Goal: Task Accomplishment & Management: Manage account settings

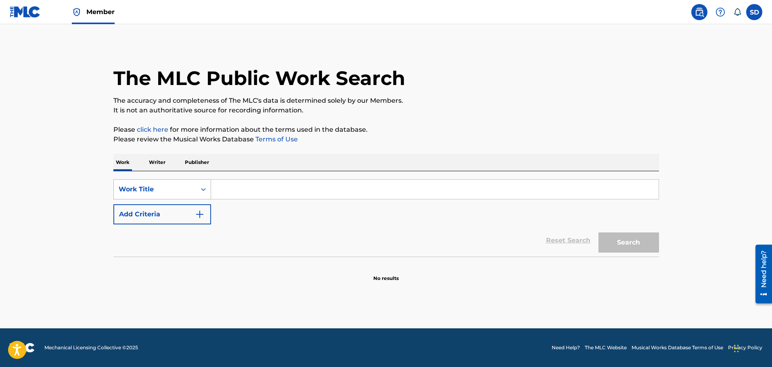
click at [156, 184] on div "Work Title" at bounding box center [155, 189] width 82 height 15
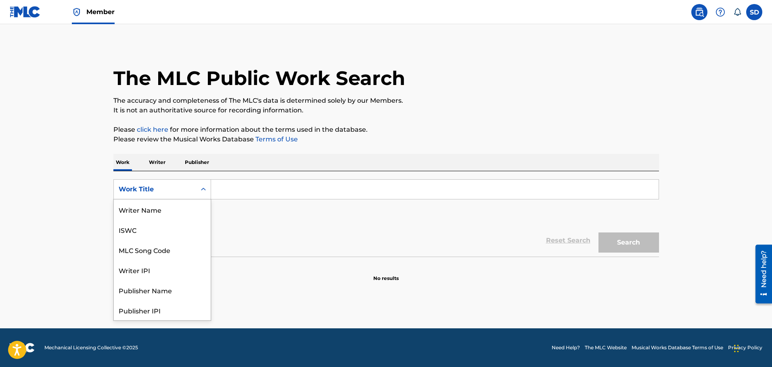
scroll to position [40, 0]
click at [155, 219] on div "MLC Song Code" at bounding box center [162, 210] width 97 height 20
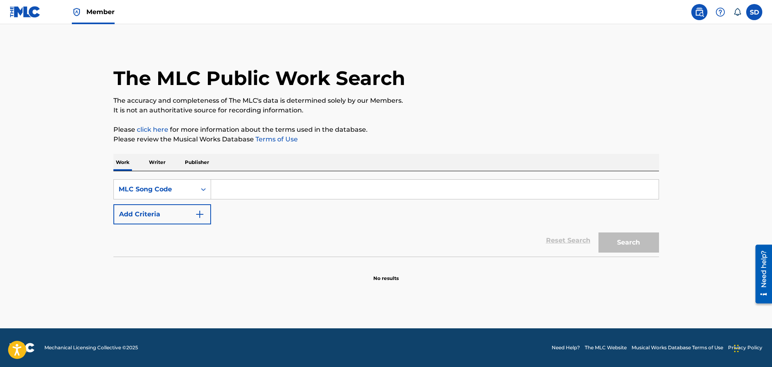
click at [247, 192] on input "Search Form" at bounding box center [434, 189] width 447 height 19
paste input "I36YJI"
type input "I36YJI"
click at [635, 243] on button "Search" at bounding box center [628, 243] width 60 height 20
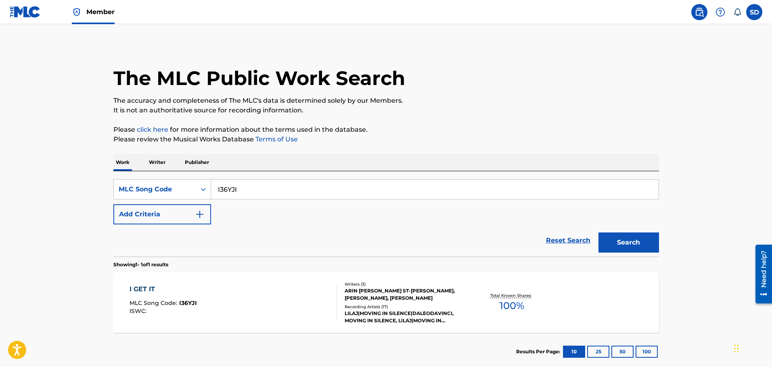
scroll to position [46, 0]
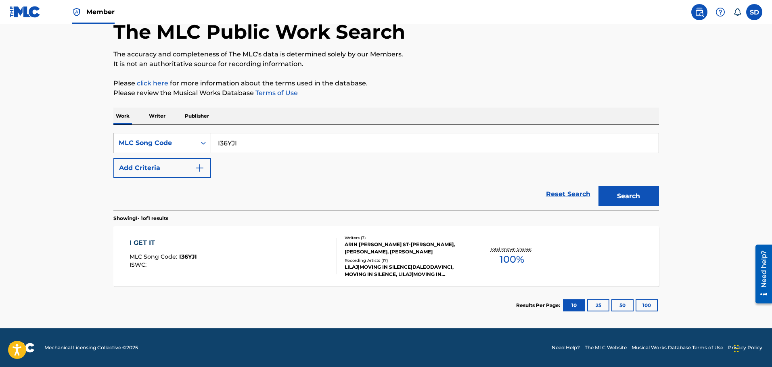
click at [268, 244] on div "I GET IT MLC Song Code : I36YJI ISWC :" at bounding box center [232, 256] width 207 height 36
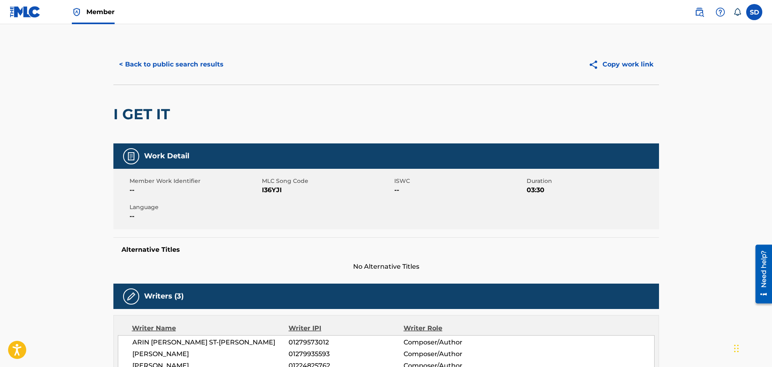
click at [137, 69] on button "< Back to public search results" at bounding box center [171, 64] width 116 height 20
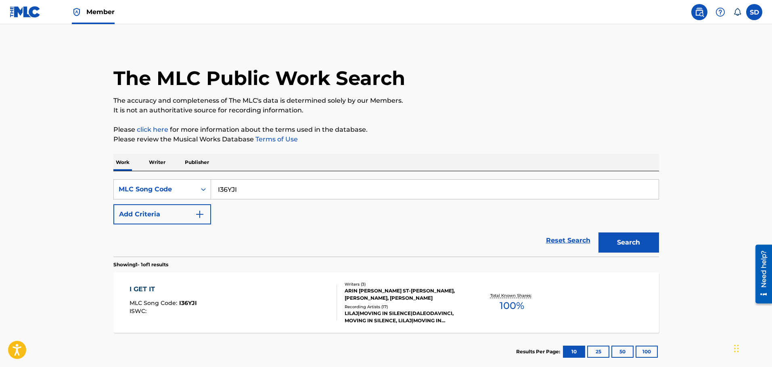
scroll to position [25, 0]
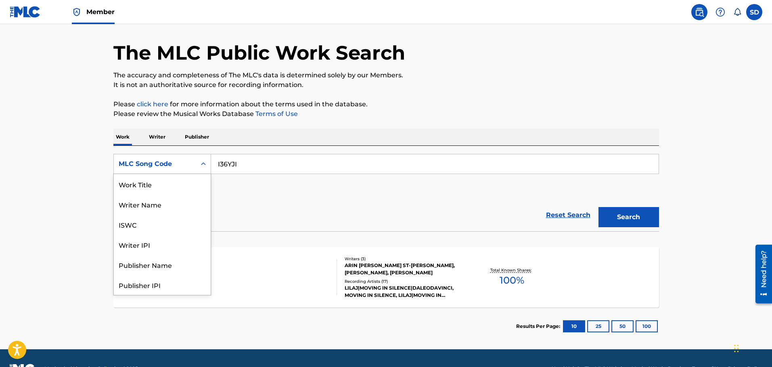
click at [162, 167] on div "MLC Song Code" at bounding box center [155, 164] width 73 height 10
click at [160, 186] on div "Work Title" at bounding box center [162, 184] width 97 height 20
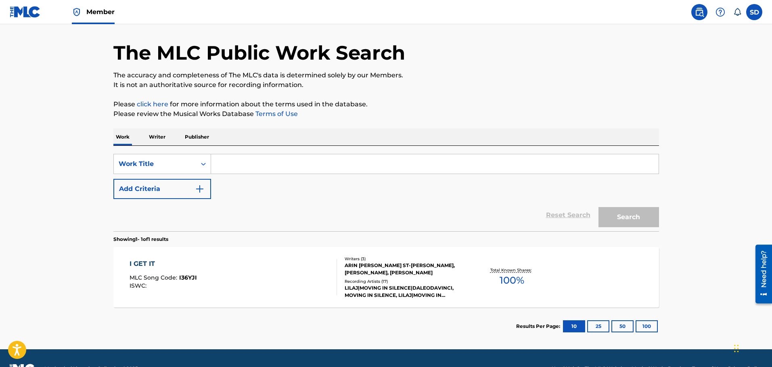
click at [241, 163] on input "Search Form" at bounding box center [434, 163] width 447 height 19
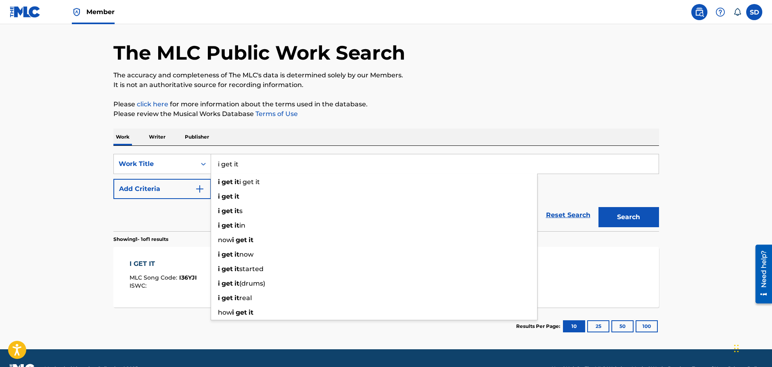
type input "i get it"
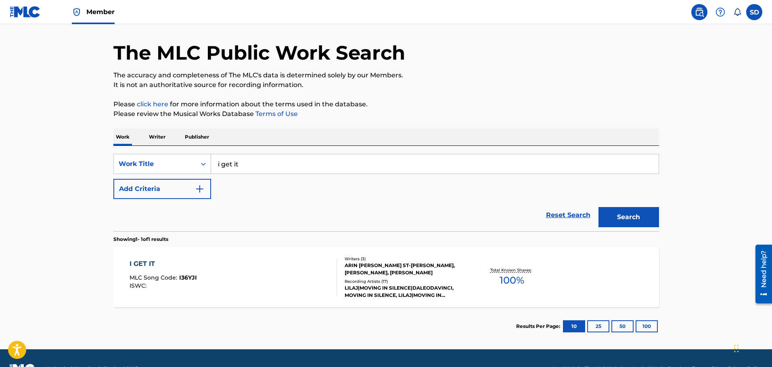
click at [165, 183] on button "Add Criteria" at bounding box center [162, 189] width 98 height 20
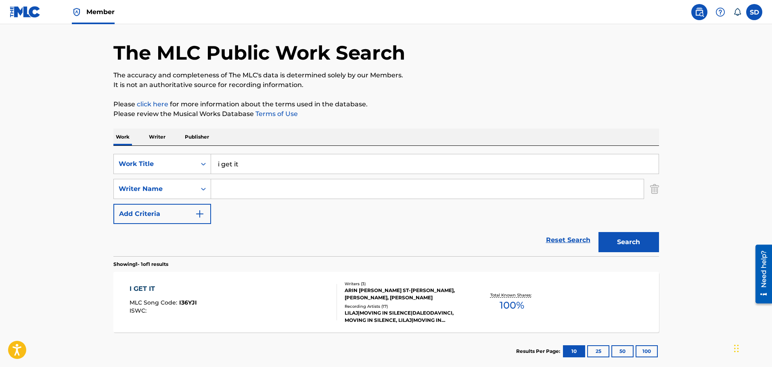
click at [237, 196] on input "Search Form" at bounding box center [427, 188] width 432 height 19
type input "s"
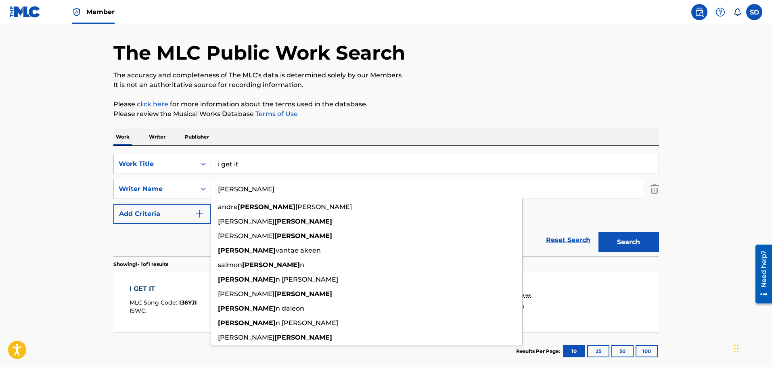
type input "daleo"
click at [598, 232] on button "Search" at bounding box center [628, 242] width 60 height 20
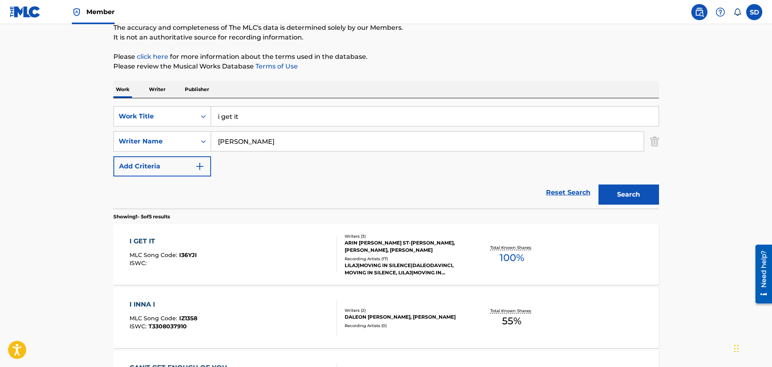
scroll to position [66, 0]
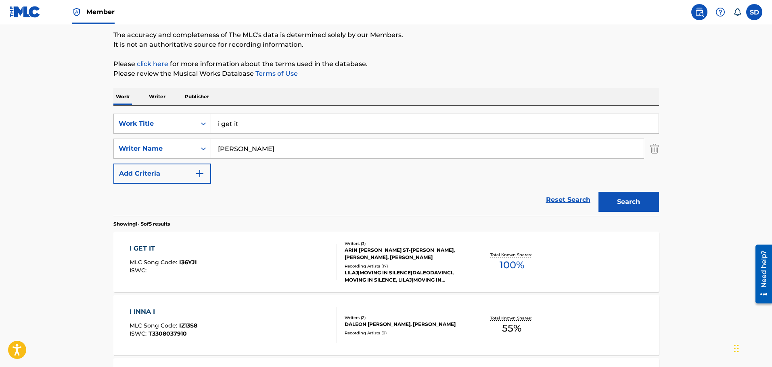
click at [238, 261] on div "I GET IT MLC Song Code : I36YJI ISWC :" at bounding box center [232, 262] width 207 height 36
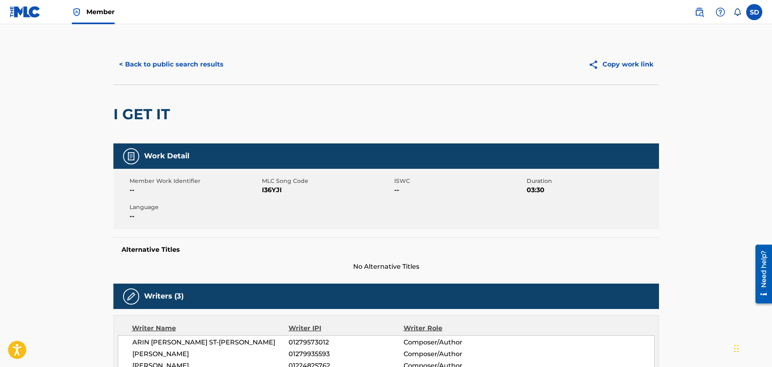
click at [136, 60] on button "< Back to public search results" at bounding box center [171, 64] width 116 height 20
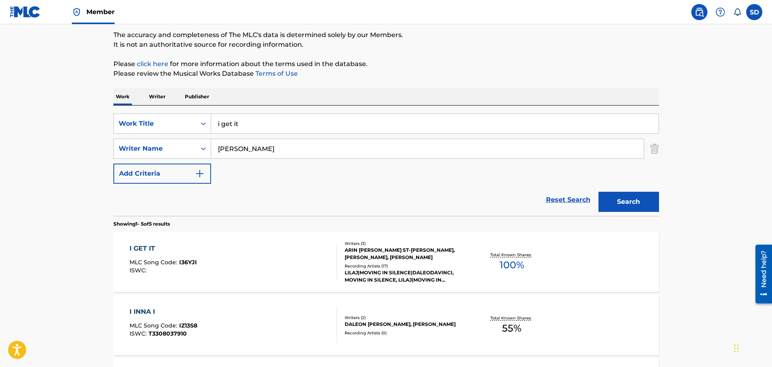
click at [655, 152] on img "Search Form" at bounding box center [654, 149] width 9 height 20
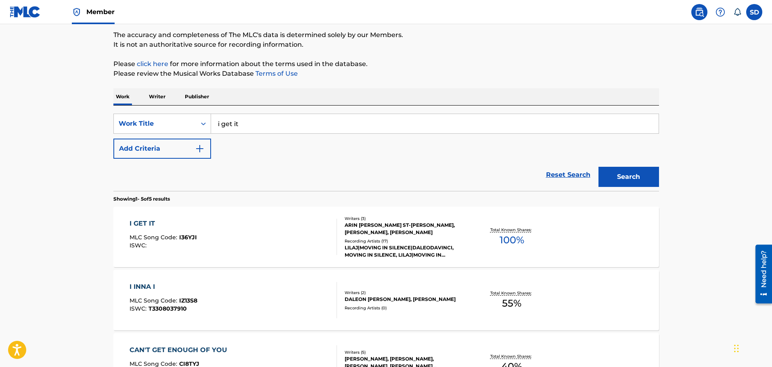
drag, startPoint x: 560, startPoint y: 176, endPoint x: 553, endPoint y: 174, distance: 7.5
click at [560, 175] on link "Reset Search" at bounding box center [568, 175] width 52 height 18
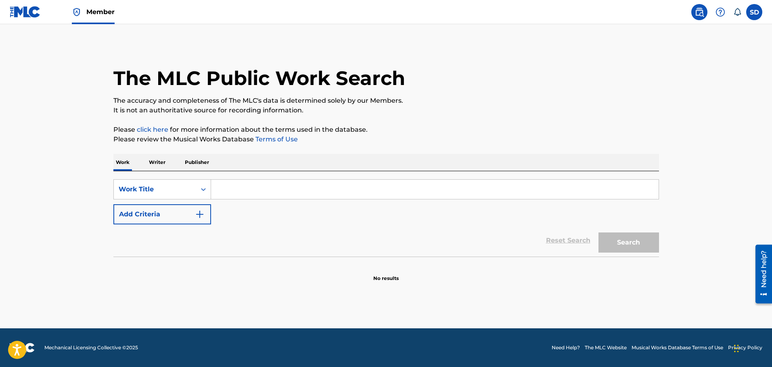
scroll to position [0, 0]
click at [269, 186] on input "Search Form" at bounding box center [434, 189] width 447 height 19
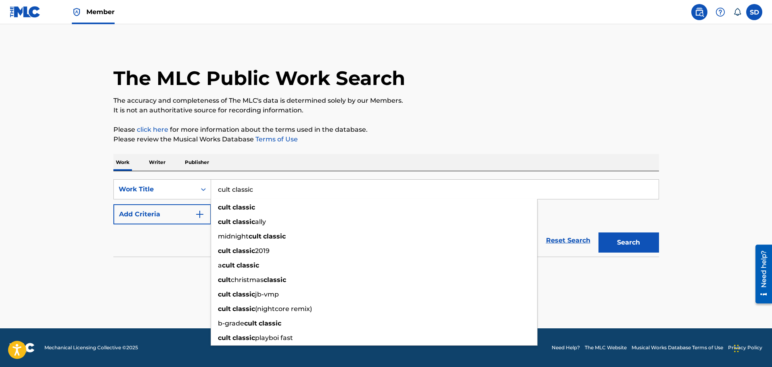
type input "cult classic"
click at [158, 207] on button "Add Criteria" at bounding box center [162, 214] width 98 height 20
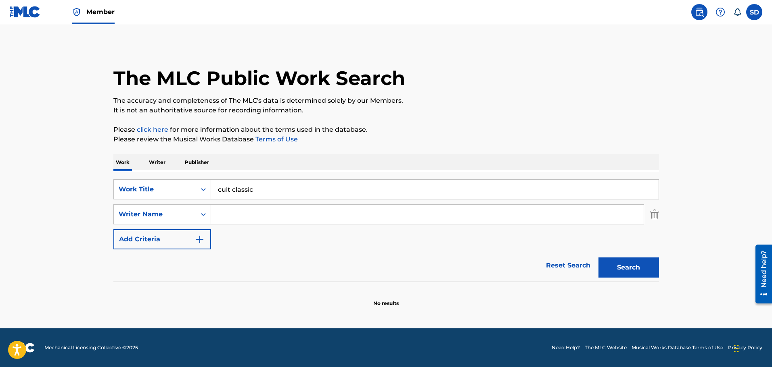
click at [298, 215] on input "Search Form" at bounding box center [427, 214] width 432 height 19
paste input "Riihijarvi Tatu Olavi Juhani"
click at [231, 213] on input "Riihijarvi Tatu Olavi Juhani" at bounding box center [427, 214] width 432 height 19
type input "Riihijarvi Tatu Olavi Juhani"
click at [598, 258] on button "Search" at bounding box center [628, 268] width 60 height 20
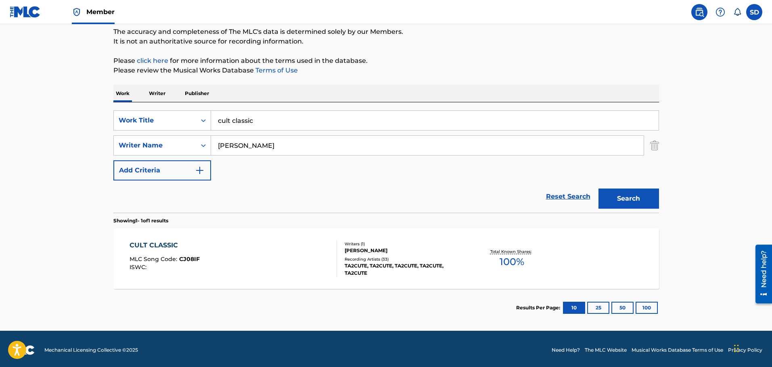
scroll to position [71, 0]
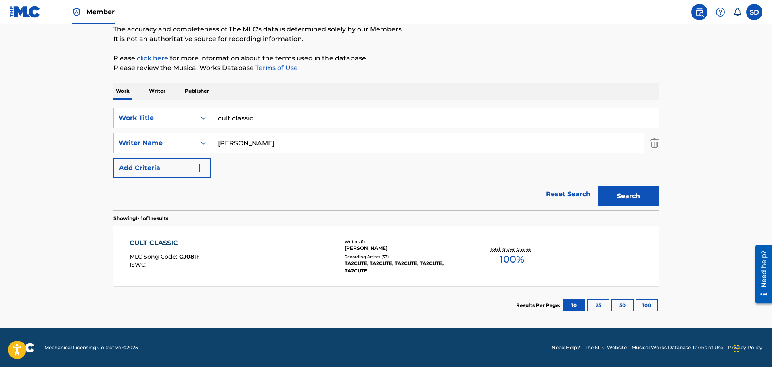
click at [252, 243] on div "CULT CLASSIC MLC Song Code : CJ08IF ISWC :" at bounding box center [232, 256] width 207 height 36
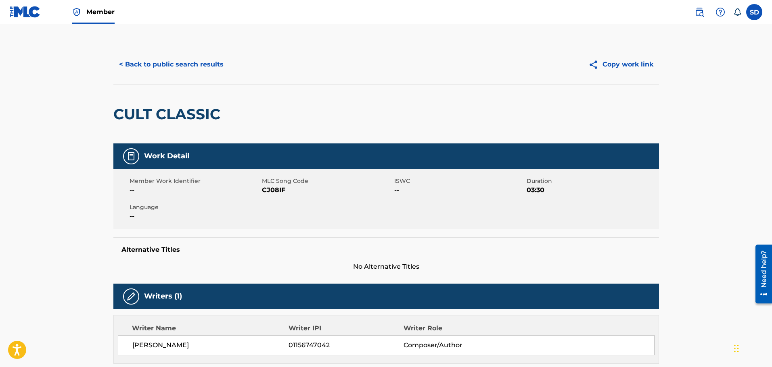
click at [138, 67] on button "< Back to public search results" at bounding box center [171, 64] width 116 height 20
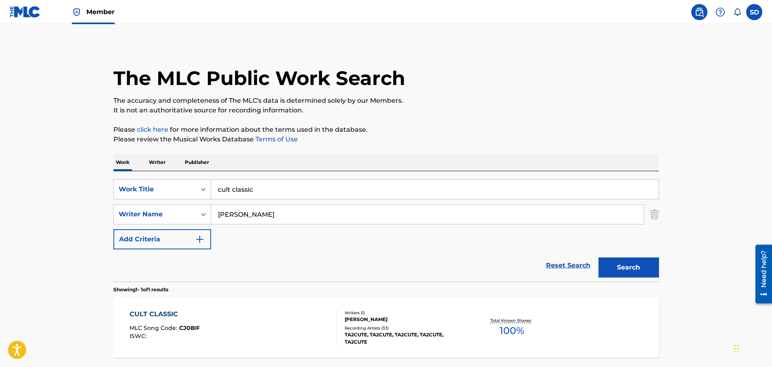
scroll to position [25, 0]
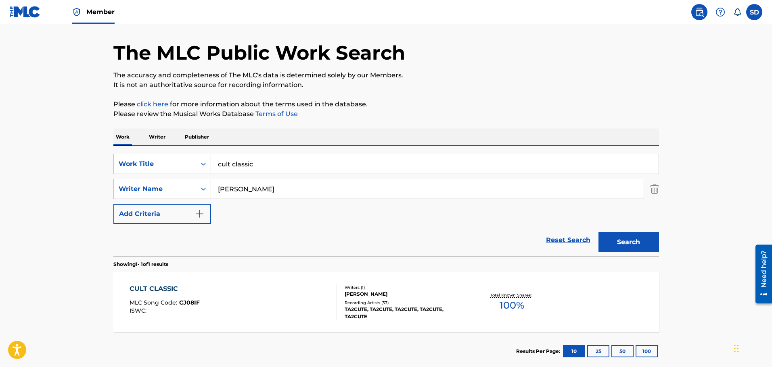
click at [571, 236] on link "Reset Search" at bounding box center [568, 240] width 52 height 18
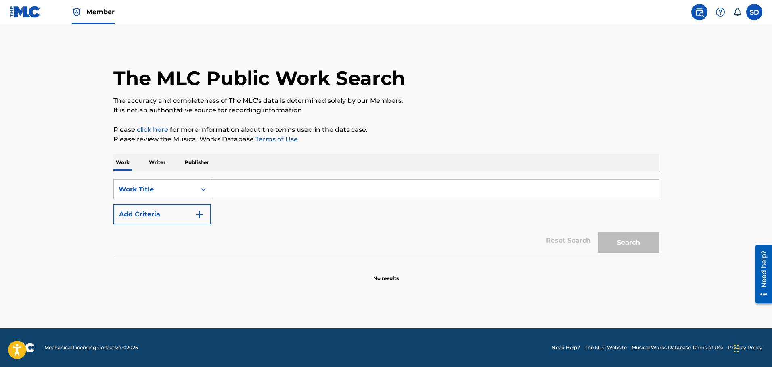
scroll to position [0, 0]
click at [254, 184] on input "Search Form" at bounding box center [434, 189] width 447 height 19
paste input "SMOKE IT UP!"
type input "SMOKE IT UP!"
click at [639, 237] on button "Search" at bounding box center [628, 243] width 60 height 20
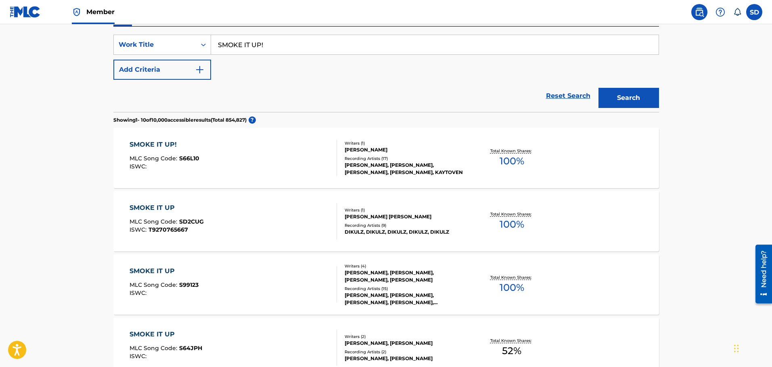
scroll to position [161, 0]
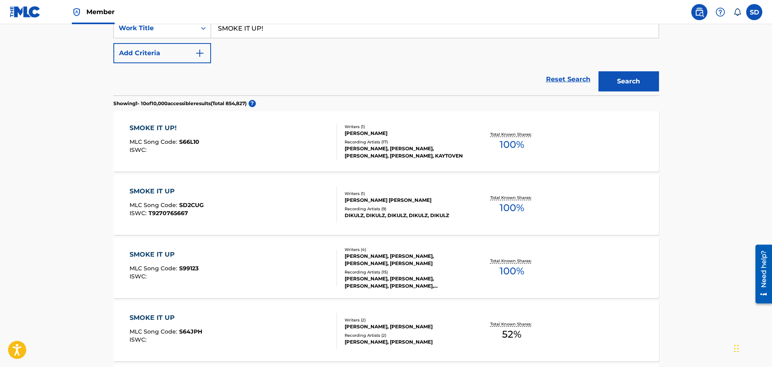
click at [174, 60] on button "Add Criteria" at bounding box center [162, 53] width 98 height 20
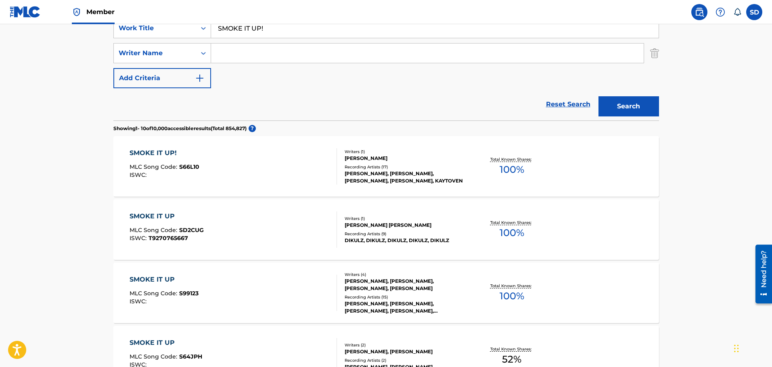
click at [238, 53] on input "Search Form" at bounding box center [427, 53] width 432 height 19
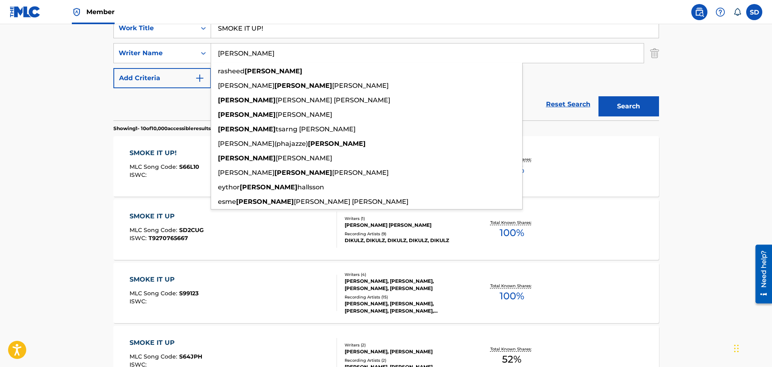
type input "alexander"
click at [598, 96] on button "Search" at bounding box center [628, 106] width 60 height 20
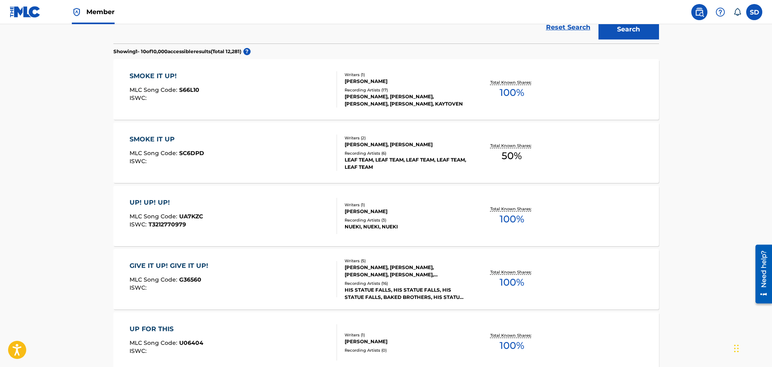
scroll to position [121, 0]
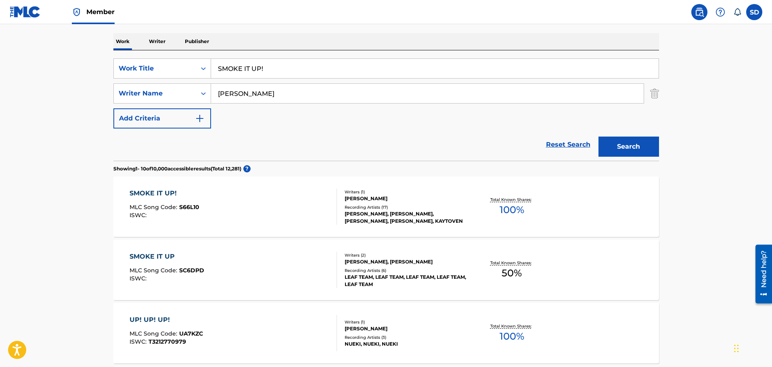
click at [310, 204] on div "SMOKE IT UP! MLC Song Code : S66L10 ISWC :" at bounding box center [232, 207] width 207 height 36
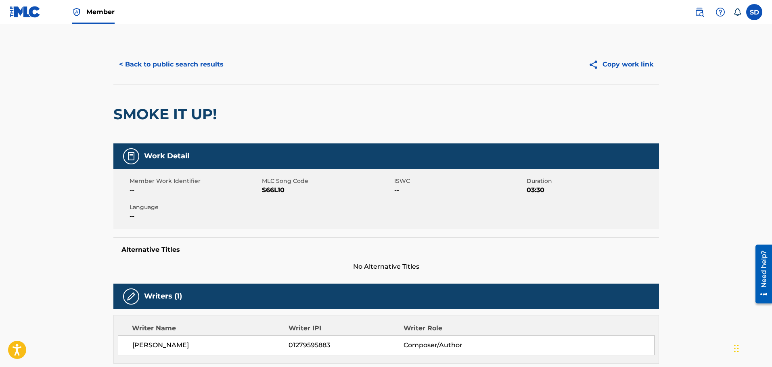
click at [164, 58] on button "< Back to public search results" at bounding box center [171, 64] width 116 height 20
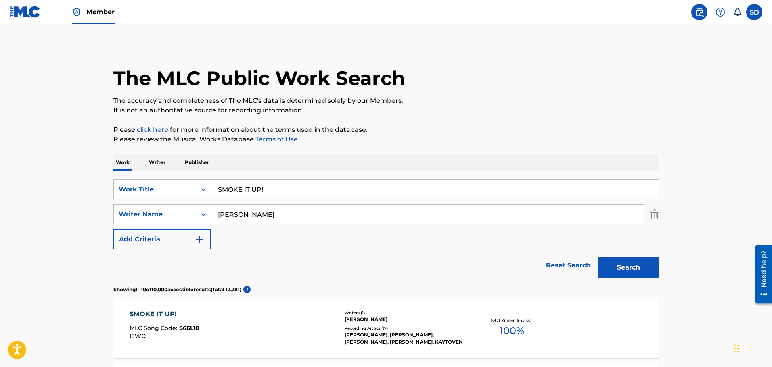
scroll to position [121, 0]
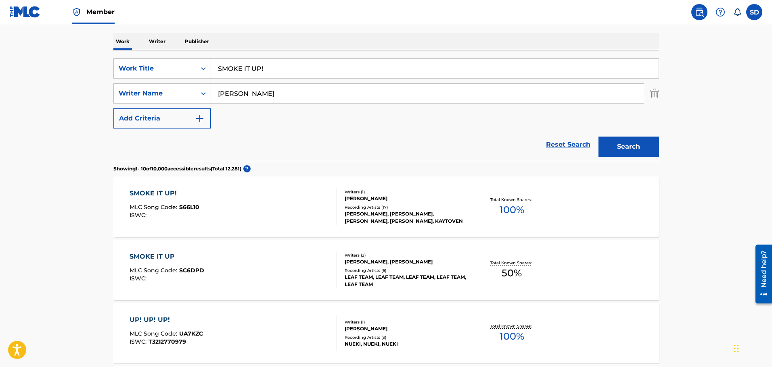
click at [562, 145] on link "Reset Search" at bounding box center [568, 145] width 52 height 18
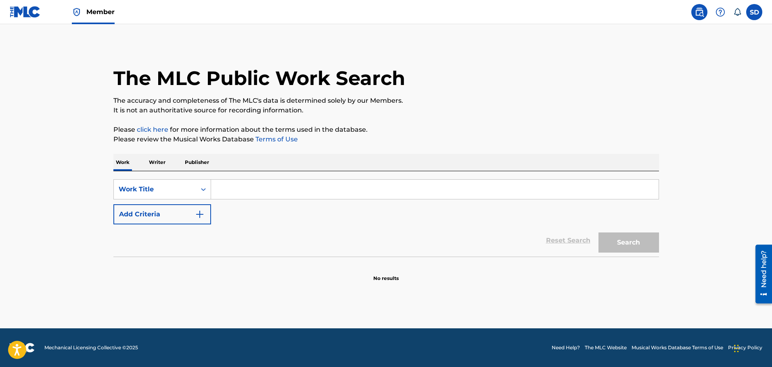
click at [251, 184] on input "Search Form" at bounding box center [434, 189] width 447 height 19
paste input "Tragic Freestyle 2"
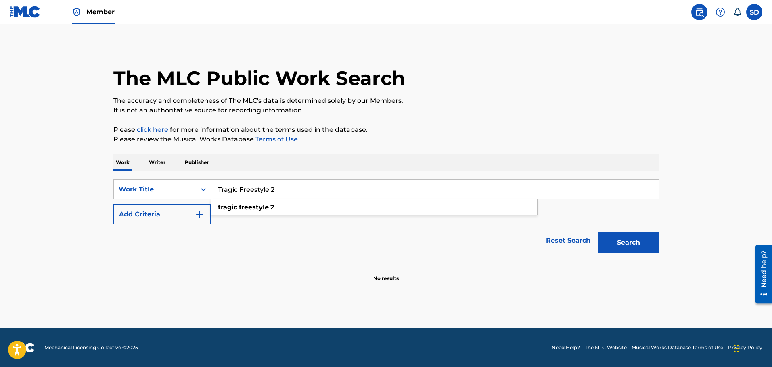
type input "Tragic Freestyle 2"
click at [621, 238] on button "Search" at bounding box center [628, 243] width 60 height 20
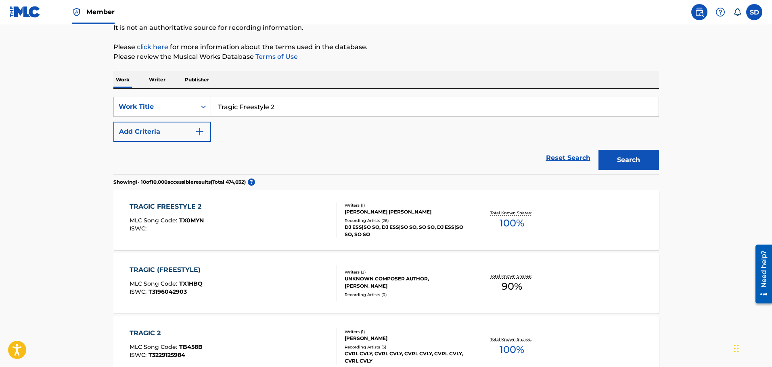
scroll to position [96, 0]
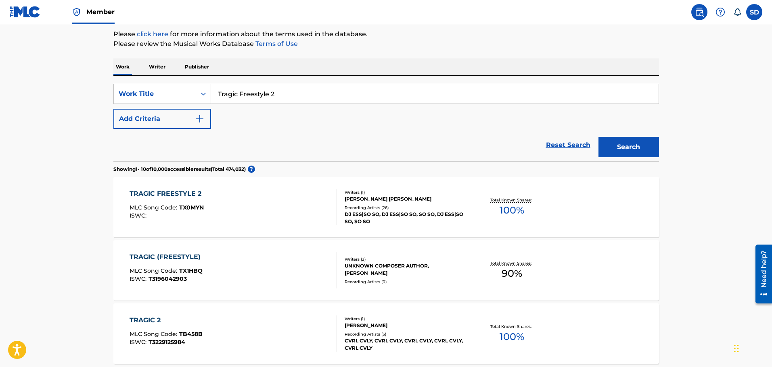
click at [325, 209] on div "TRAGIC FREESTYLE 2 MLC Song Code : TX0MYN ISWC :" at bounding box center [232, 207] width 207 height 36
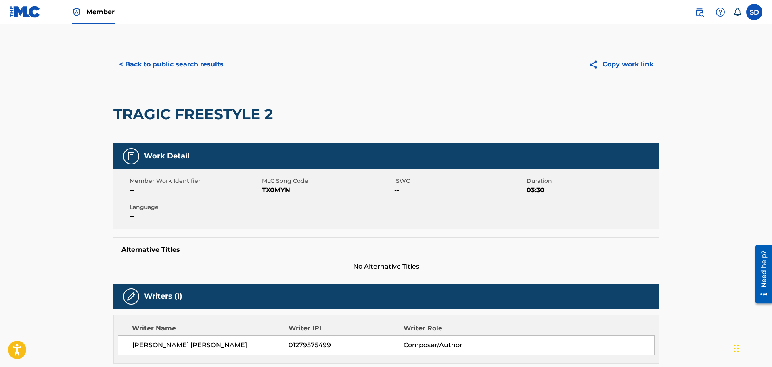
click at [135, 61] on button "< Back to public search results" at bounding box center [171, 64] width 116 height 20
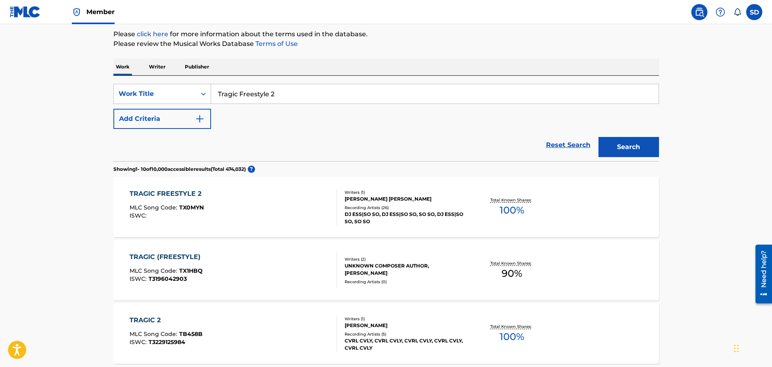
click at [319, 99] on input "Tragic Freestyle 2" at bounding box center [434, 93] width 447 height 19
type input "Tragic Freestyle"
click at [598, 137] on button "Search" at bounding box center [628, 147] width 60 height 20
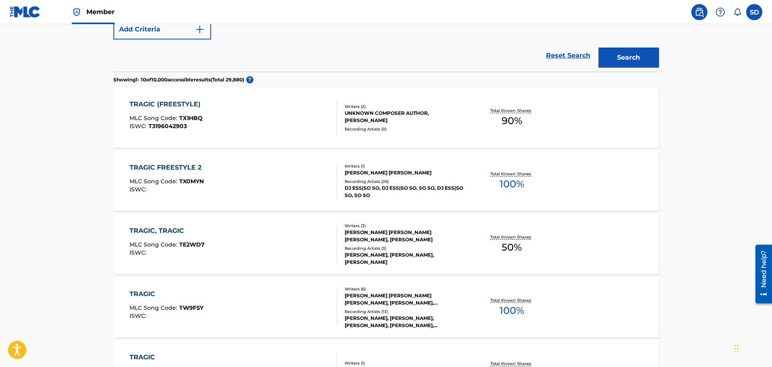
scroll to position [176, 0]
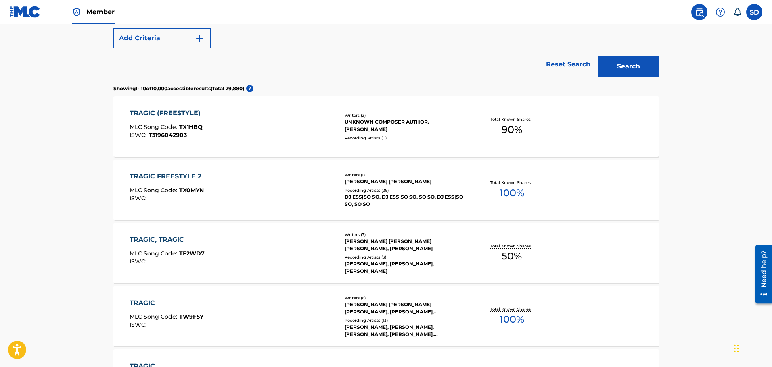
click at [267, 192] on div "TRAGIC FREESTYLE 2 MLC Song Code : TX0MYN ISWC :" at bounding box center [232, 190] width 207 height 36
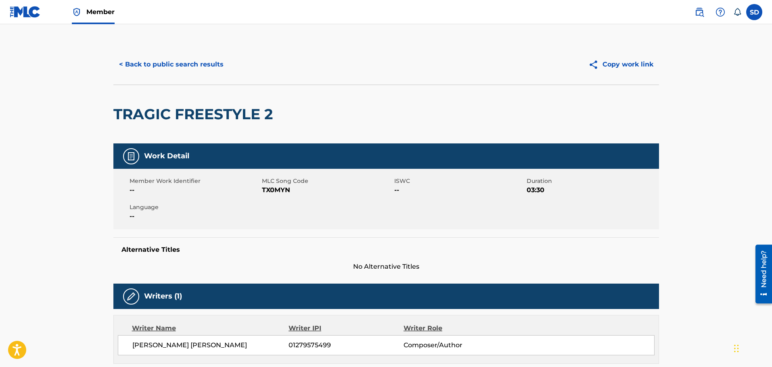
click at [124, 66] on button "< Back to public search results" at bounding box center [171, 64] width 116 height 20
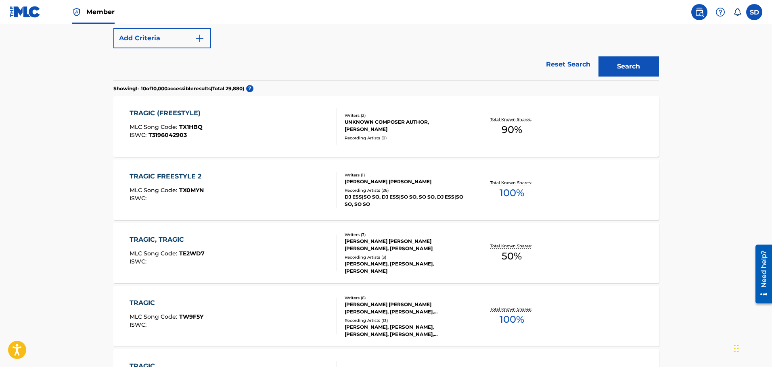
scroll to position [15, 0]
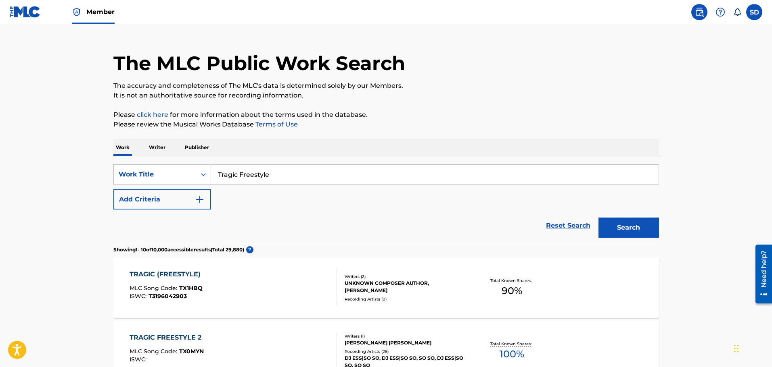
click at [572, 227] on link "Reset Search" at bounding box center [568, 226] width 52 height 18
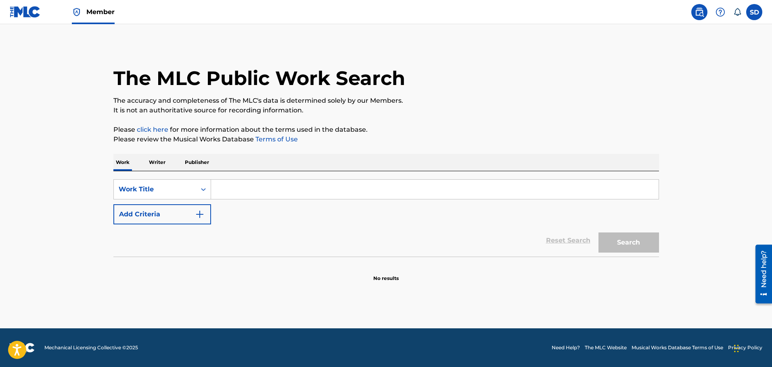
scroll to position [0, 0]
click at [289, 192] on input "Search Form" at bounding box center [434, 189] width 447 height 19
paste input "Stick Em 2k20"
type input "Stick Em 2k20"
click at [625, 240] on button "Search" at bounding box center [628, 243] width 60 height 20
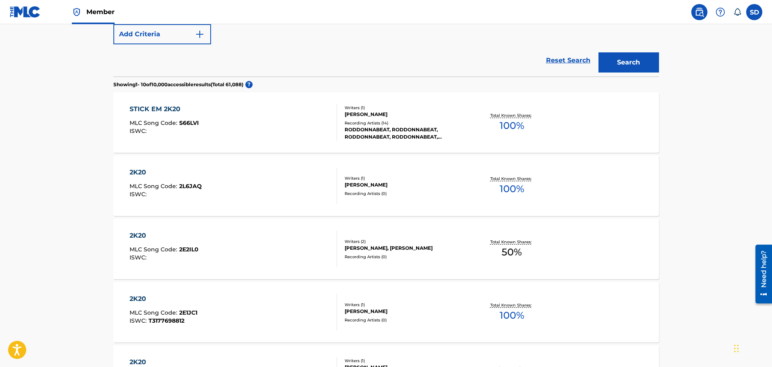
scroll to position [202, 0]
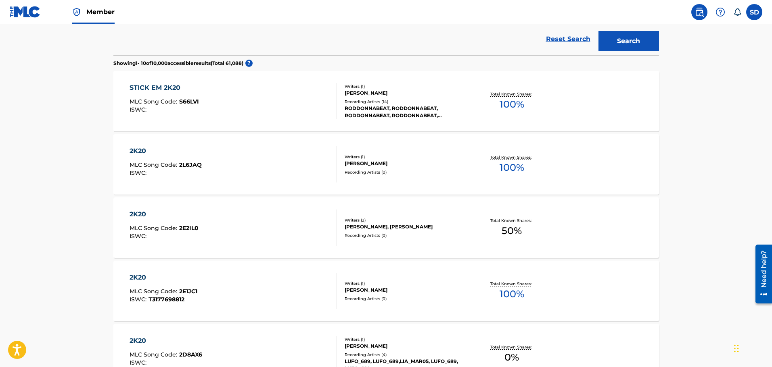
click at [185, 102] on span "S66LVI" at bounding box center [189, 101] width 20 height 7
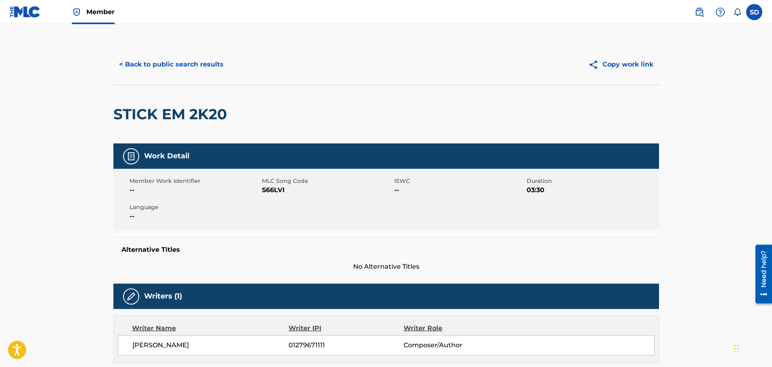
click at [152, 60] on button "< Back to public search results" at bounding box center [171, 64] width 116 height 20
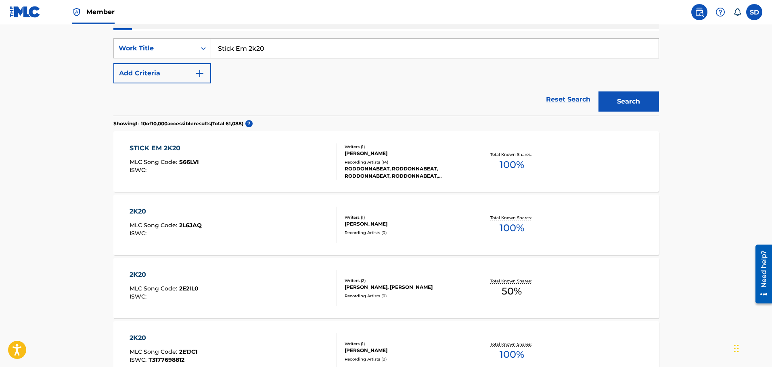
scroll to position [21, 0]
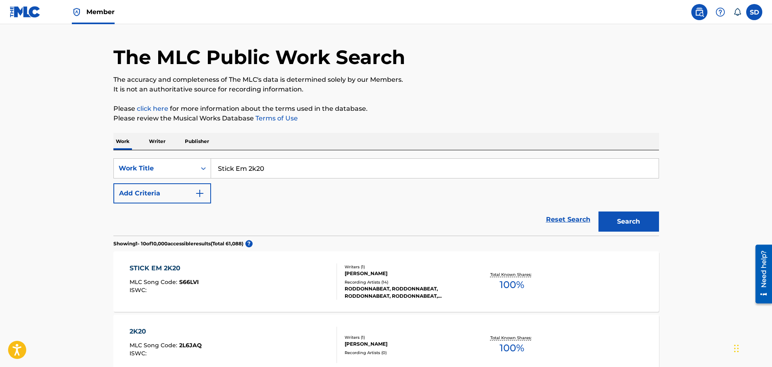
click at [572, 223] on link "Reset Search" at bounding box center [568, 220] width 52 height 18
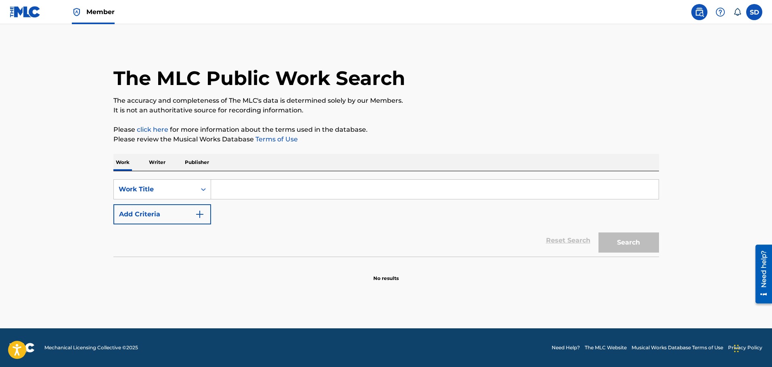
scroll to position [0, 0]
click at [298, 186] on input "Search Form" at bounding box center [434, 189] width 447 height 19
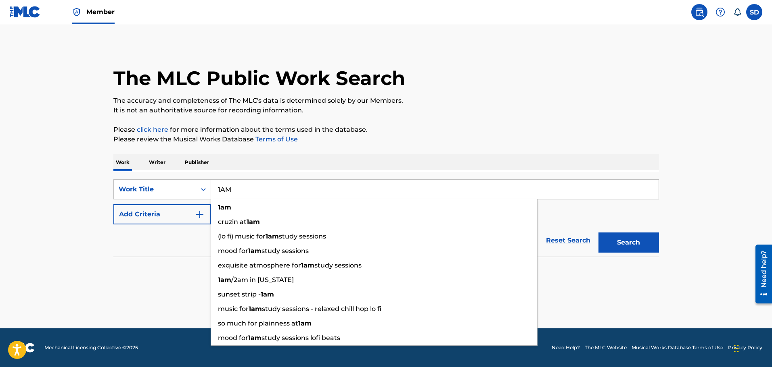
type input "1AM"
click at [188, 213] on button "Add Criteria" at bounding box center [162, 214] width 98 height 20
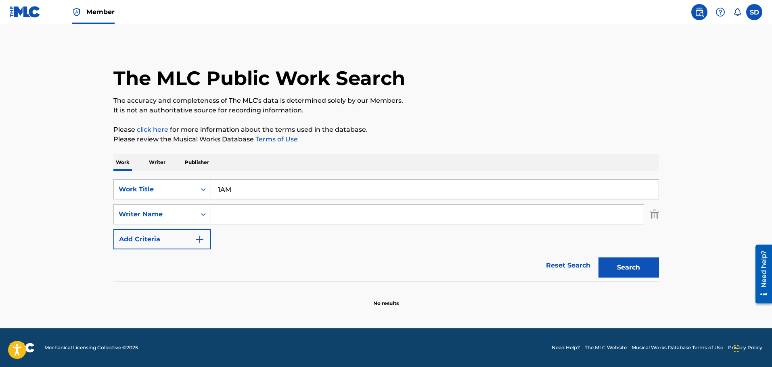
click at [229, 217] on input "Search Form" at bounding box center [427, 214] width 432 height 19
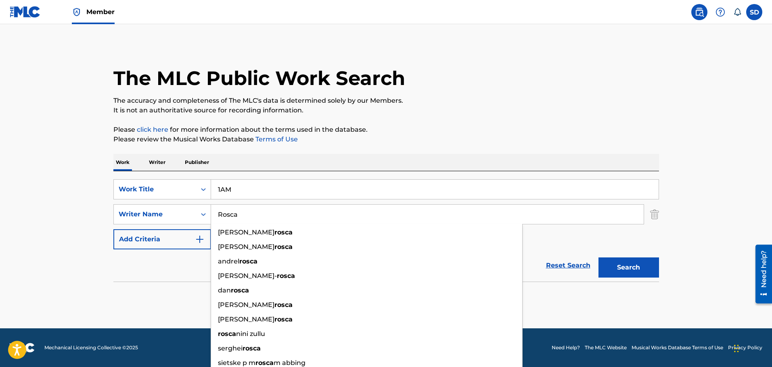
type input "Rosca"
click at [598, 258] on button "Search" at bounding box center [628, 268] width 60 height 20
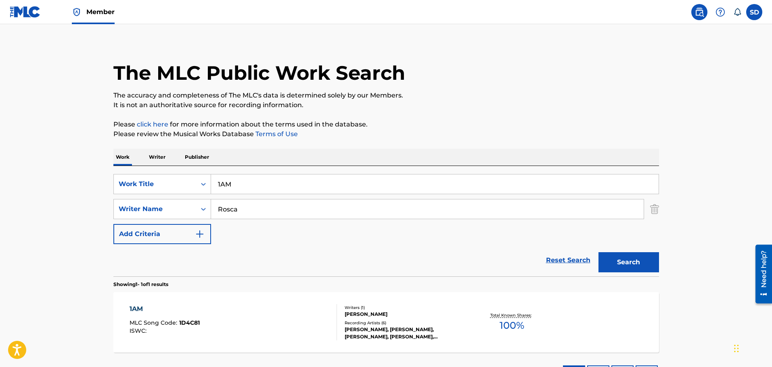
scroll to position [71, 0]
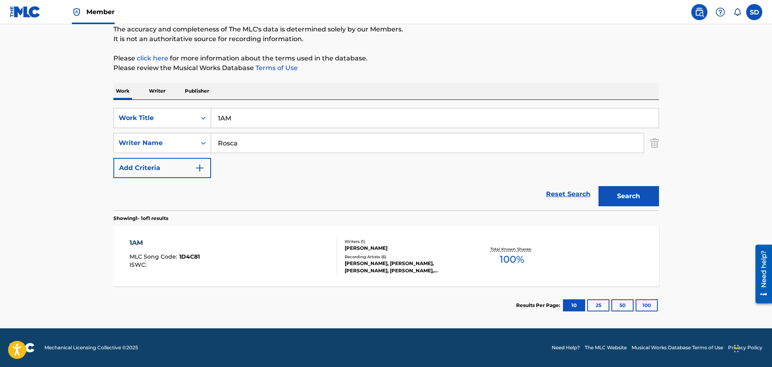
click at [241, 222] on section "1AM MLC Song Code : 1D4C81 ISWC : Writers ( 1 ) ADRIAN ROSCA Recording Artists …" at bounding box center [385, 254] width 545 height 65
click at [244, 238] on div "1AM MLC Song Code : 1D4C81 ISWC : Writers ( 1 ) ADRIAN ROSCA Recording Artists …" at bounding box center [385, 256] width 545 height 60
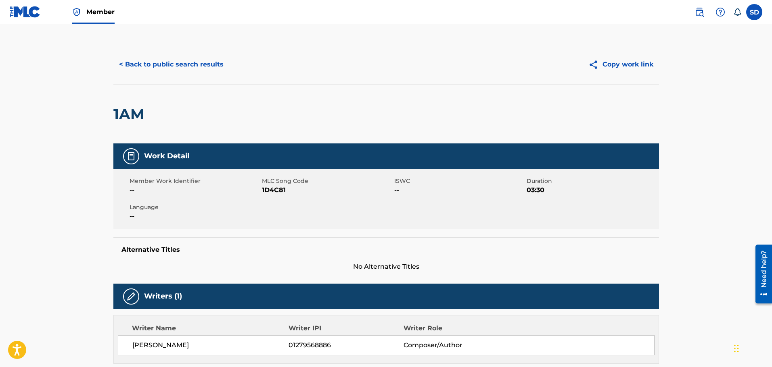
click at [122, 72] on button "< Back to public search results" at bounding box center [171, 64] width 116 height 20
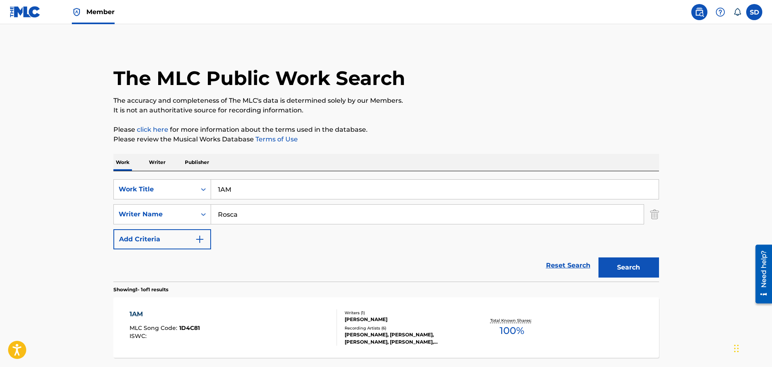
scroll to position [25, 0]
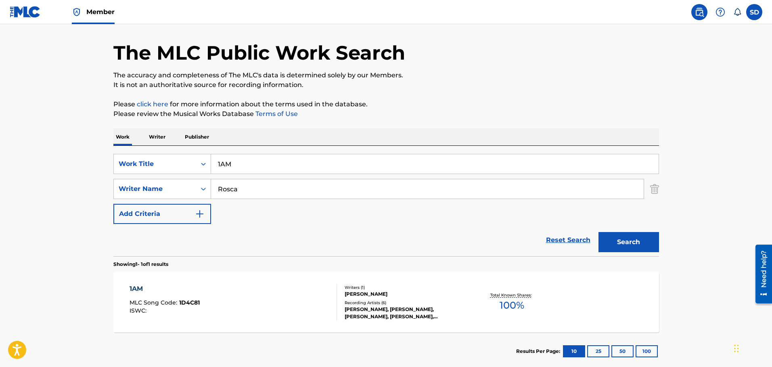
click at [220, 165] on input "1AM" at bounding box center [434, 163] width 447 height 19
type input "7AM"
click at [598, 232] on button "Search" at bounding box center [628, 242] width 60 height 20
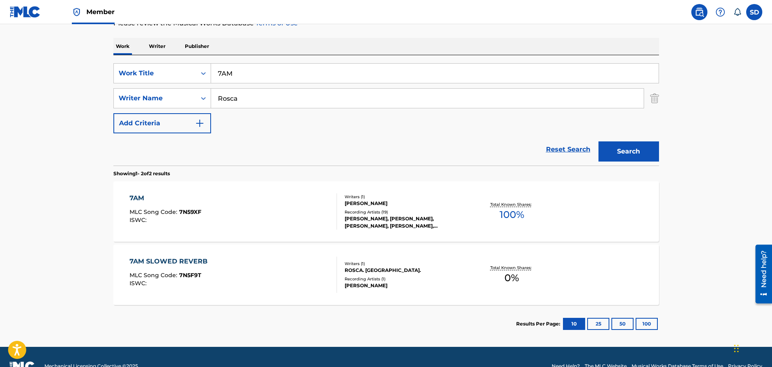
scroll to position [135, 0]
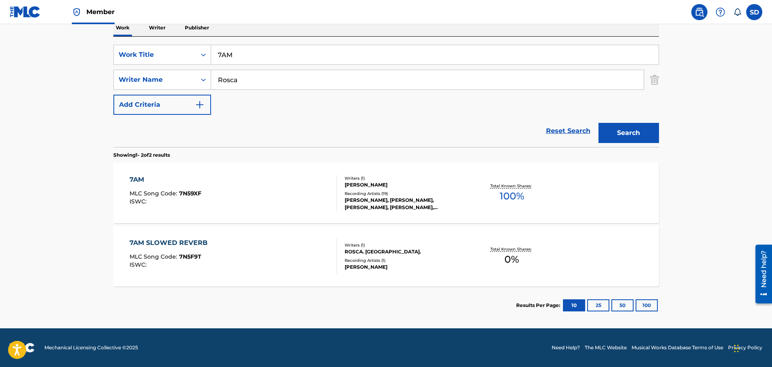
click at [219, 275] on div "7AM SLOWED REVERB MLC Song Code : 7N5F9T ISWC : Writers ( 1 ) ROSCA. ROSCA. Rec…" at bounding box center [385, 256] width 545 height 60
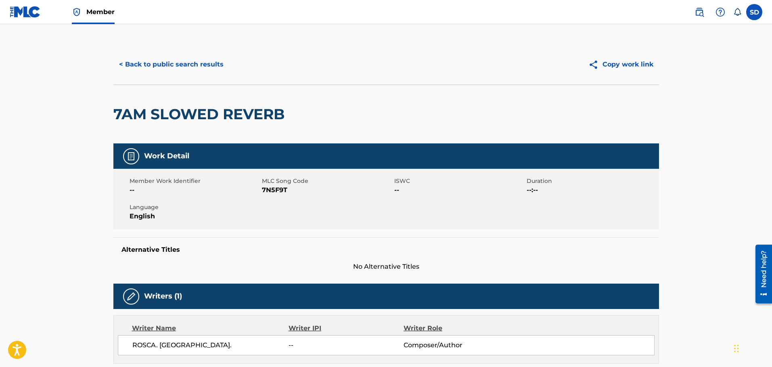
click at [140, 61] on button "< Back to public search results" at bounding box center [171, 64] width 116 height 20
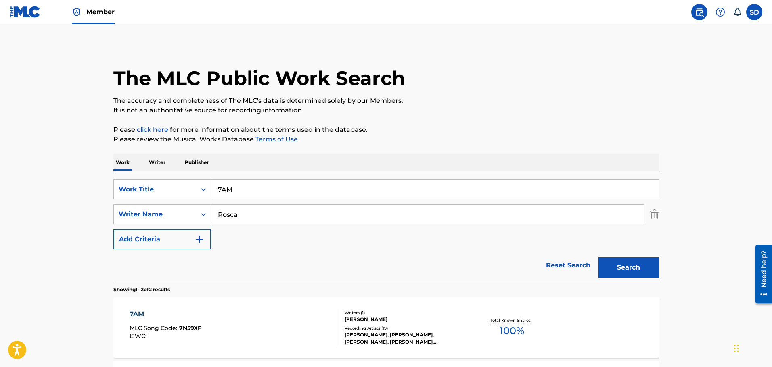
scroll to position [89, 0]
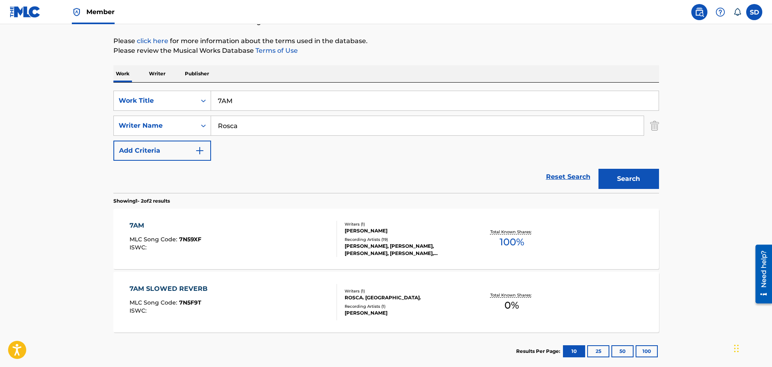
click at [263, 227] on div "7AM MLC Song Code : 7N59XF ISWC :" at bounding box center [232, 239] width 207 height 36
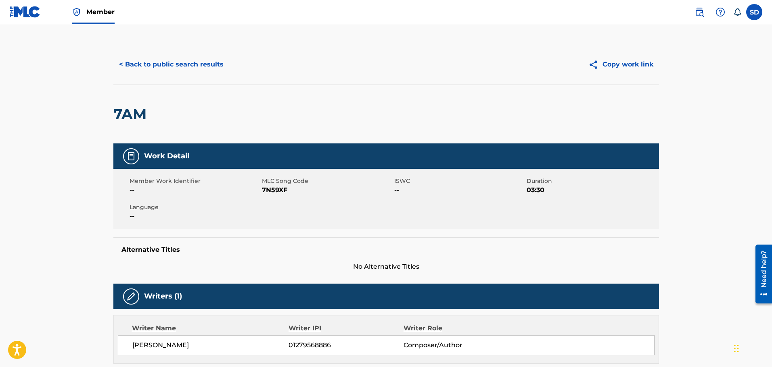
click at [127, 63] on button "< Back to public search results" at bounding box center [171, 64] width 116 height 20
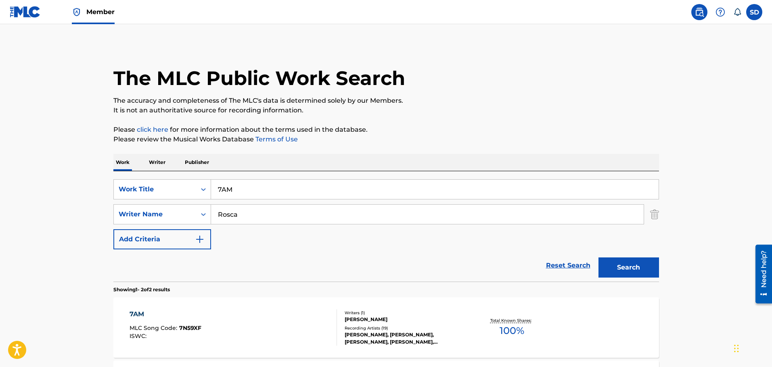
scroll to position [89, 0]
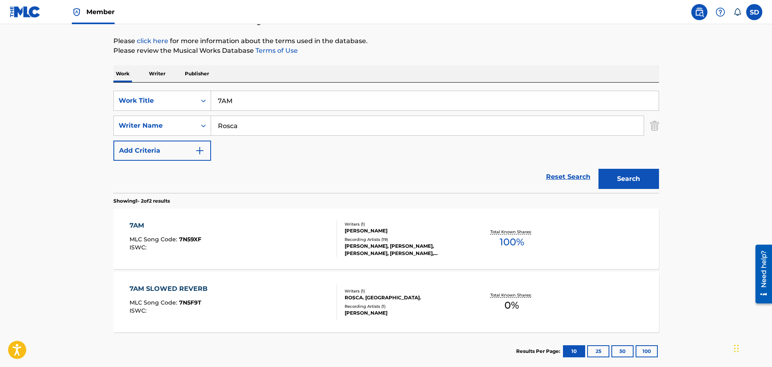
click at [188, 304] on span "7N5F9T" at bounding box center [190, 302] width 22 height 7
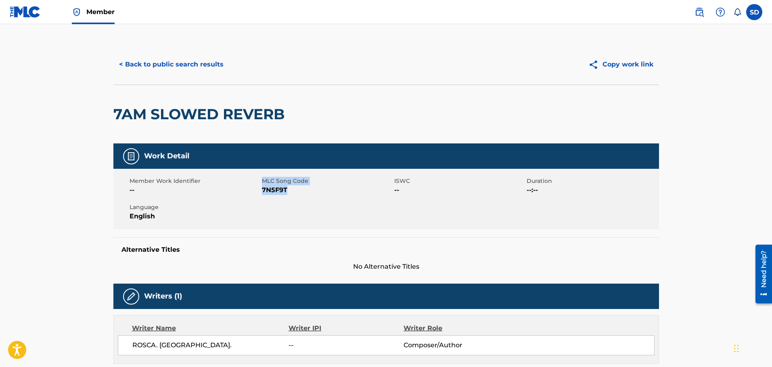
drag, startPoint x: 261, startPoint y: 190, endPoint x: 291, endPoint y: 190, distance: 29.8
click at [291, 190] on div "Member Work Identifier -- MLC Song Code 7N5F9T ISWC -- Duration --:-- Language …" at bounding box center [385, 199] width 545 height 60
click at [290, 202] on div "Member Work Identifier -- MLC Song Code 7N5F9T ISWC -- Duration --:-- Language …" at bounding box center [385, 199] width 545 height 60
drag, startPoint x: 286, startPoint y: 192, endPoint x: 261, endPoint y: 188, distance: 24.9
click at [262, 188] on span "7N5F9T" at bounding box center [327, 191] width 130 height 10
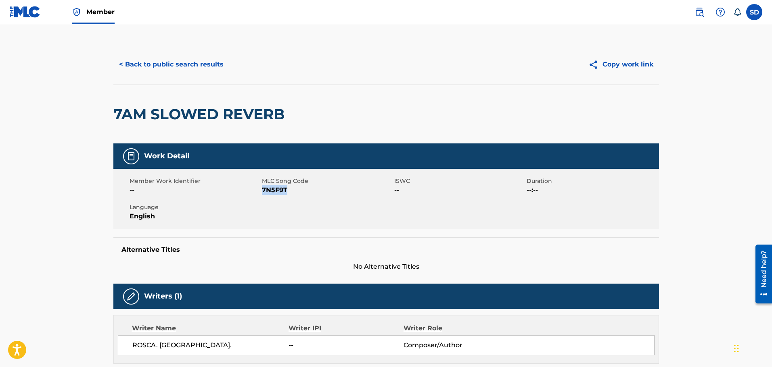
copy span "7N5F9T"
click at [127, 70] on button "< Back to public search results" at bounding box center [171, 64] width 116 height 20
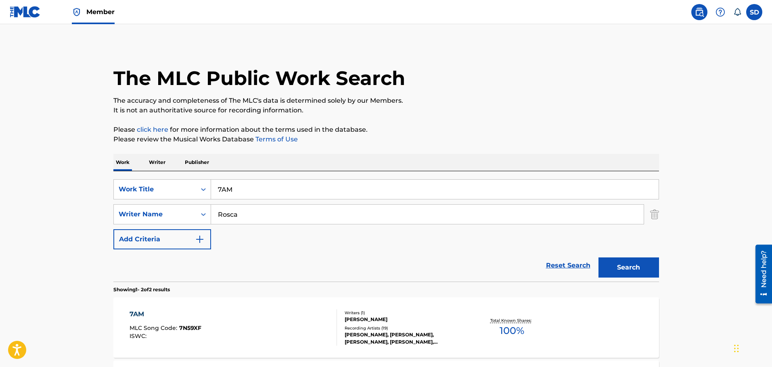
scroll to position [89, 0]
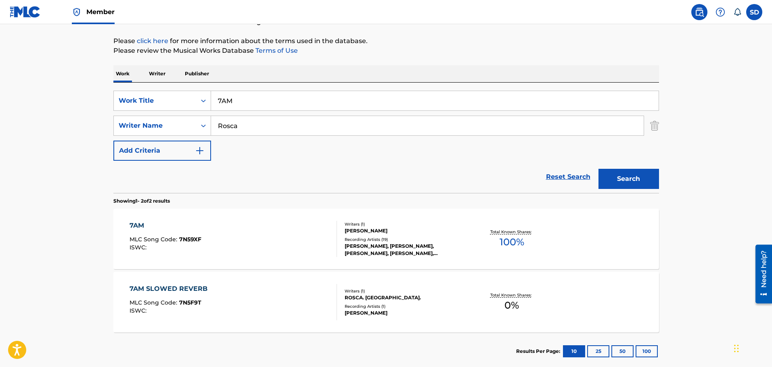
click at [571, 177] on link "Reset Search" at bounding box center [568, 177] width 52 height 18
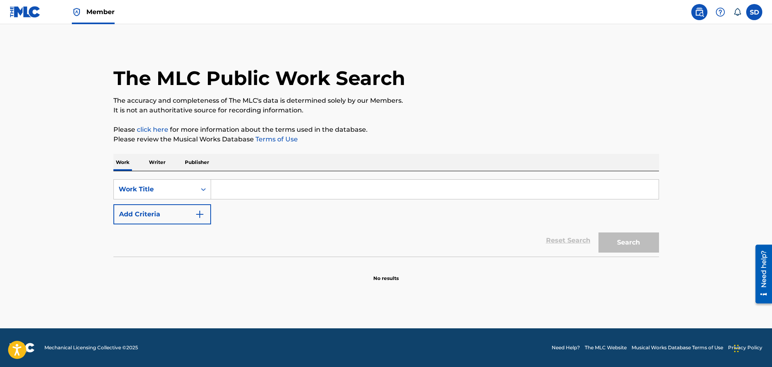
click at [250, 183] on input "Search Form" at bounding box center [434, 189] width 447 height 19
paste input "9am in Calabasas"
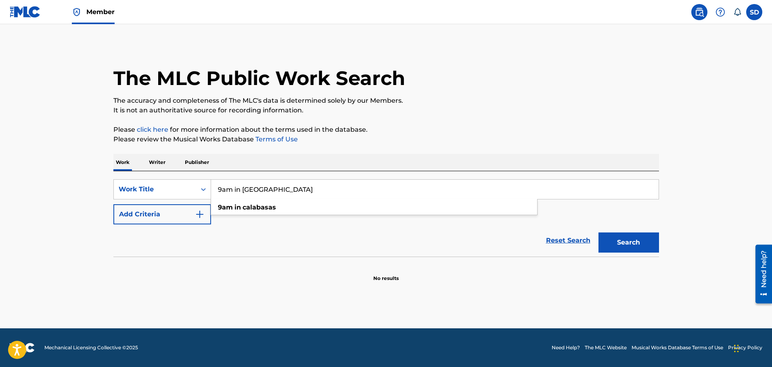
type input "9am in Calabasas"
click at [645, 241] on button "Search" at bounding box center [628, 243] width 60 height 20
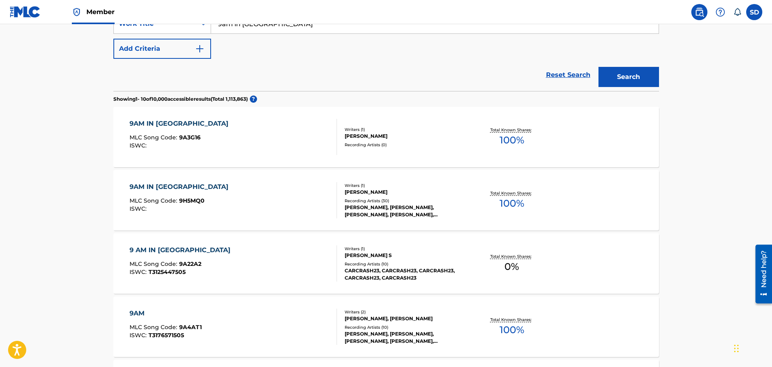
scroll to position [161, 0]
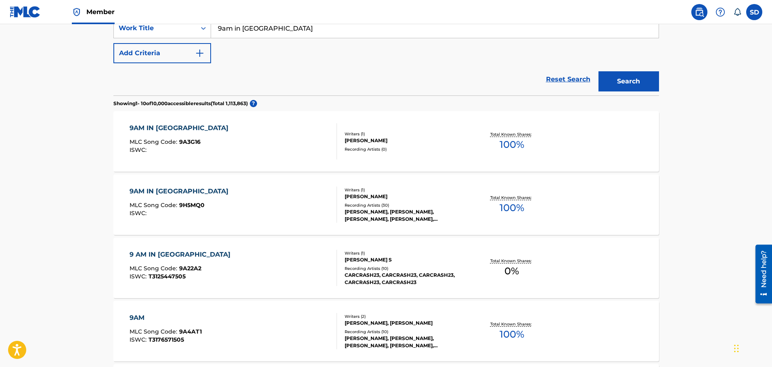
click at [223, 203] on div "9AM IN CALABASAS MLC Song Code : 9H5MQ0 ISWC :" at bounding box center [232, 205] width 207 height 36
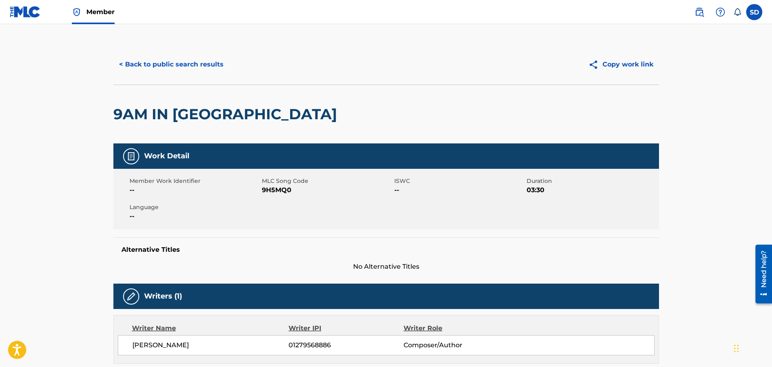
click at [141, 59] on button "< Back to public search results" at bounding box center [171, 64] width 116 height 20
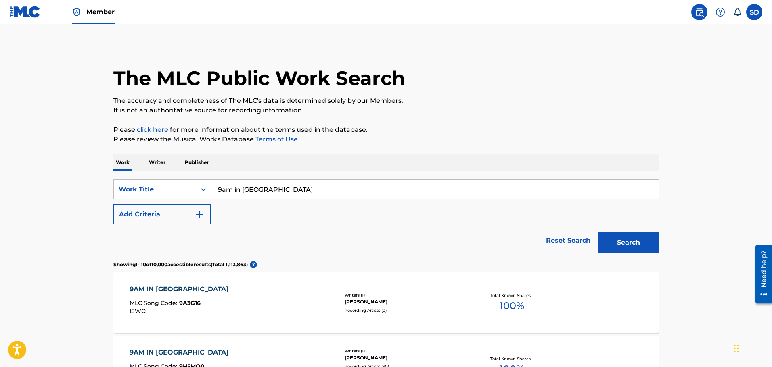
scroll to position [161, 0]
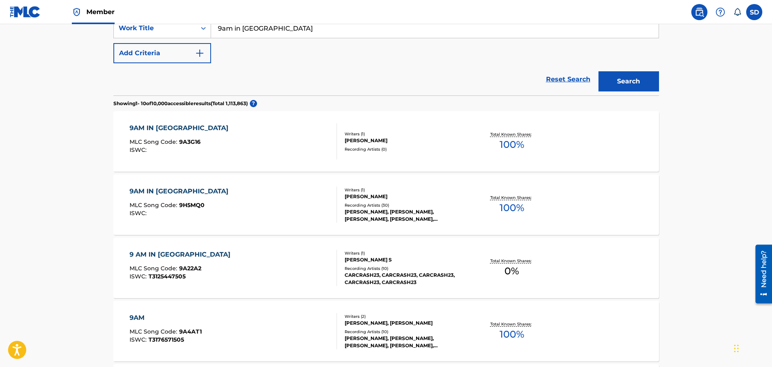
click at [563, 83] on link "Reset Search" at bounding box center [568, 80] width 52 height 18
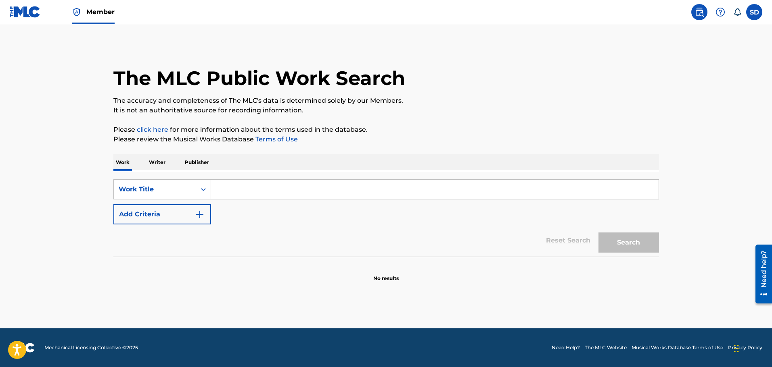
click at [242, 192] on input "Search Form" at bounding box center [434, 189] width 447 height 19
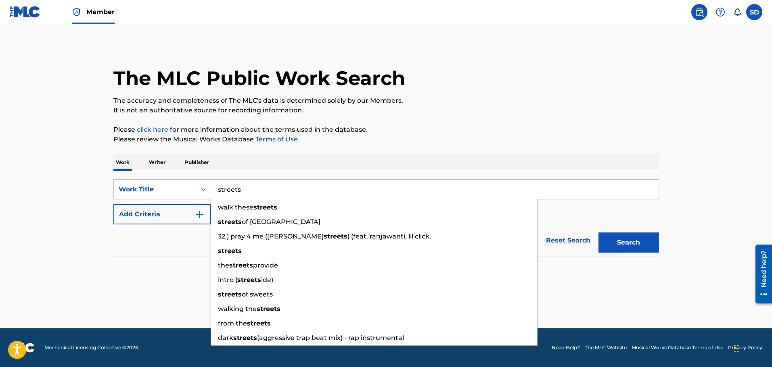
type input "streets"
click at [185, 211] on button "Add Criteria" at bounding box center [162, 214] width 98 height 20
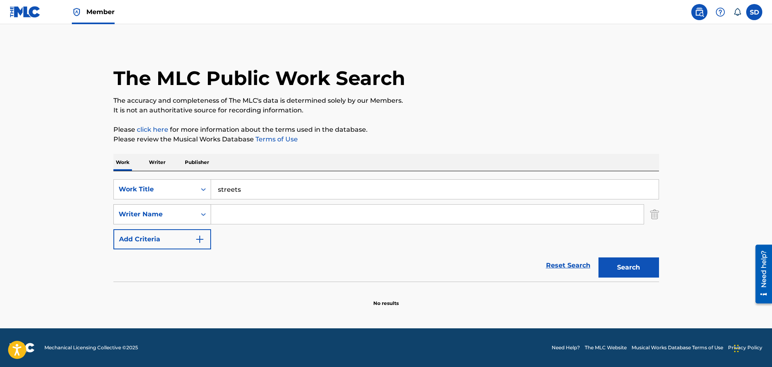
click at [171, 212] on div "Writer Name" at bounding box center [155, 215] width 73 height 10
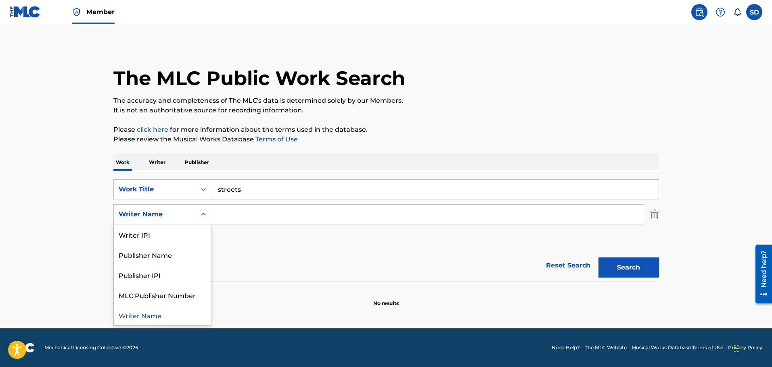
click at [242, 213] on input "Search Form" at bounding box center [427, 214] width 432 height 19
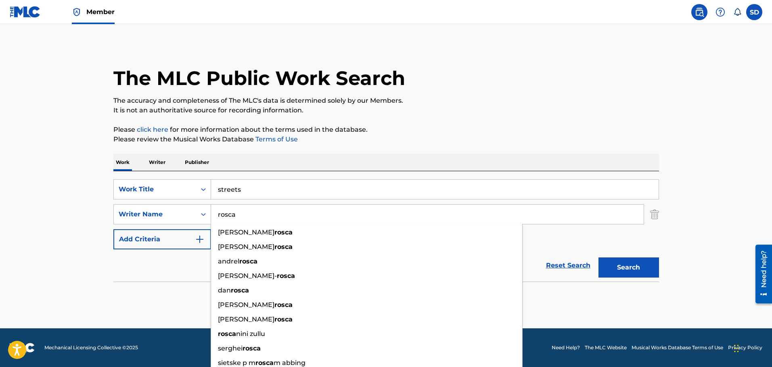
type input "rosca"
click at [598, 258] on button "Search" at bounding box center [628, 268] width 60 height 20
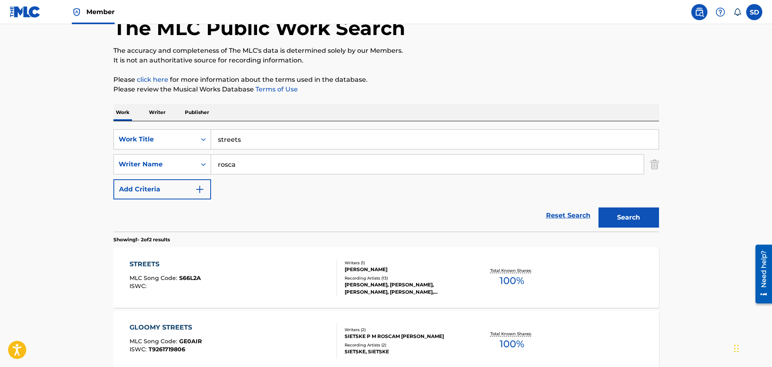
scroll to position [121, 0]
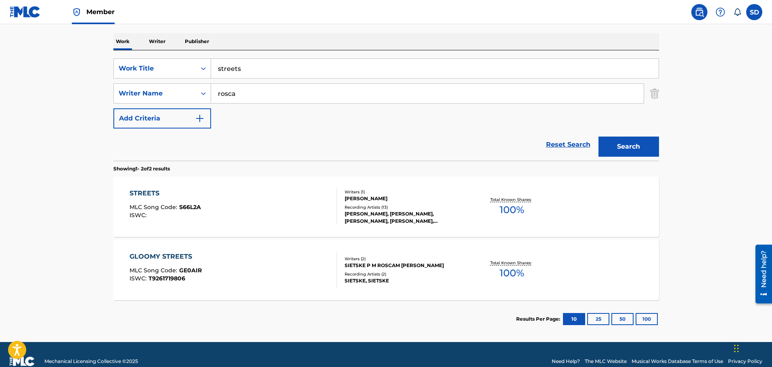
click at [250, 215] on div "STREETS MLC Song Code : S66L2A ISWC :" at bounding box center [232, 207] width 207 height 36
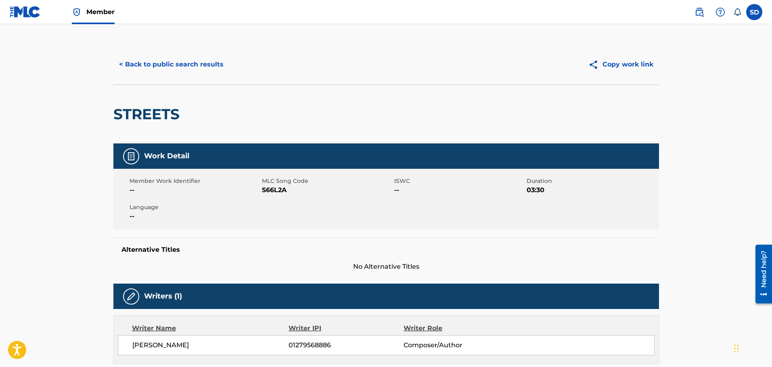
click at [150, 66] on button "< Back to public search results" at bounding box center [171, 64] width 116 height 20
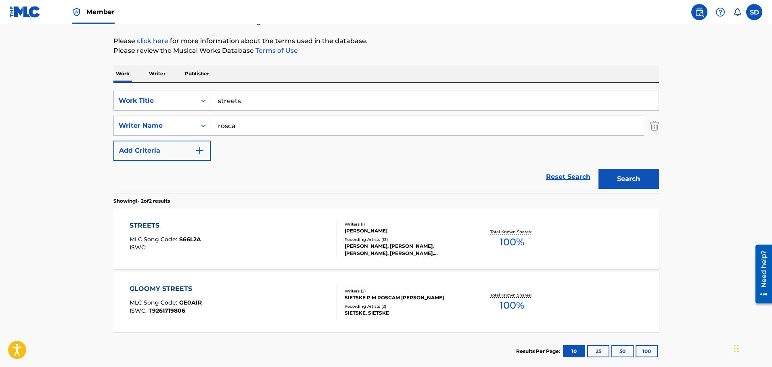
click at [548, 174] on link "Reset Search" at bounding box center [568, 177] width 52 height 18
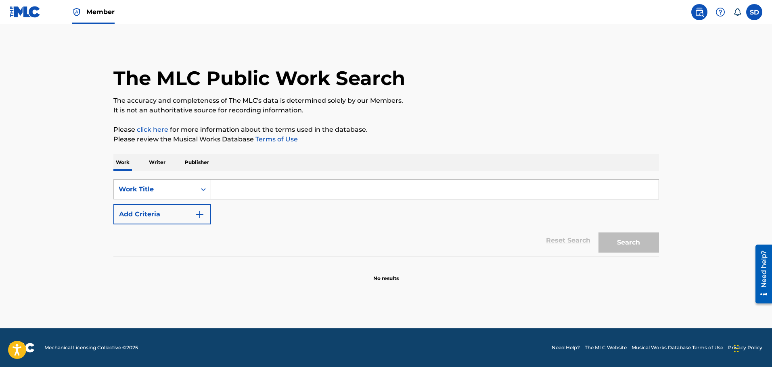
click at [272, 187] on input "Search Form" at bounding box center [434, 189] width 447 height 19
paste input "Menace"
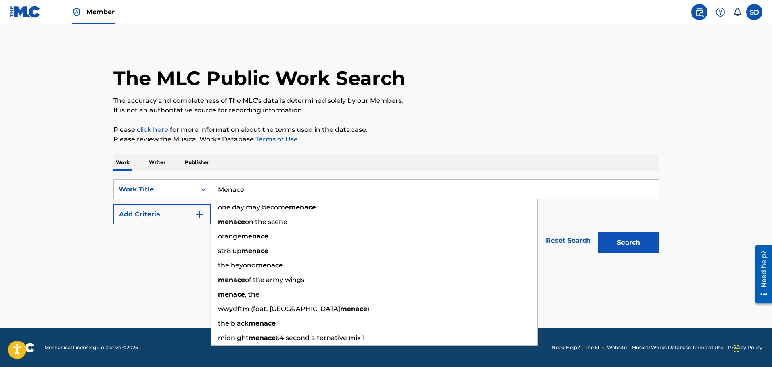
type input "Menace"
click at [175, 212] on button "Add Criteria" at bounding box center [162, 214] width 98 height 20
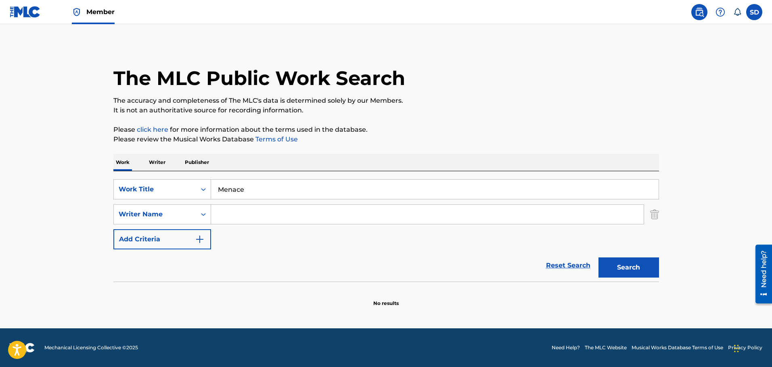
click at [241, 216] on input "Search Form" at bounding box center [427, 214] width 432 height 19
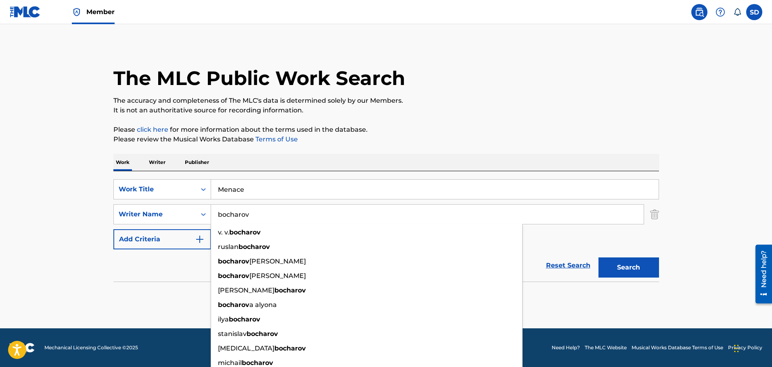
type input "bocharov"
click at [598, 258] on button "Search" at bounding box center [628, 268] width 60 height 20
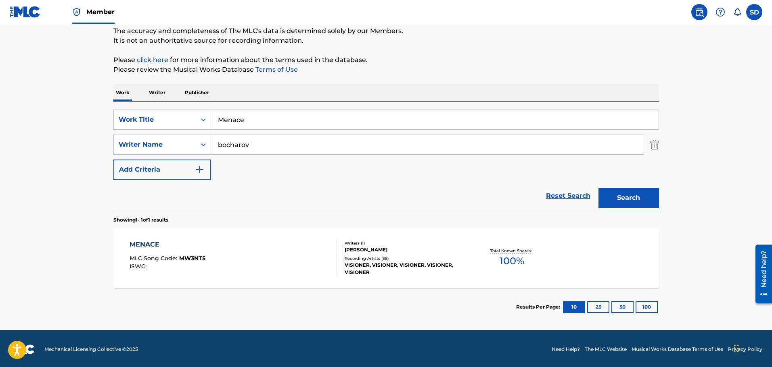
scroll to position [71, 0]
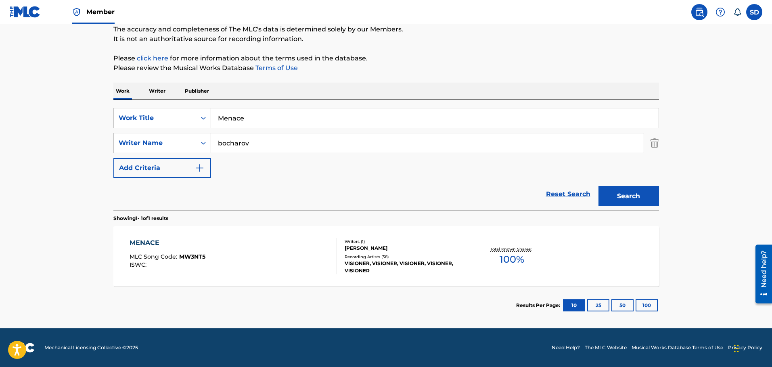
click at [223, 238] on div "MENACE MLC Song Code : MW3NT5 ISWC :" at bounding box center [232, 256] width 207 height 36
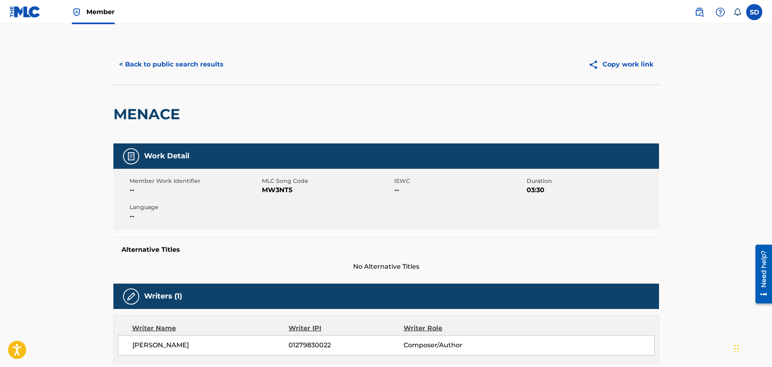
click at [136, 58] on button "< Back to public search results" at bounding box center [171, 64] width 116 height 20
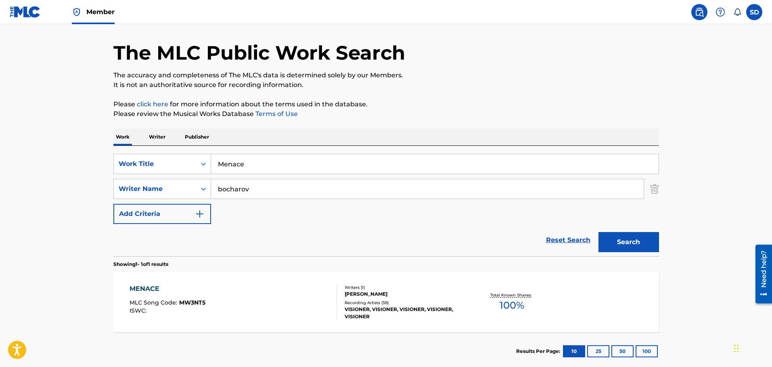
click at [562, 239] on link "Reset Search" at bounding box center [568, 240] width 52 height 18
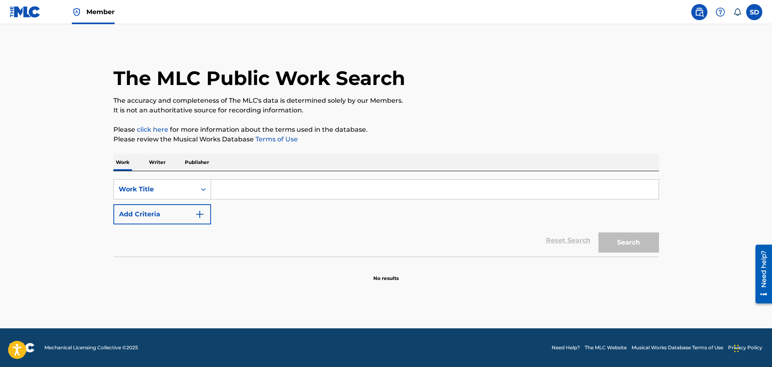
click at [301, 190] on input "Search Form" at bounding box center [434, 189] width 447 height 19
paste input "i can't take it anymore"
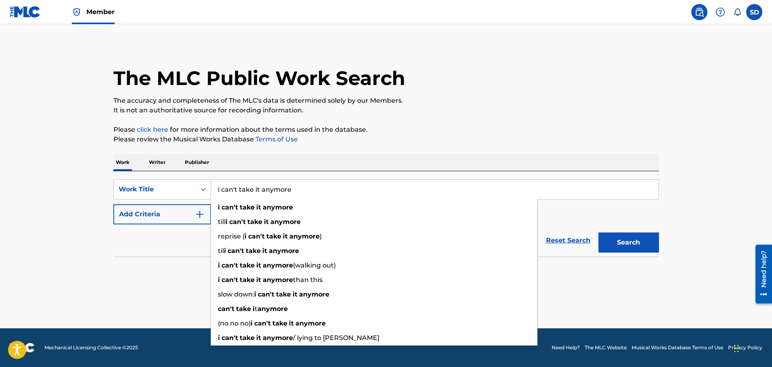
type input "i can't take it anymore"
click at [632, 241] on button "Search" at bounding box center [628, 243] width 60 height 20
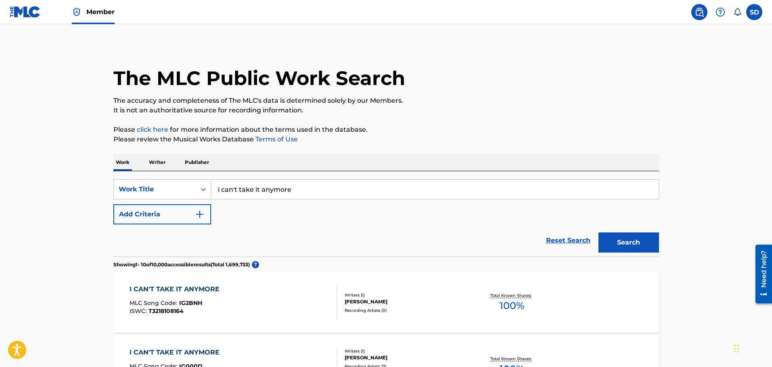
click at [158, 209] on button "Add Criteria" at bounding box center [162, 214] width 98 height 20
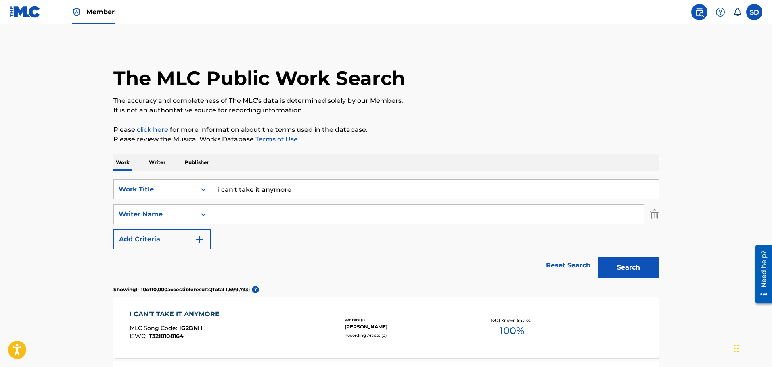
click at [232, 217] on input "Search Form" at bounding box center [427, 214] width 432 height 19
type input "sinenkov"
click at [598, 258] on button "Search" at bounding box center [628, 268] width 60 height 20
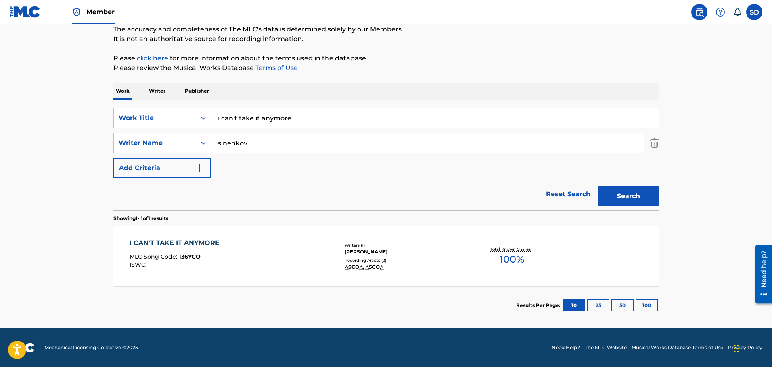
click at [294, 244] on div "I CAN'T TAKE IT ANYMORE MLC Song Code : I36YCQ ISWC :" at bounding box center [232, 256] width 207 height 36
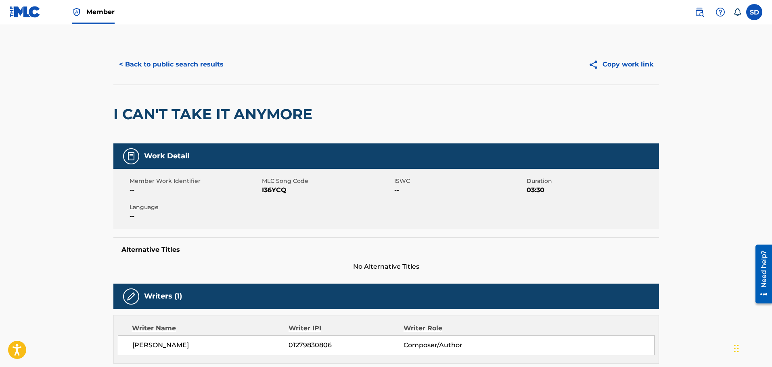
click at [134, 69] on button "< Back to public search results" at bounding box center [171, 64] width 116 height 20
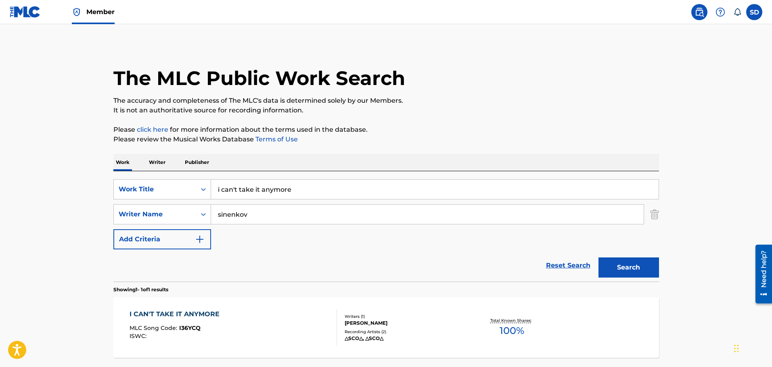
scroll to position [25, 0]
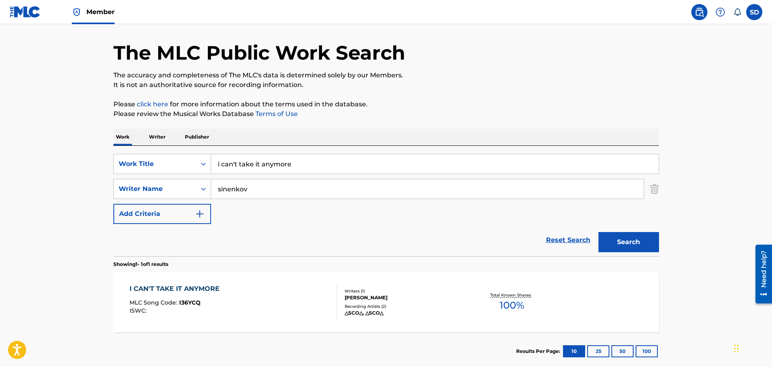
click at [586, 242] on link "Reset Search" at bounding box center [568, 240] width 52 height 18
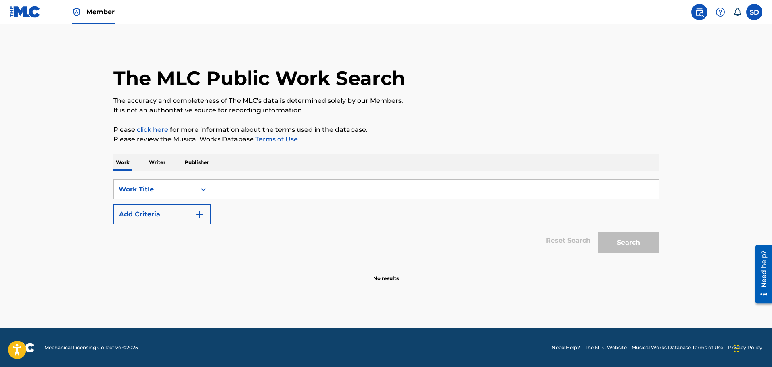
scroll to position [0, 0]
click at [269, 181] on input "Search Form" at bounding box center [434, 189] width 447 height 19
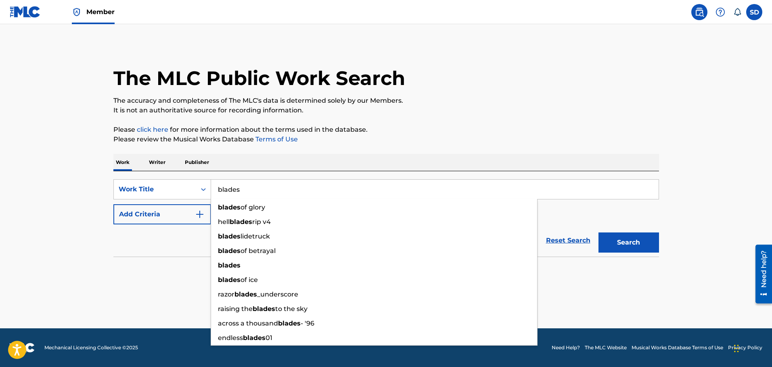
type input "blades"
click at [154, 213] on button "Add Criteria" at bounding box center [162, 214] width 98 height 20
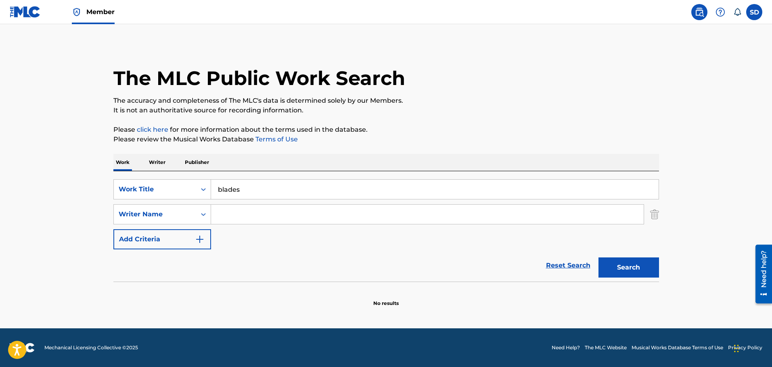
click at [243, 222] on input "Search Form" at bounding box center [427, 214] width 432 height 19
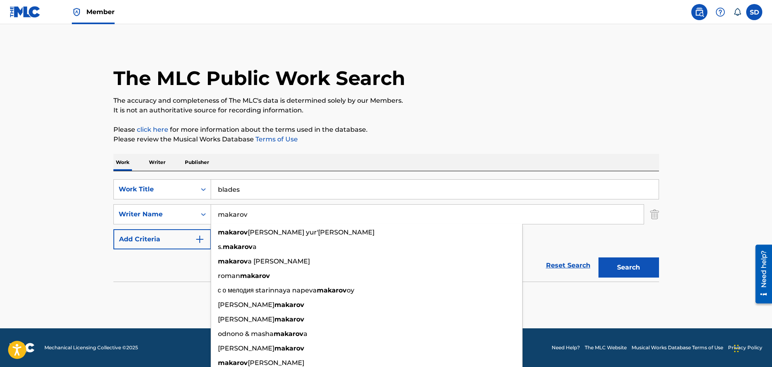
type input "makarov"
click at [598, 258] on button "Search" at bounding box center [628, 268] width 60 height 20
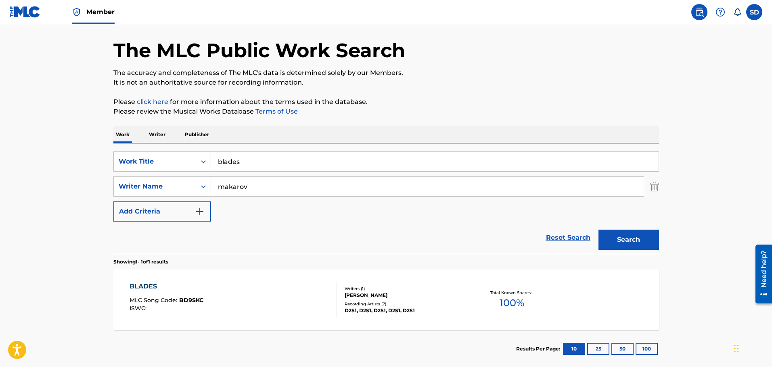
scroll to position [71, 0]
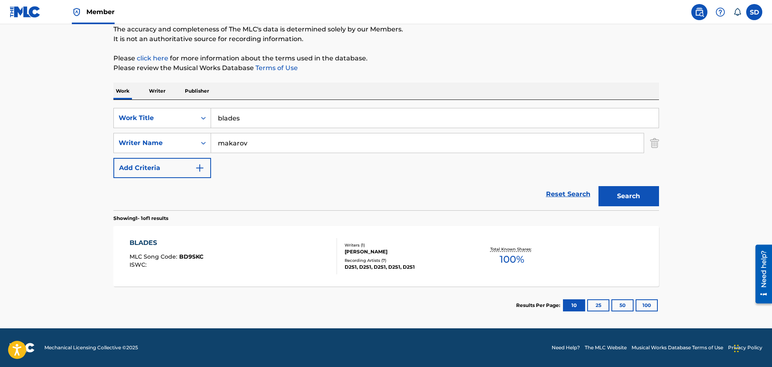
click at [245, 252] on div "BLADES MLC Song Code : BD9SKC ISWC :" at bounding box center [232, 256] width 207 height 36
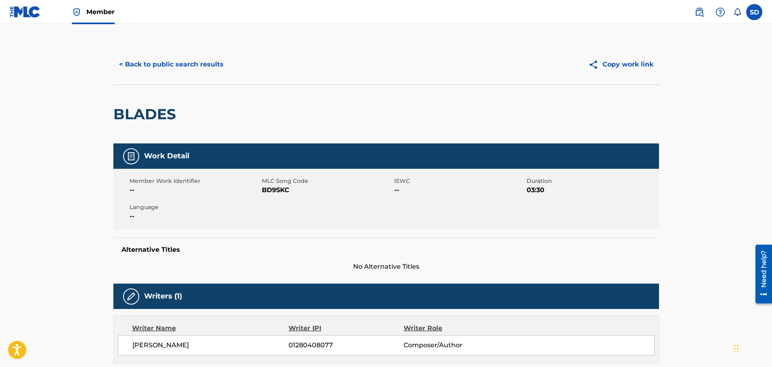
click at [128, 65] on button "< Back to public search results" at bounding box center [171, 64] width 116 height 20
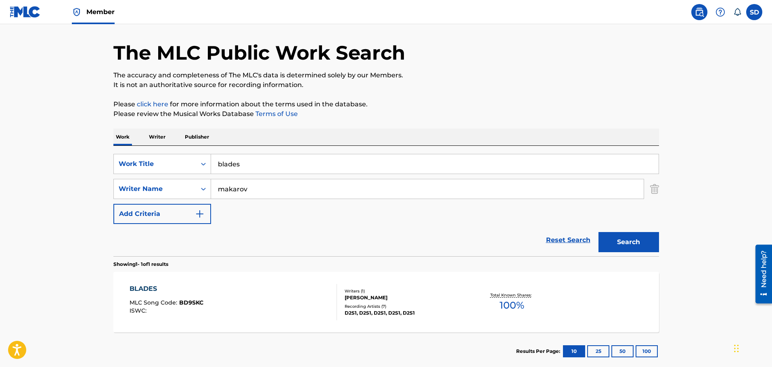
click at [559, 238] on link "Reset Search" at bounding box center [568, 240] width 52 height 18
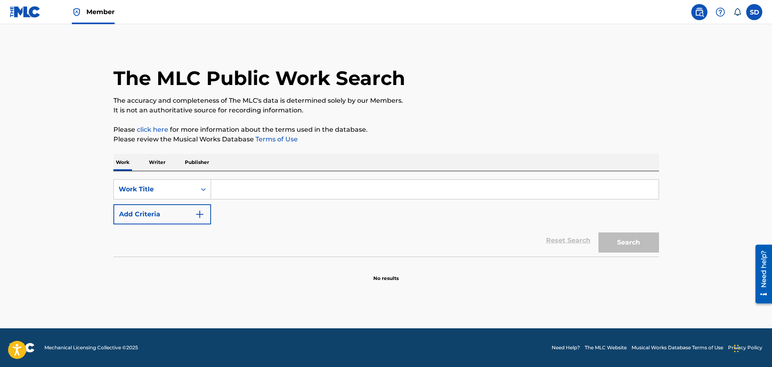
click at [268, 187] on input "Search Form" at bounding box center [434, 189] width 447 height 19
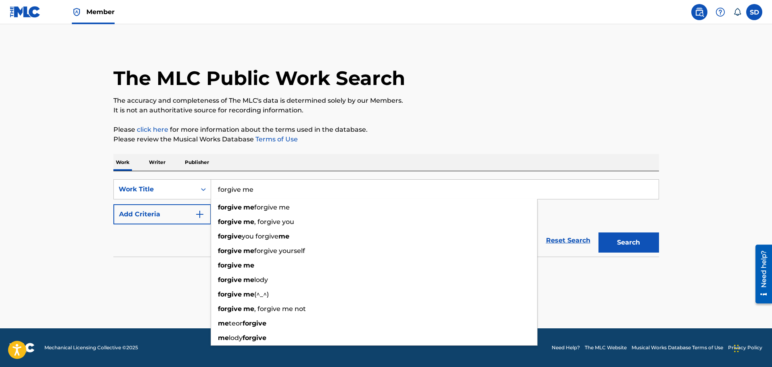
type input "forgive me"
click at [171, 218] on button "Add Criteria" at bounding box center [162, 214] width 98 height 20
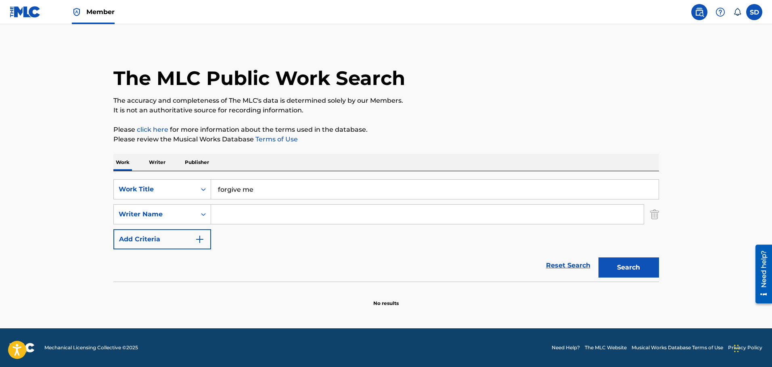
click at [257, 219] on input "Search Form" at bounding box center [427, 214] width 432 height 19
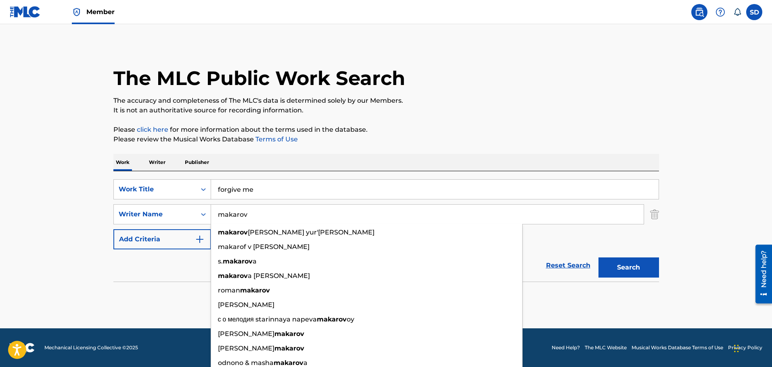
type input "makarov"
click at [598, 258] on button "Search" at bounding box center [628, 268] width 60 height 20
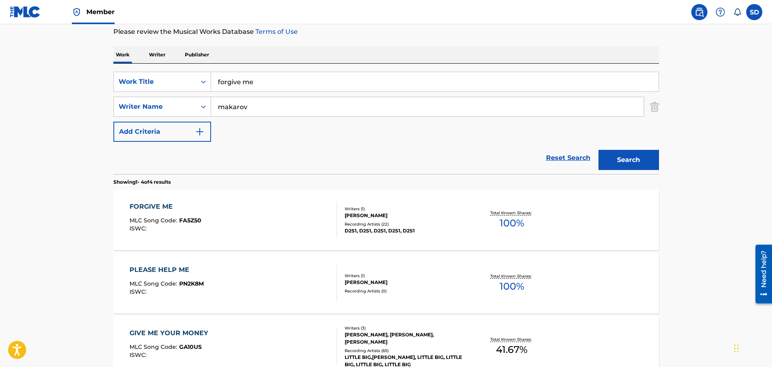
scroll to position [121, 0]
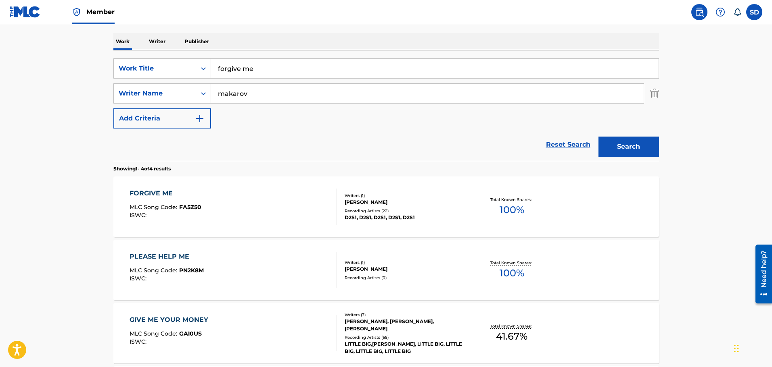
click at [241, 215] on div "FORGIVE ME MLC Song Code : FA5Z50 ISWC :" at bounding box center [232, 207] width 207 height 36
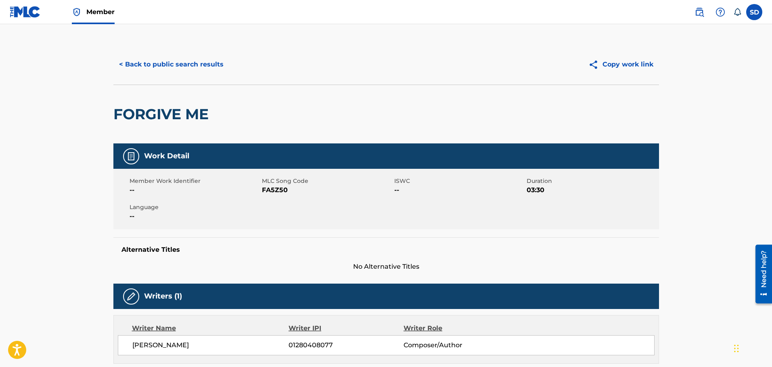
click at [126, 71] on button "< Back to public search results" at bounding box center [171, 64] width 116 height 20
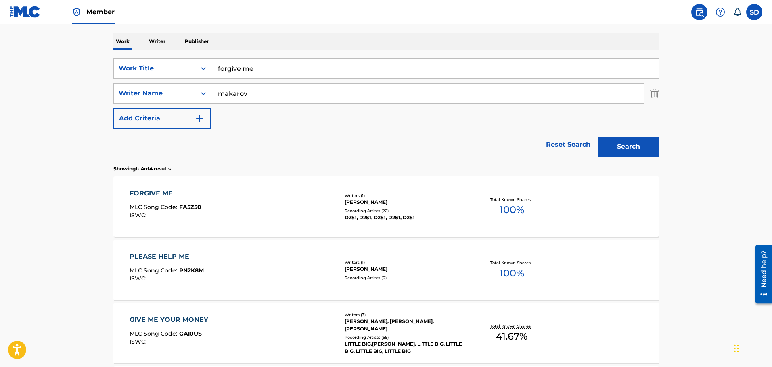
click at [550, 144] on link "Reset Search" at bounding box center [568, 145] width 52 height 18
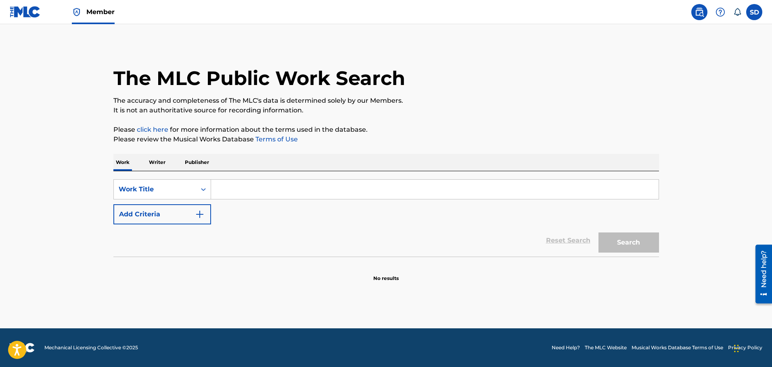
click at [235, 188] on input "Search Form" at bounding box center [434, 189] width 447 height 19
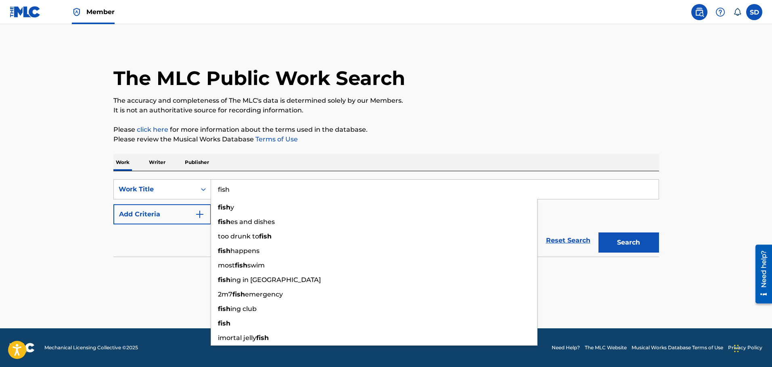
type input "fish"
click at [179, 210] on button "Add Criteria" at bounding box center [162, 214] width 98 height 20
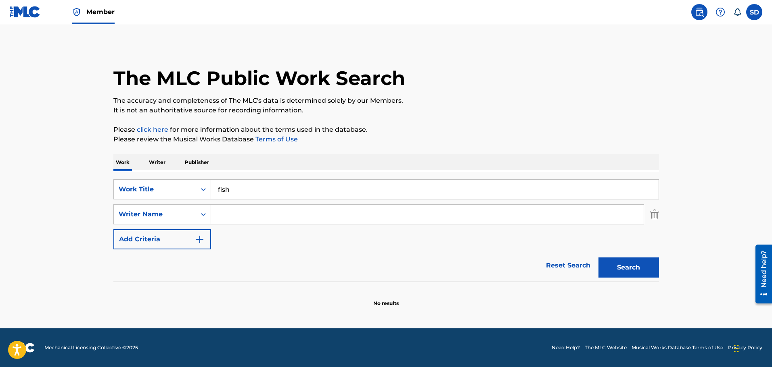
click at [237, 217] on input "Search Form" at bounding box center [427, 214] width 432 height 19
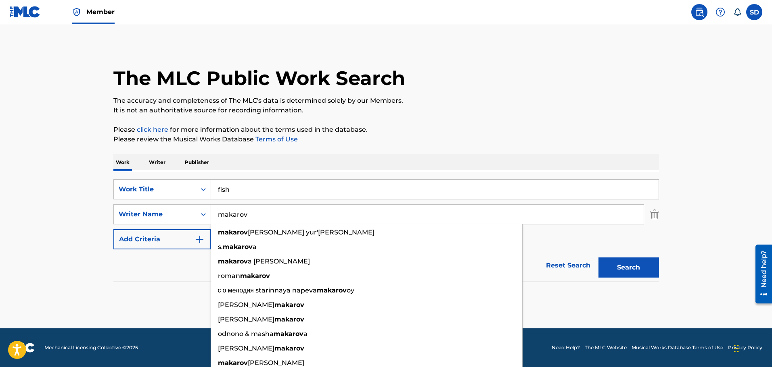
type input "makarov"
click at [598, 258] on button "Search" at bounding box center [628, 268] width 60 height 20
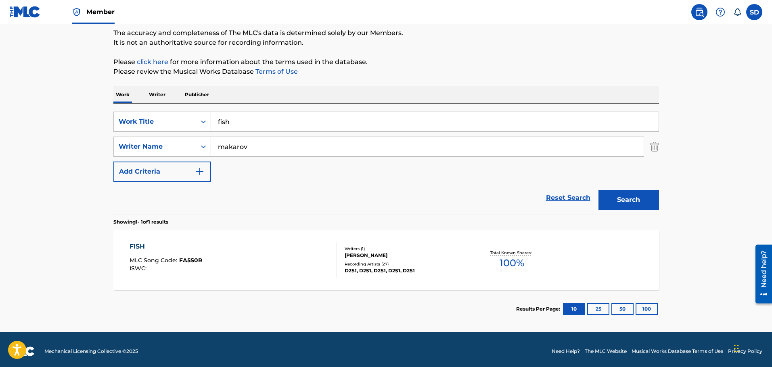
scroll to position [71, 0]
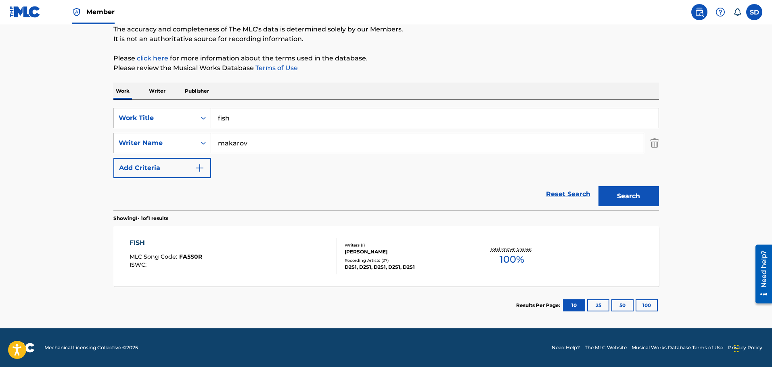
click at [235, 252] on div "FISH MLC Song Code : FA5S0R ISWC :" at bounding box center [232, 256] width 207 height 36
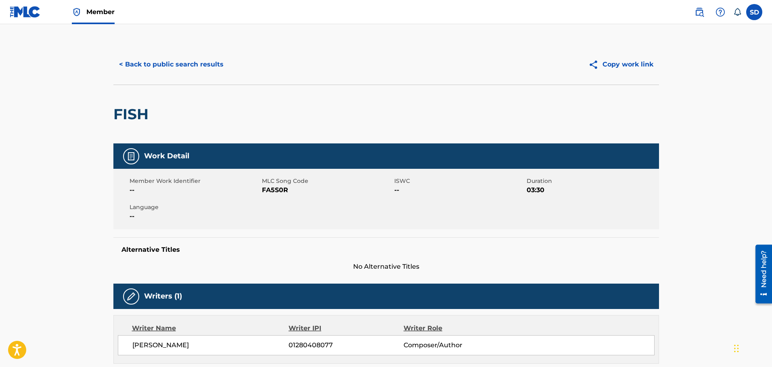
click at [141, 59] on button "< Back to public search results" at bounding box center [171, 64] width 116 height 20
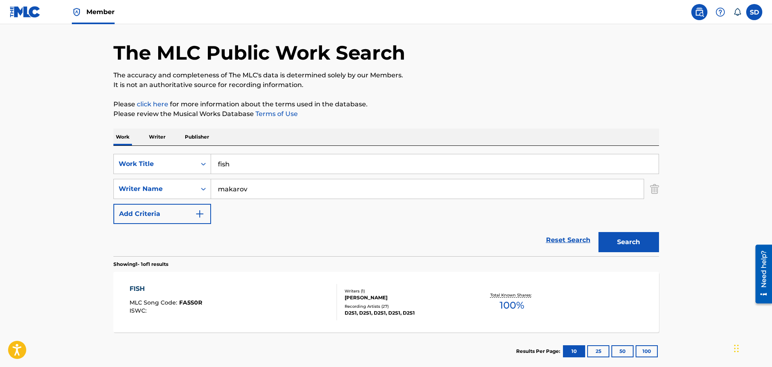
click at [556, 236] on link "Reset Search" at bounding box center [568, 240] width 52 height 18
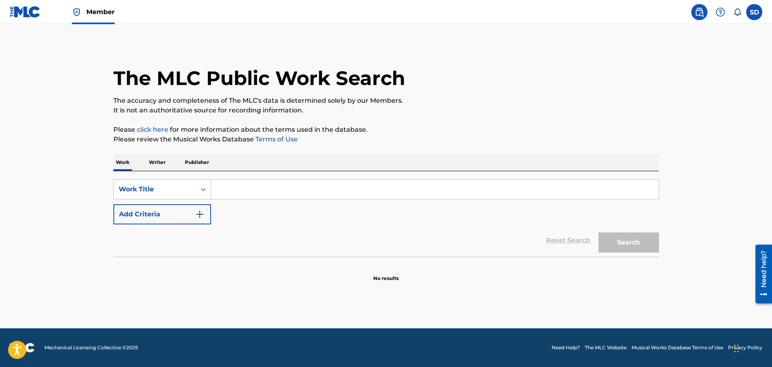
click at [230, 187] on input "Search Form" at bounding box center [434, 189] width 447 height 19
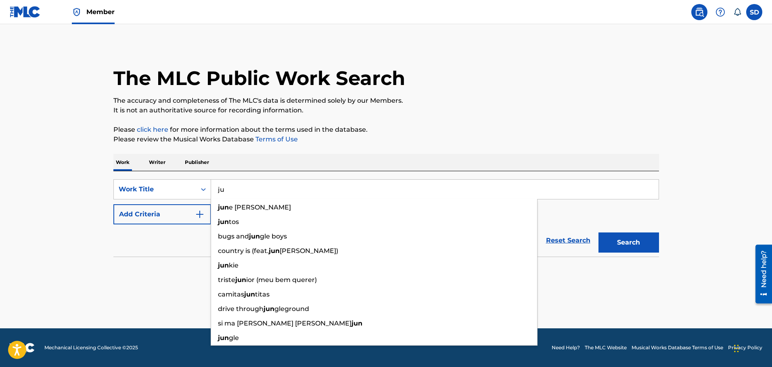
type input "j"
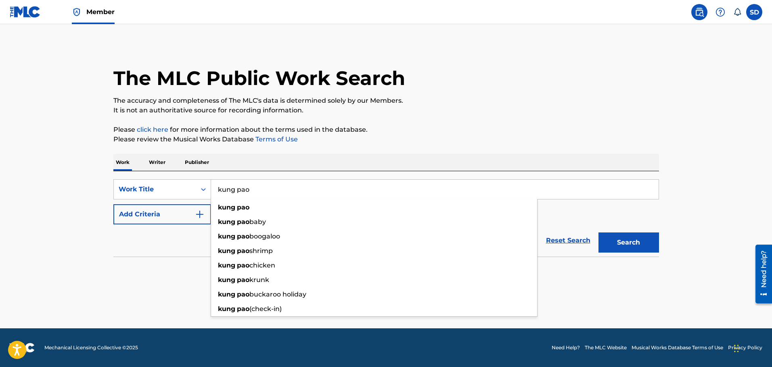
type input "kung pao"
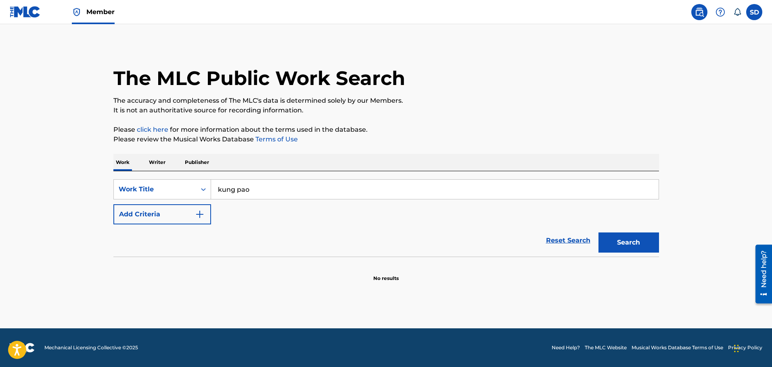
click at [195, 217] on img "Search Form" at bounding box center [200, 215] width 10 height 10
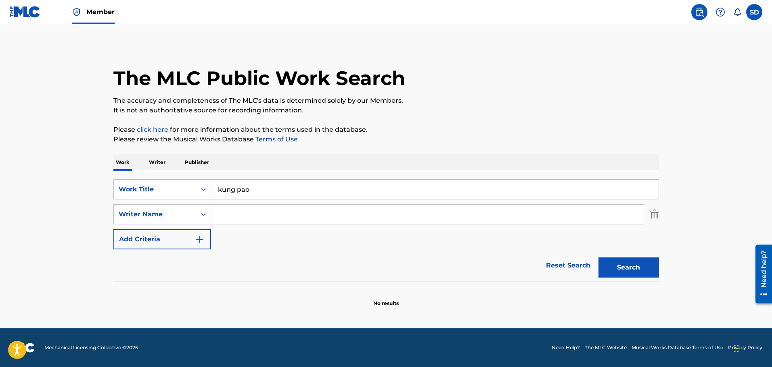
click at [229, 216] on input "Search Form" at bounding box center [427, 214] width 432 height 19
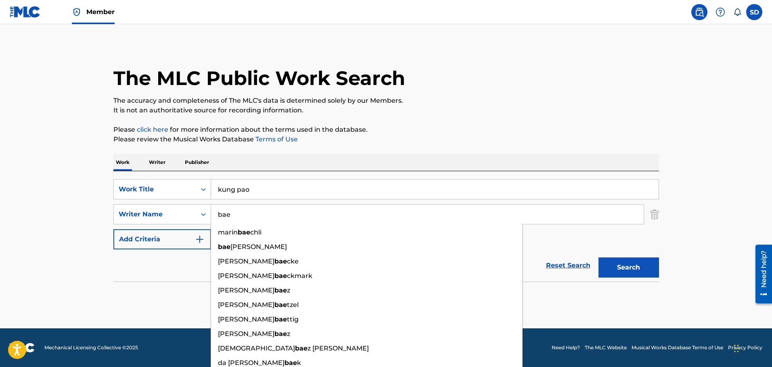
type input "bae"
click at [598, 258] on button "Search" at bounding box center [628, 268] width 60 height 20
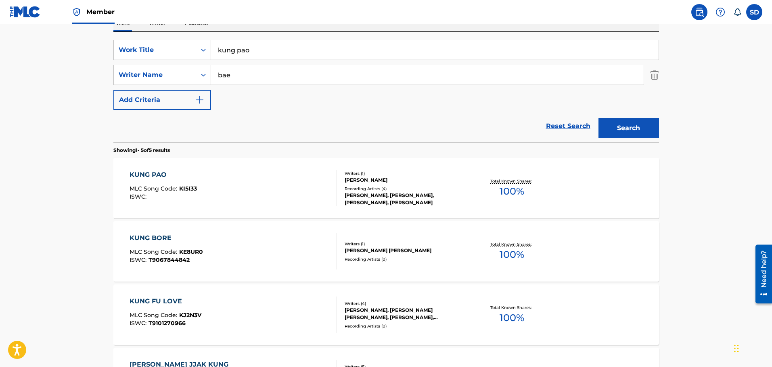
scroll to position [161, 0]
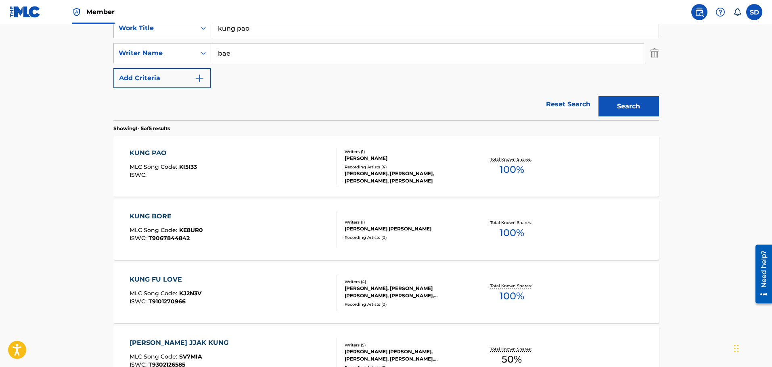
click at [237, 174] on div "KUNG PAO MLC Song Code : KI5I33 ISWC :" at bounding box center [232, 166] width 207 height 36
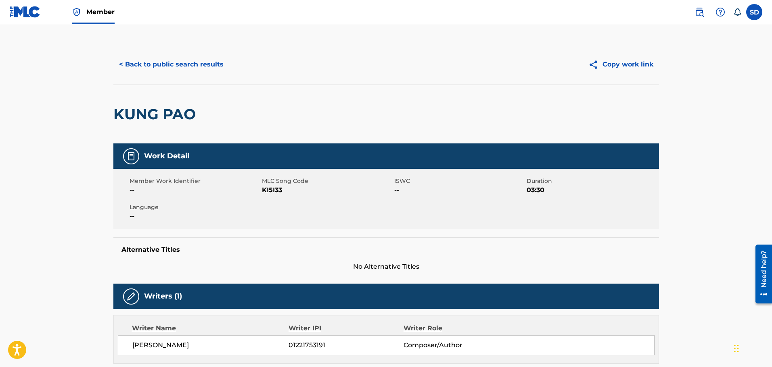
click at [154, 62] on button "< Back to public search results" at bounding box center [171, 64] width 116 height 20
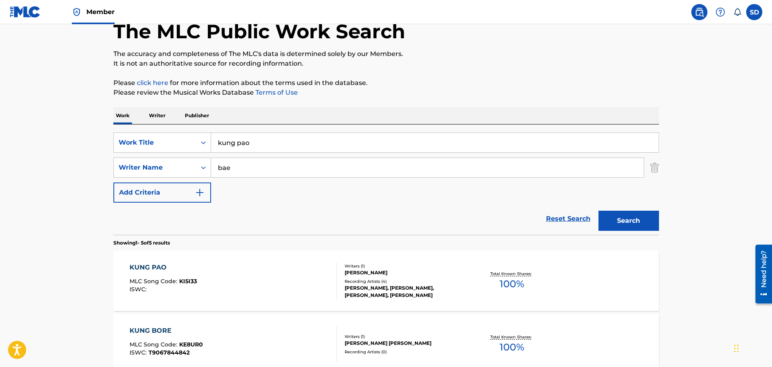
scroll to position [40, 0]
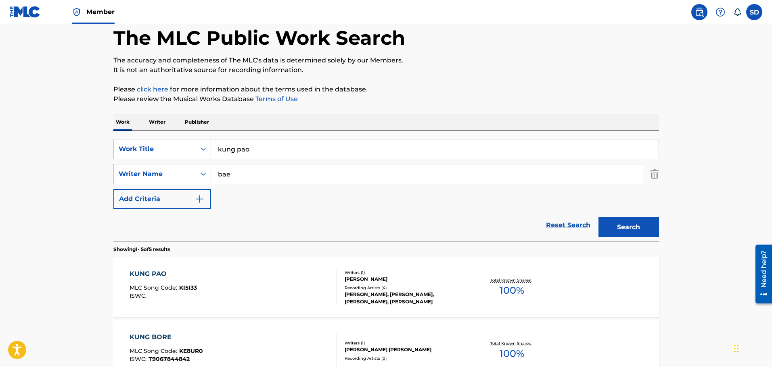
click at [556, 230] on link "Reset Search" at bounding box center [568, 226] width 52 height 18
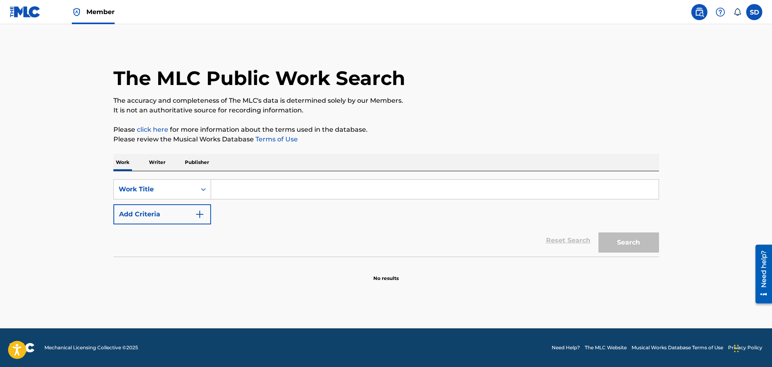
scroll to position [0, 0]
paste input "Mom Told Me Everything Will Be Okay"
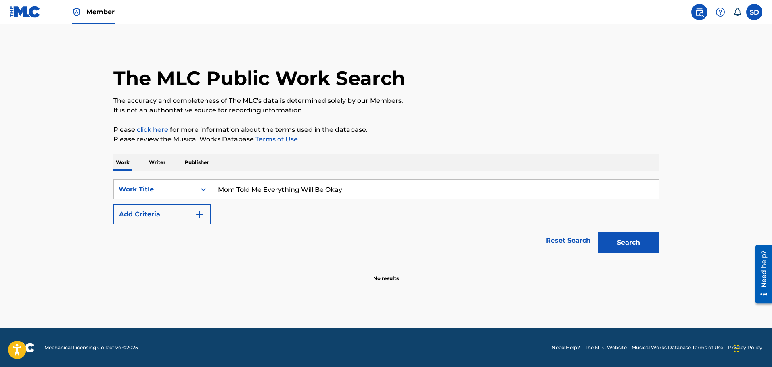
type input "Mom Told Me Everything Will Be Okay"
click at [611, 243] on button "Search" at bounding box center [628, 243] width 60 height 20
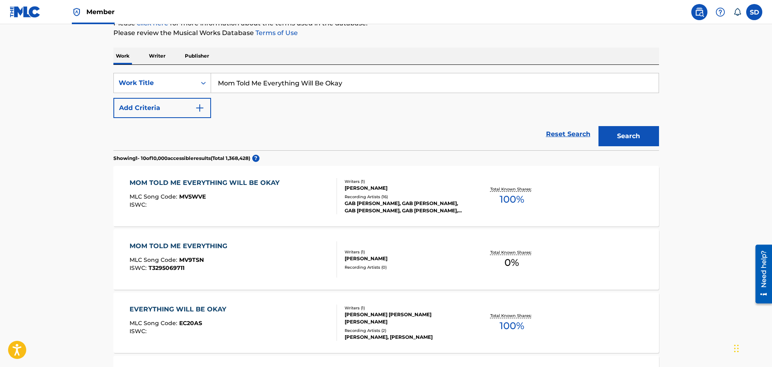
scroll to position [121, 0]
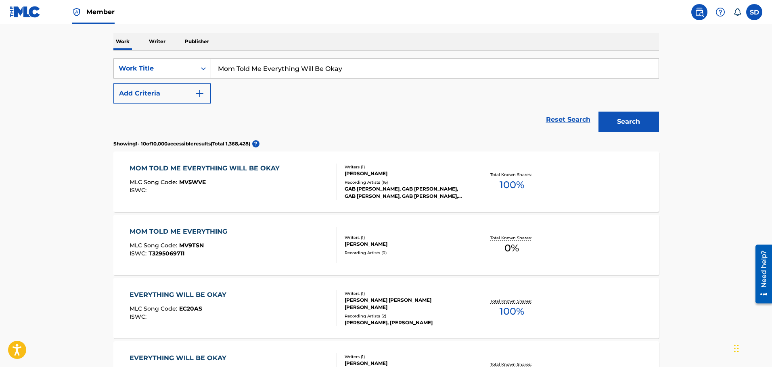
click at [210, 192] on div "ISWC :" at bounding box center [206, 191] width 154 height 6
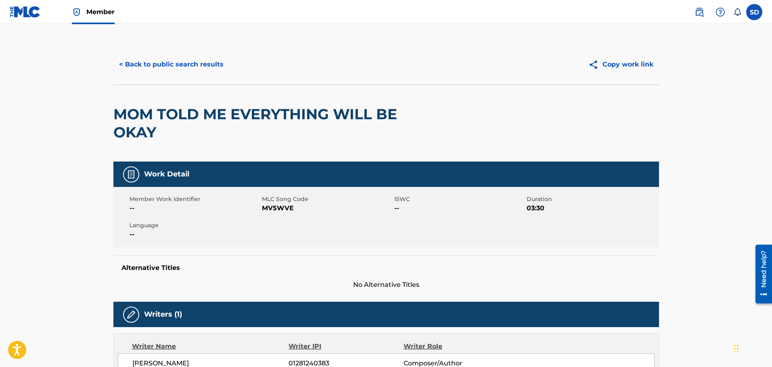
click at [144, 63] on button "< Back to public search results" at bounding box center [171, 64] width 116 height 20
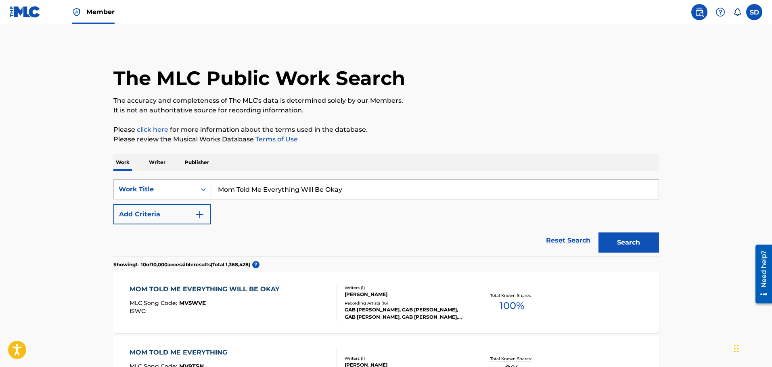
scroll to position [121, 0]
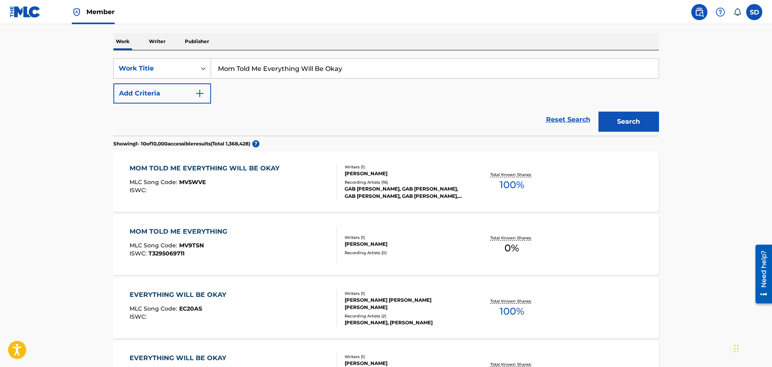
click at [559, 119] on link "Reset Search" at bounding box center [568, 120] width 52 height 18
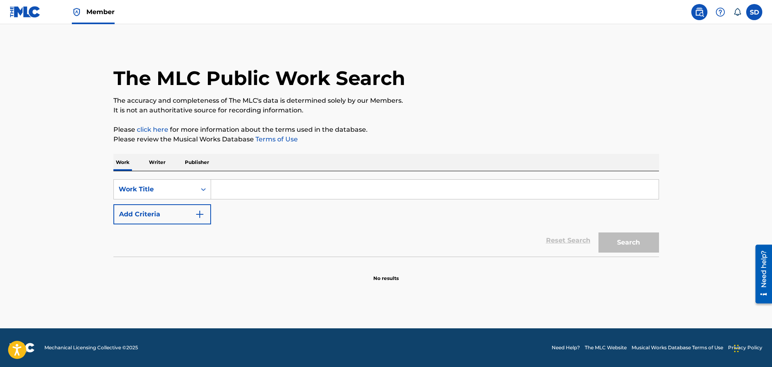
scroll to position [0, 0]
paste input "Rockstar Made (Neva 2 Much)"
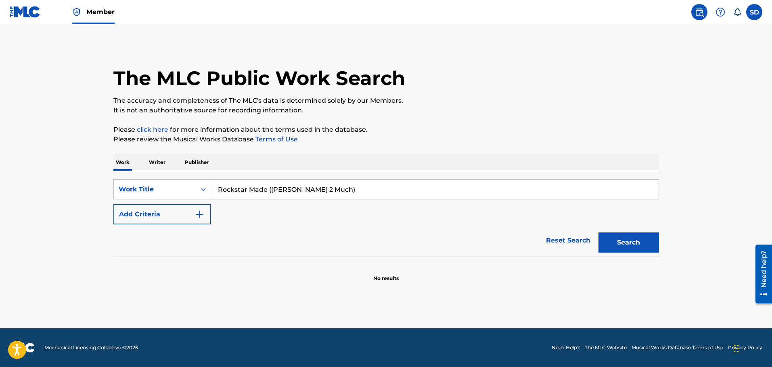
type input "Rockstar Made (Neva 2 Much)"
click at [622, 245] on button "Search" at bounding box center [628, 243] width 60 height 20
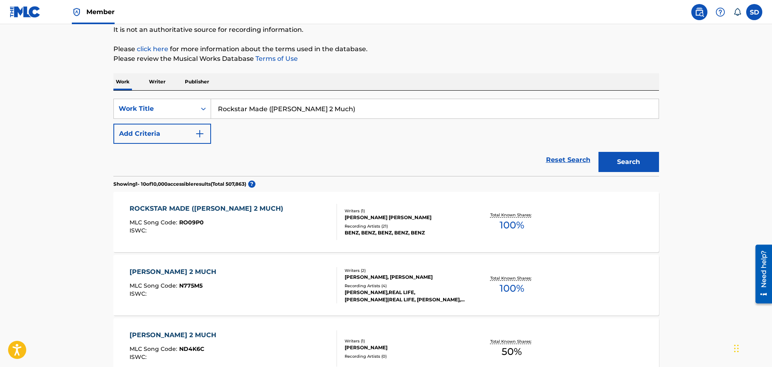
scroll to position [121, 0]
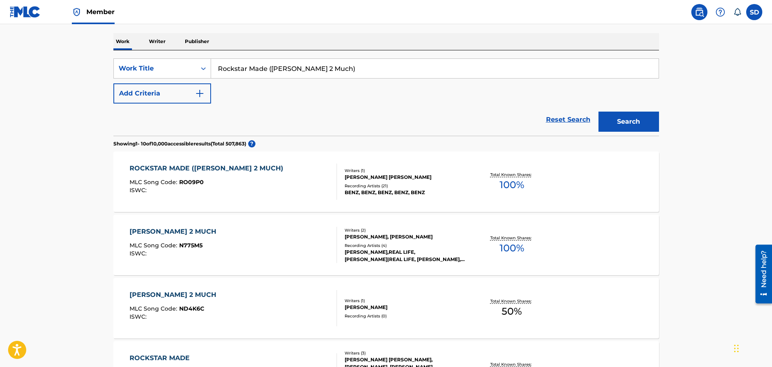
click at [262, 191] on div "ROCKSTAR MADE (NEVA 2 MUCH) MLC Song Code : RO09P0 ISWC :" at bounding box center [232, 182] width 207 height 36
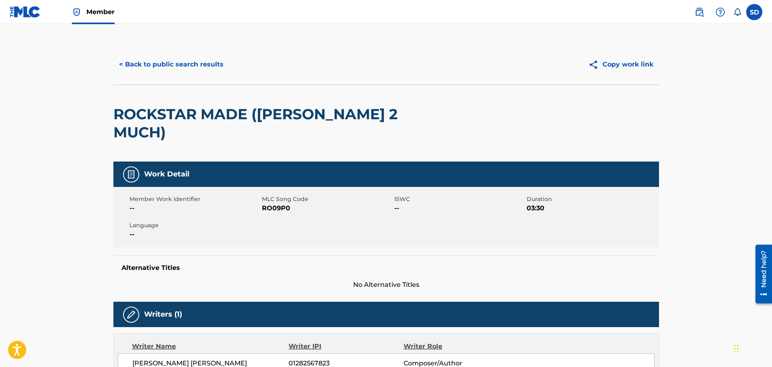
click at [129, 63] on button "< Back to public search results" at bounding box center [171, 64] width 116 height 20
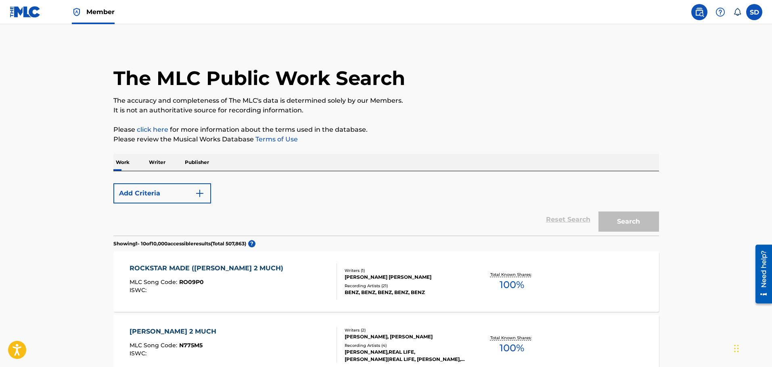
scroll to position [121, 0]
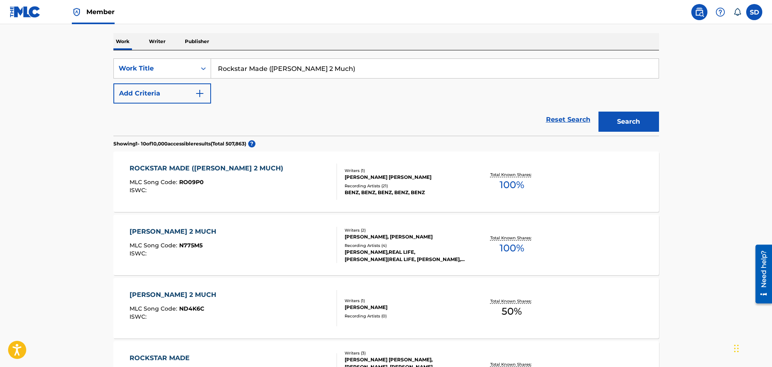
click at [557, 122] on link "Reset Search" at bounding box center [568, 120] width 52 height 18
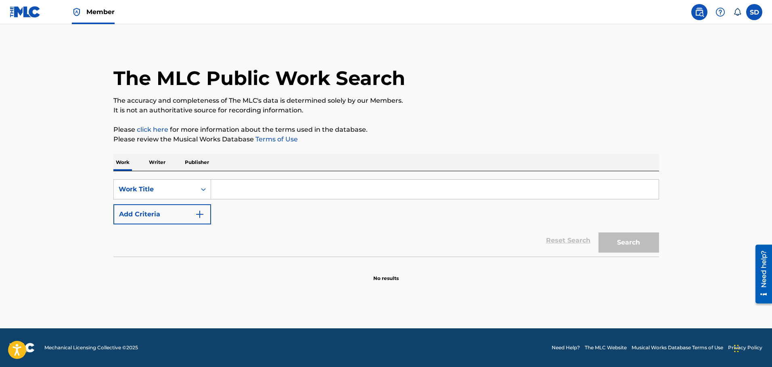
paste input "already rich"
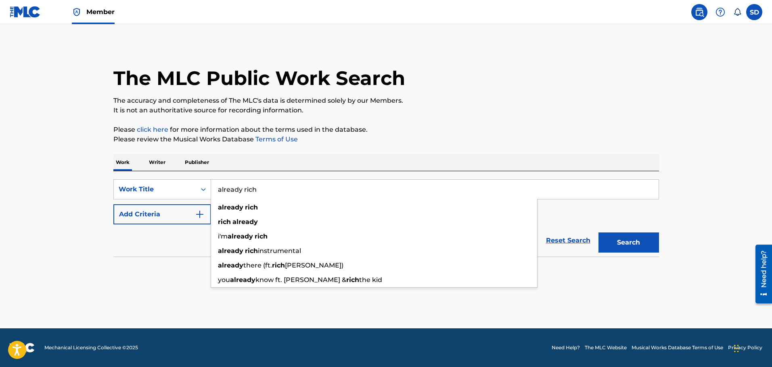
type input "already rich"
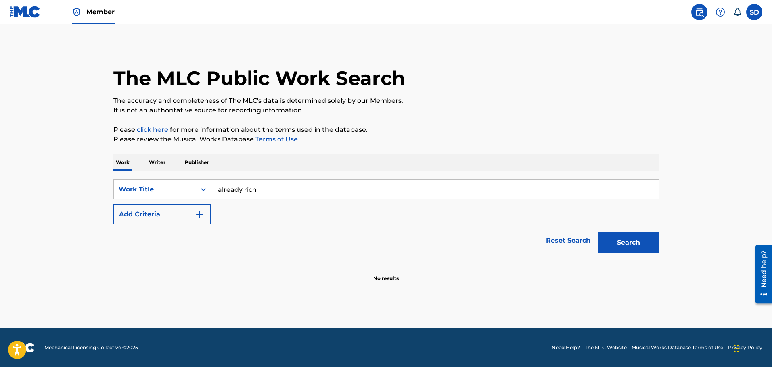
click at [642, 242] on button "Search" at bounding box center [628, 243] width 60 height 20
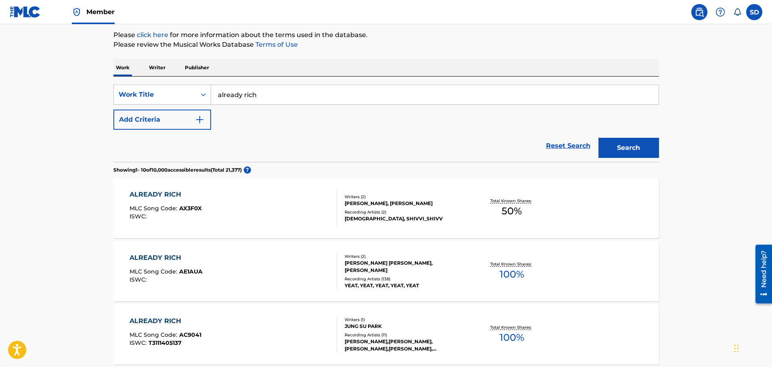
scroll to position [81, 0]
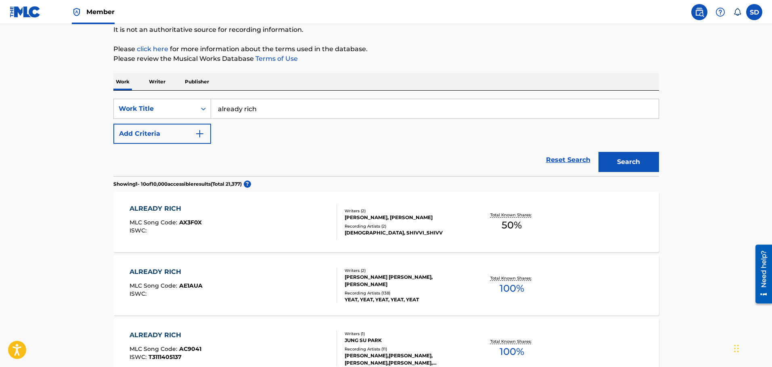
click at [130, 126] on button "Add Criteria" at bounding box center [162, 134] width 98 height 20
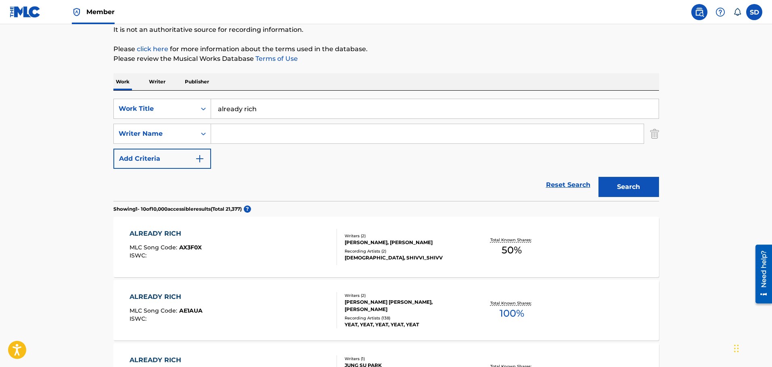
click at [250, 134] on input "Search Form" at bounding box center [427, 133] width 432 height 19
type input "o"
type input "kotenkov"
click at [598, 177] on button "Search" at bounding box center [628, 187] width 60 height 20
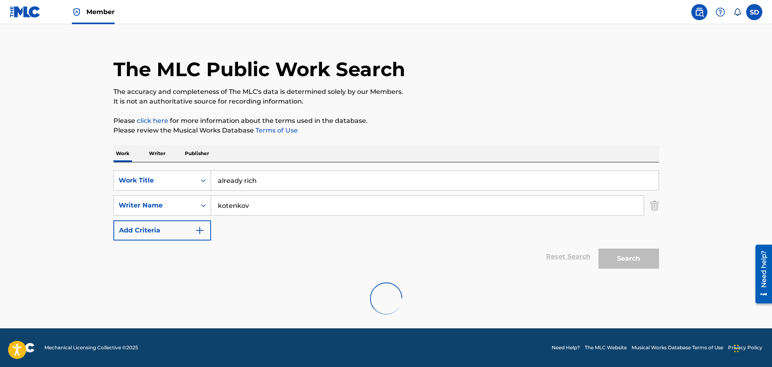
scroll to position [71, 0]
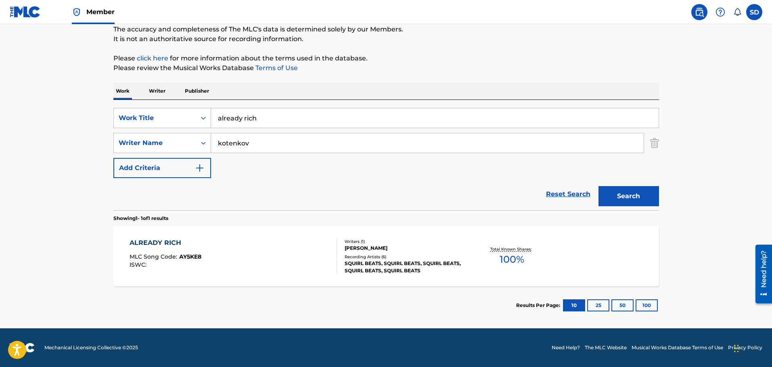
click at [206, 250] on div "ALREADY RICH MLC Song Code : AY5KE8 ISWC :" at bounding box center [232, 256] width 207 height 36
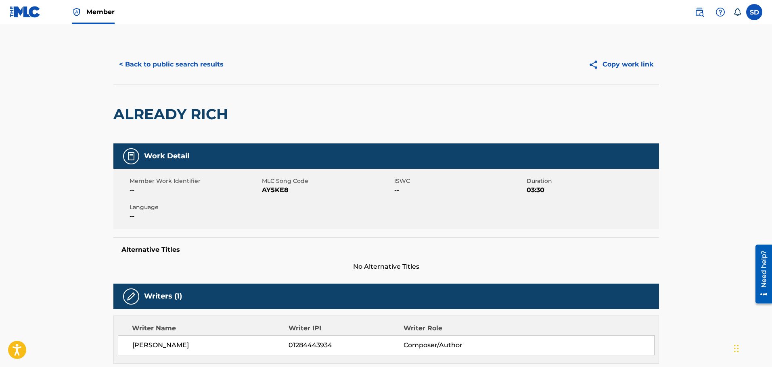
click at [164, 77] on div "< Back to public search results Copy work link" at bounding box center [385, 64] width 545 height 40
click at [158, 70] on button "< Back to public search results" at bounding box center [171, 64] width 116 height 20
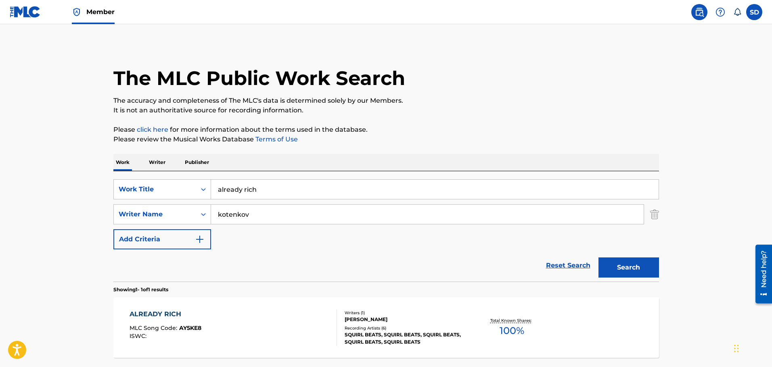
scroll to position [25, 0]
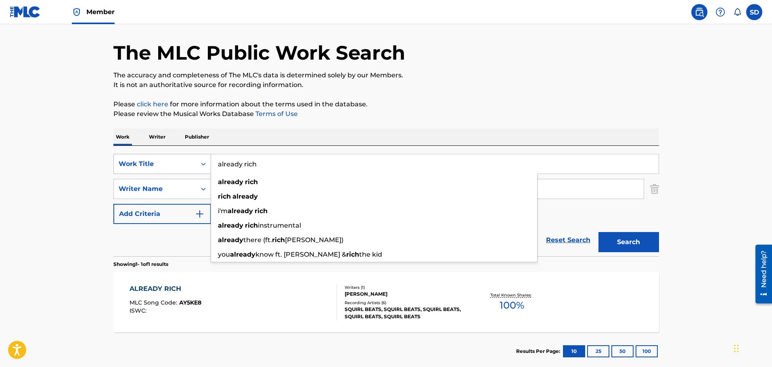
drag, startPoint x: 273, startPoint y: 167, endPoint x: 205, endPoint y: 160, distance: 68.5
click at [205, 160] on div "SearchWithCriteria8d09fa76-be5e-4024-ba95-6e6f837abeb6 Work Title already rich …" at bounding box center [385, 164] width 545 height 20
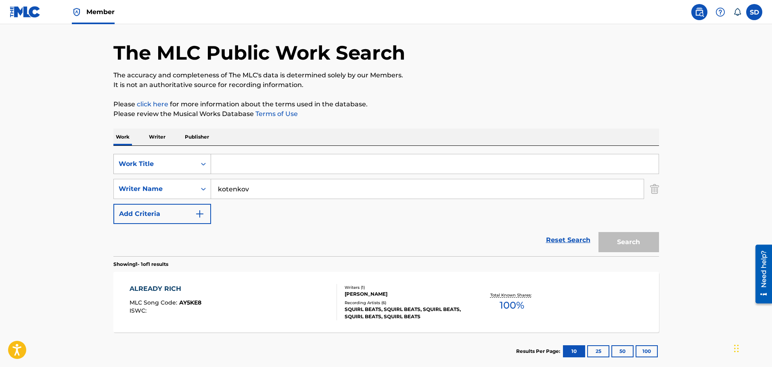
paste input "fell in luv"
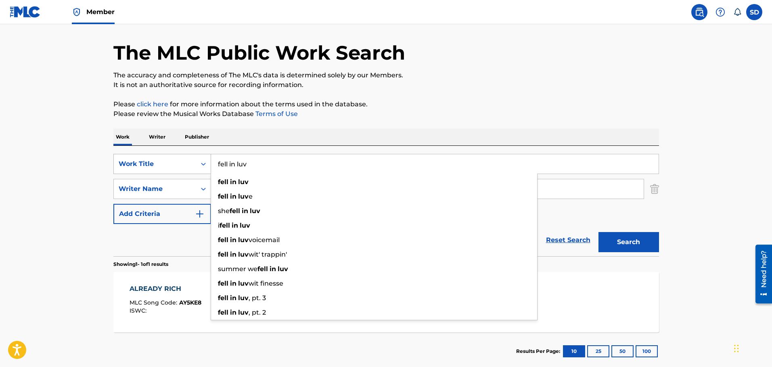
type input "fell in luv"
click at [598, 232] on button "Search" at bounding box center [628, 242] width 60 height 20
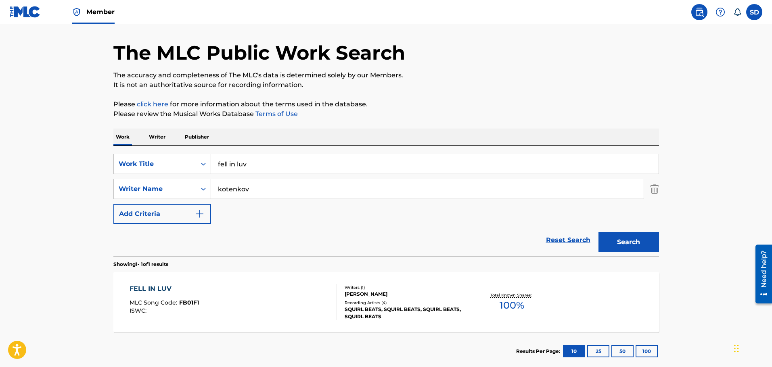
click at [262, 276] on div "FELL IN LUV MLC Song Code : FB01F1 ISWC : Writers ( 1 ) DANILA KOTENKOV Recordi…" at bounding box center [385, 302] width 545 height 60
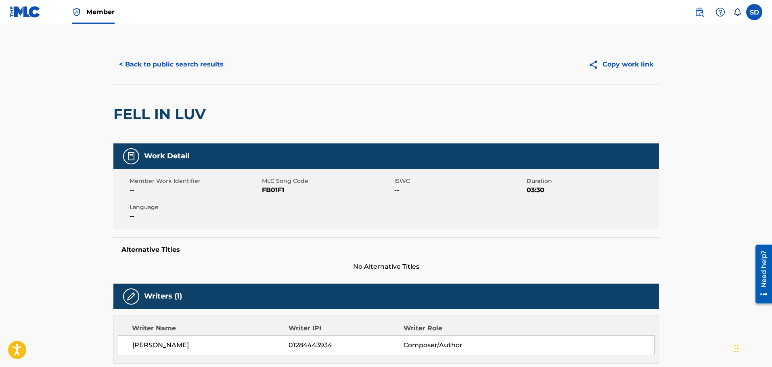
click at [146, 63] on button "< Back to public search results" at bounding box center [171, 64] width 116 height 20
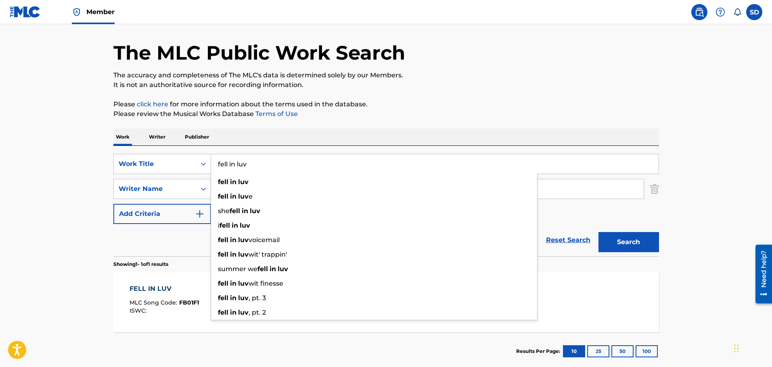
drag, startPoint x: 248, startPoint y: 165, endPoint x: 242, endPoint y: 164, distance: 5.7
click at [242, 164] on input "fell in luv" at bounding box center [434, 163] width 447 height 19
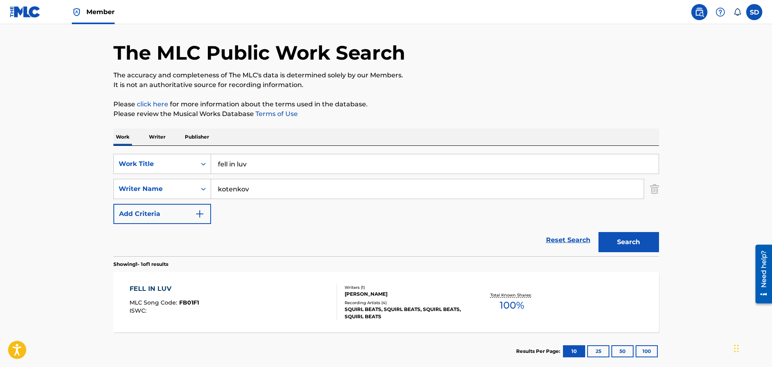
click at [258, 142] on div "Work Writer Publisher" at bounding box center [385, 137] width 545 height 17
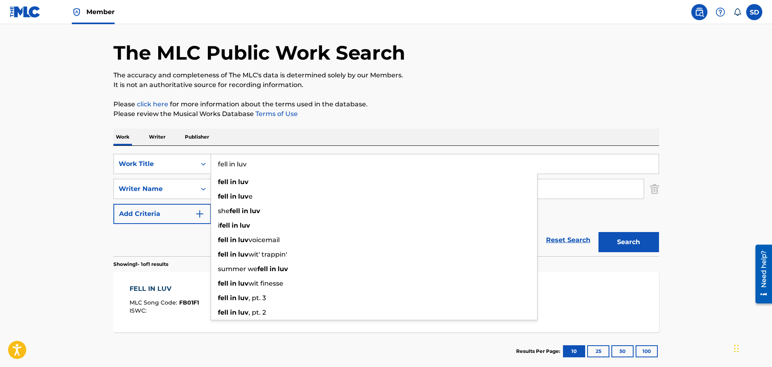
drag, startPoint x: 263, startPoint y: 167, endPoint x: 213, endPoint y: 165, distance: 50.1
click at [213, 165] on input "fell in luv" at bounding box center [434, 163] width 447 height 19
type input "let you go"
click at [598, 232] on button "Search" at bounding box center [628, 242] width 60 height 20
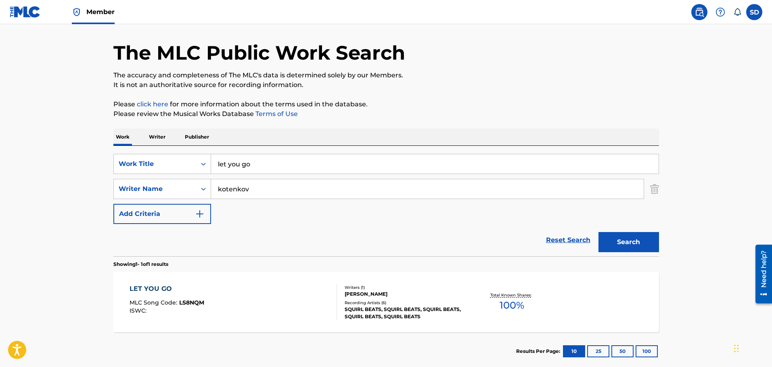
click at [265, 286] on div "LET YOU GO MLC Song Code : LS8NQM ISWC :" at bounding box center [232, 302] width 207 height 36
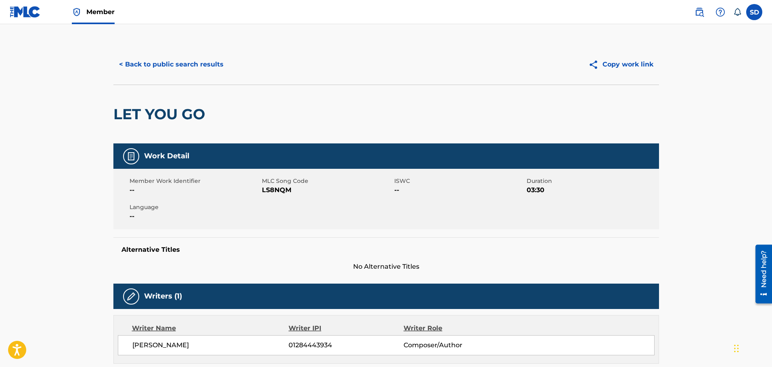
click at [146, 59] on button "< Back to public search results" at bounding box center [171, 64] width 116 height 20
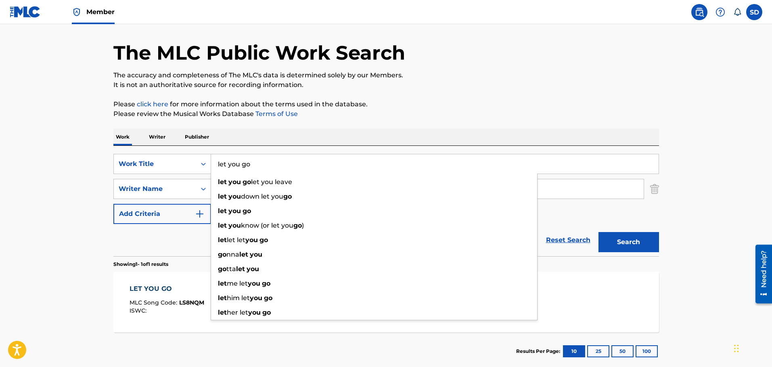
drag, startPoint x: 268, startPoint y: 171, endPoint x: 217, endPoint y: 169, distance: 51.7
click at [217, 169] on input "let you go" at bounding box center [434, 163] width 447 height 19
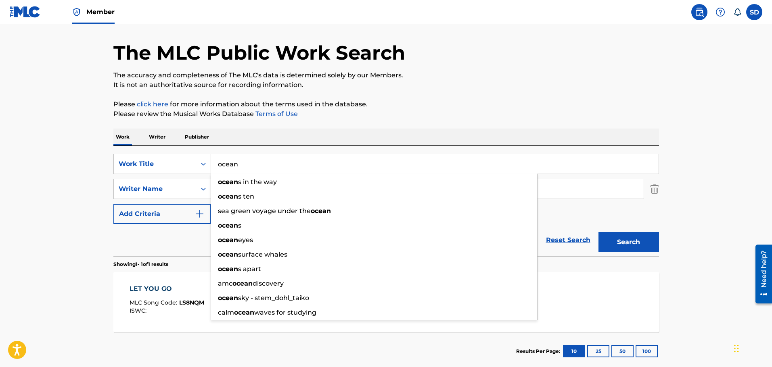
type input "ocean"
click at [598, 232] on button "Search" at bounding box center [628, 242] width 60 height 20
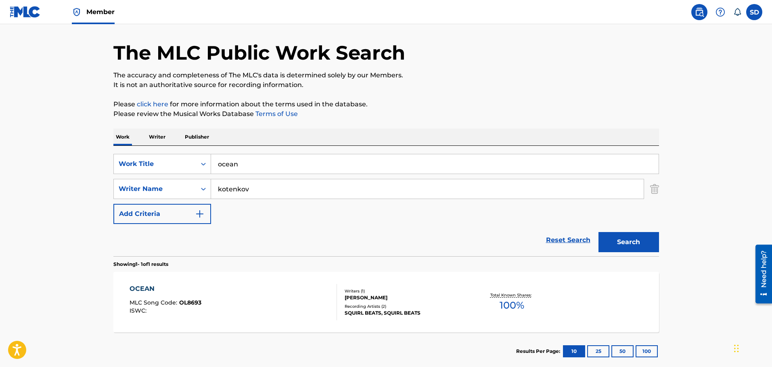
click at [259, 332] on div "OCEAN MLC Song Code : OL8693 ISWC : Writers ( 1 ) DANILA KOTENKOV Recording Art…" at bounding box center [385, 302] width 545 height 60
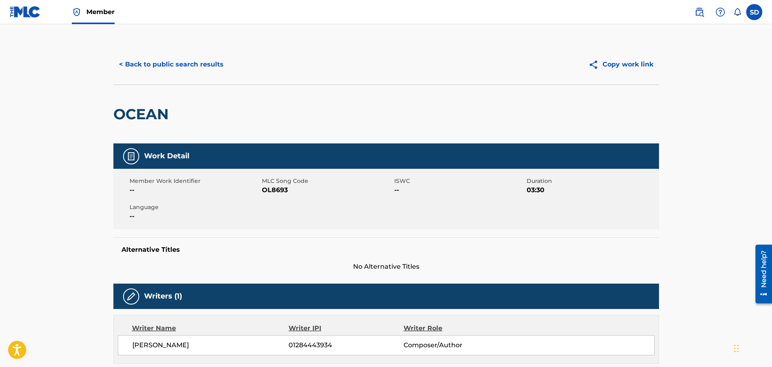
click at [135, 68] on button "< Back to public search results" at bounding box center [171, 64] width 116 height 20
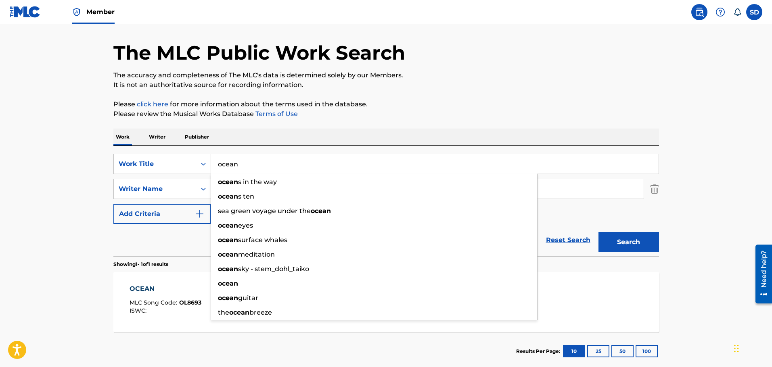
drag, startPoint x: 277, startPoint y: 165, endPoint x: 211, endPoint y: 157, distance: 67.0
click at [211, 157] on input "ocean" at bounding box center [434, 163] width 447 height 19
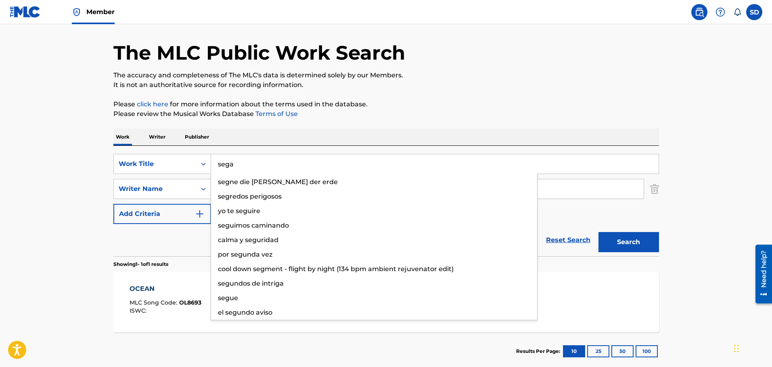
type input "sega"
click at [598, 232] on button "Search" at bounding box center [628, 242] width 60 height 20
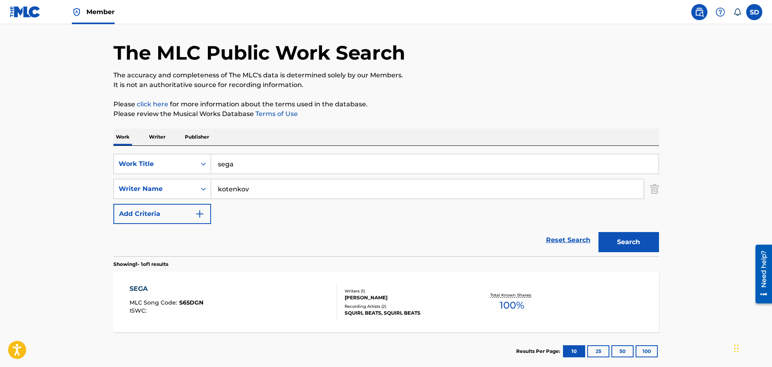
click at [262, 294] on div "SEGA MLC Song Code : S65DGN ISWC :" at bounding box center [232, 302] width 207 height 36
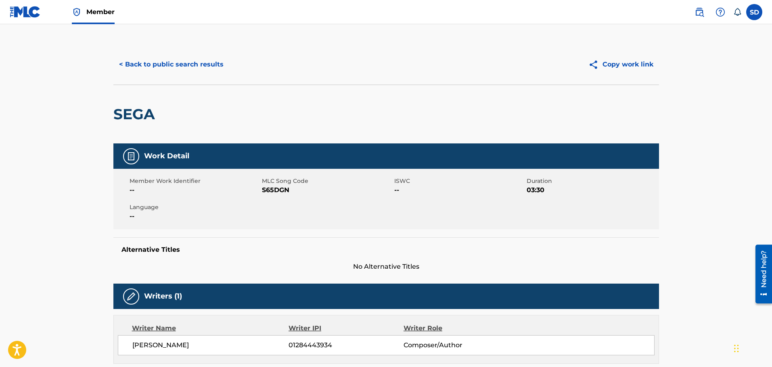
click at [142, 73] on button "< Back to public search results" at bounding box center [171, 64] width 116 height 20
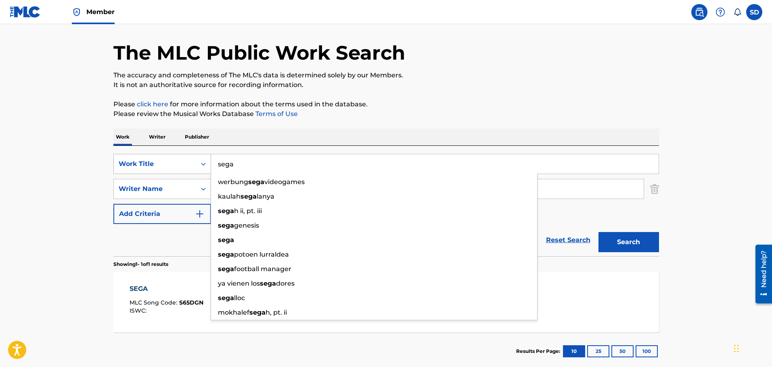
drag, startPoint x: 281, startPoint y: 161, endPoint x: 210, endPoint y: 159, distance: 70.6
click at [210, 159] on div "SearchWithCriteria8d09fa76-be5e-4024-ba95-6e6f837abeb6 Work Title sega werbung …" at bounding box center [385, 164] width 545 height 20
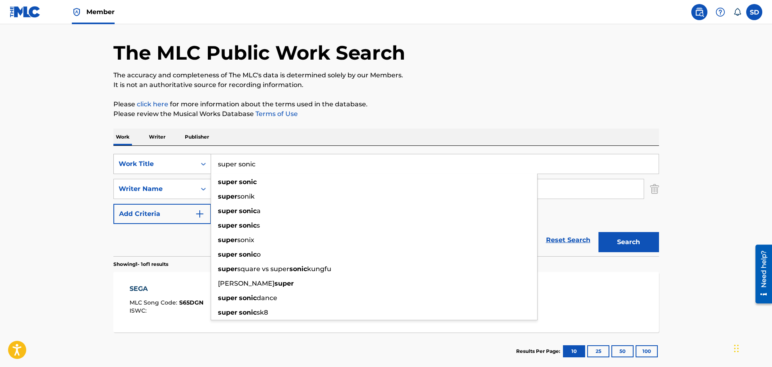
type input "super sonic"
click at [598, 232] on button "Search" at bounding box center [628, 242] width 60 height 20
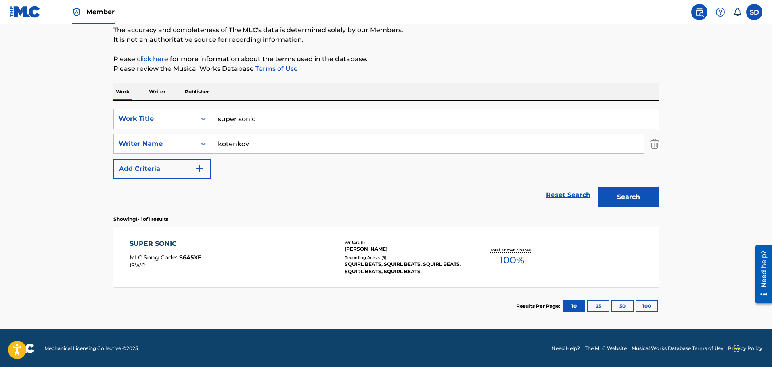
scroll to position [71, 0]
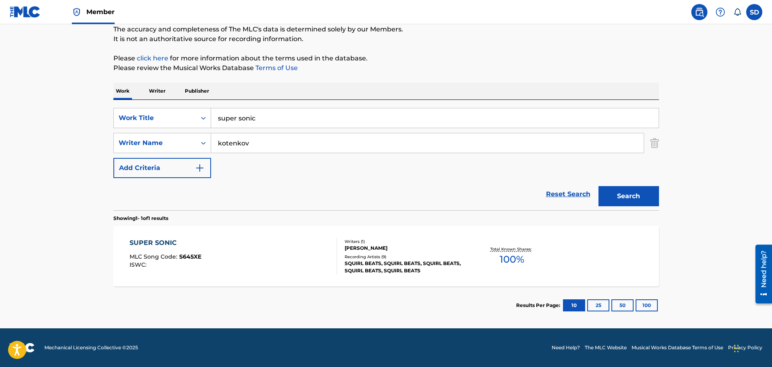
click at [284, 247] on div "SUPER SONIC MLC Song Code : S645XE ISWC :" at bounding box center [232, 256] width 207 height 36
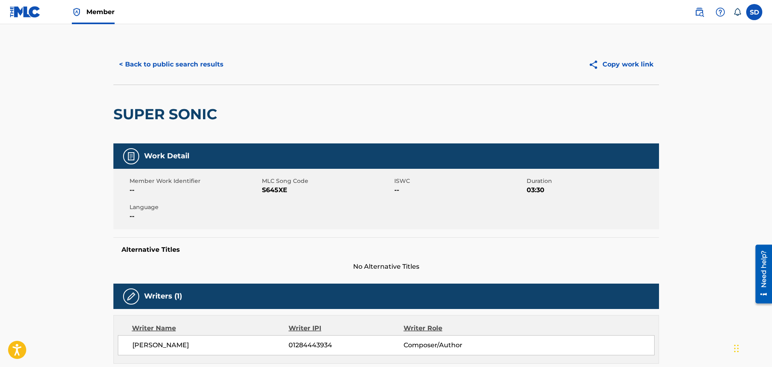
click at [136, 66] on button "< Back to public search results" at bounding box center [171, 64] width 116 height 20
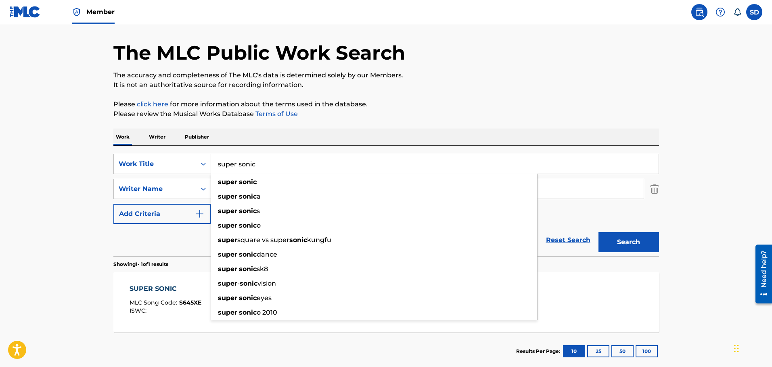
drag, startPoint x: 270, startPoint y: 162, endPoint x: 215, endPoint y: 160, distance: 55.3
click at [215, 160] on input "super sonic" at bounding box center [434, 163] width 447 height 19
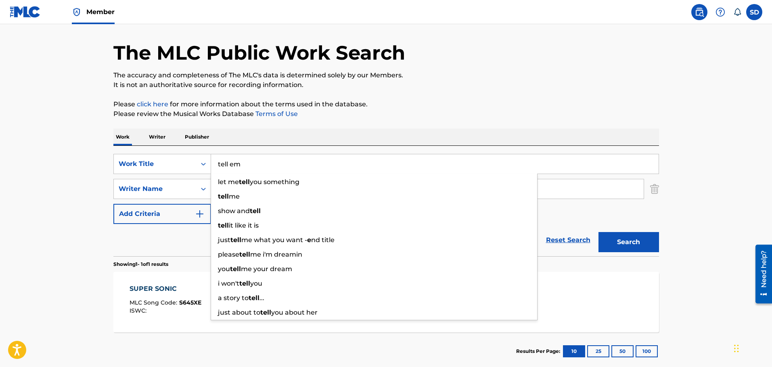
type input "tell em"
click at [598, 232] on button "Search" at bounding box center [628, 242] width 60 height 20
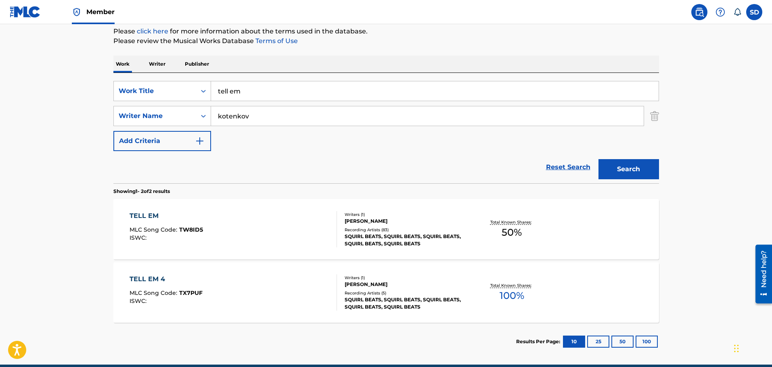
scroll to position [106, 0]
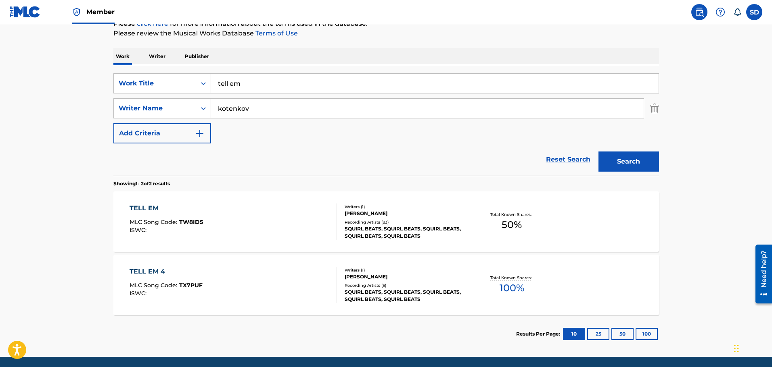
click at [242, 214] on div "TELL EM MLC Song Code : TW8ID5 ISWC :" at bounding box center [232, 222] width 207 height 36
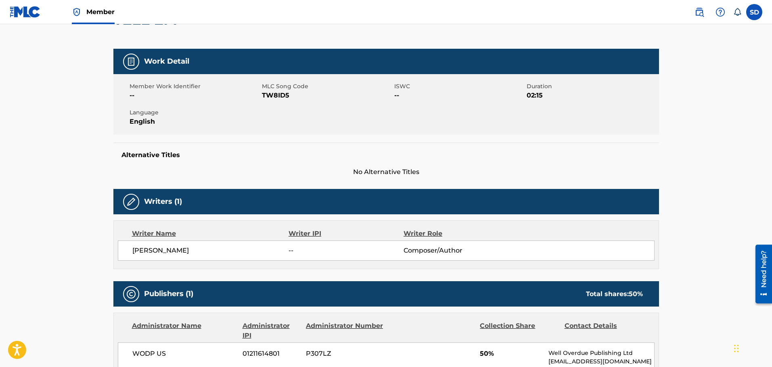
scroll to position [81, 0]
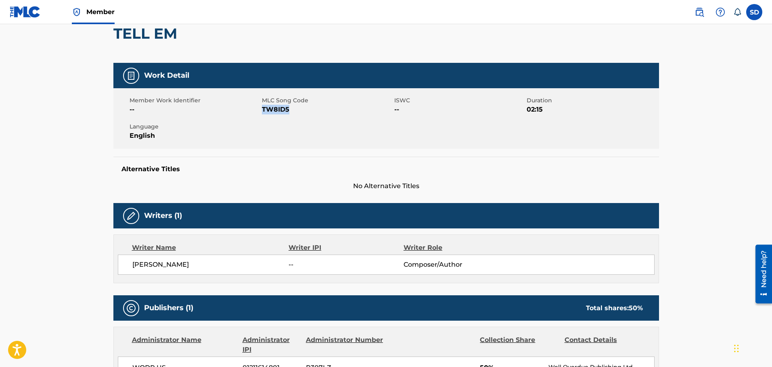
drag, startPoint x: 262, startPoint y: 110, endPoint x: 288, endPoint y: 110, distance: 25.8
click at [288, 110] on span "TW8ID5" at bounding box center [327, 110] width 130 height 10
copy span "TW8ID5"
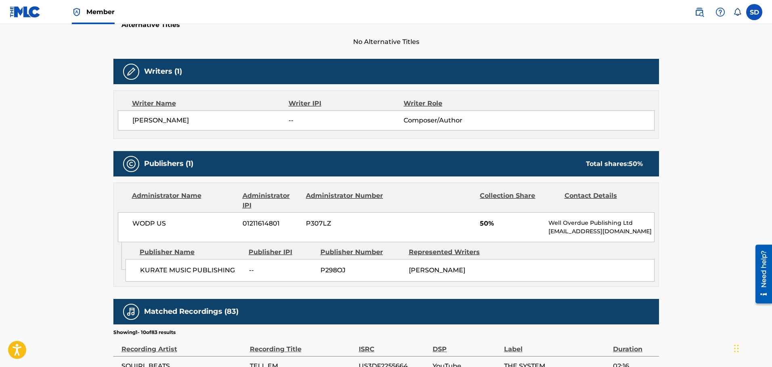
scroll to position [242, 0]
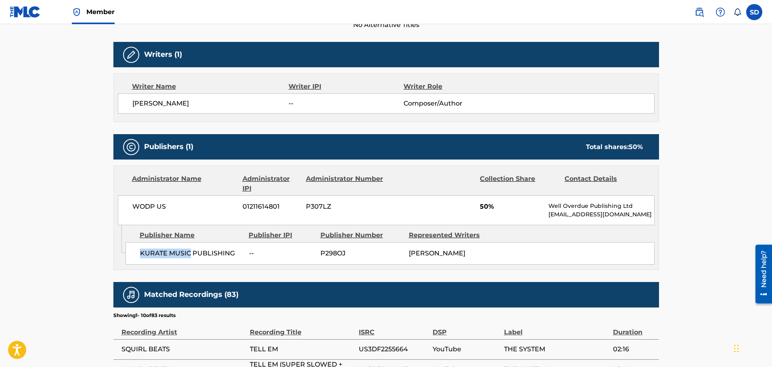
drag, startPoint x: 141, startPoint y: 254, endPoint x: 188, endPoint y: 254, distance: 47.2
click at [188, 254] on span "KURATE MUSIC PUBLISHING" at bounding box center [191, 254] width 103 height 10
copy span "KURATE MUSIC"
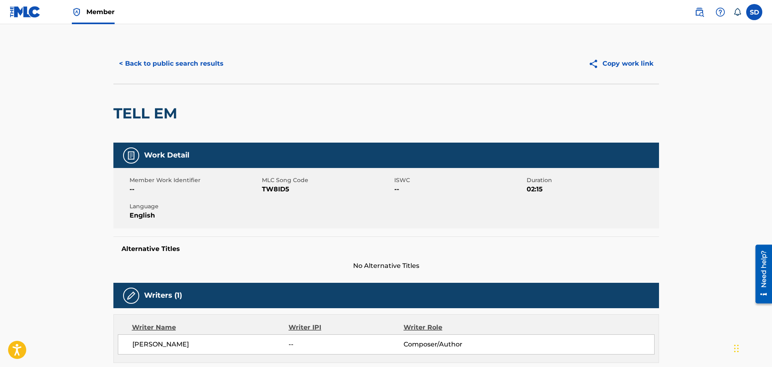
scroll to position [0, 0]
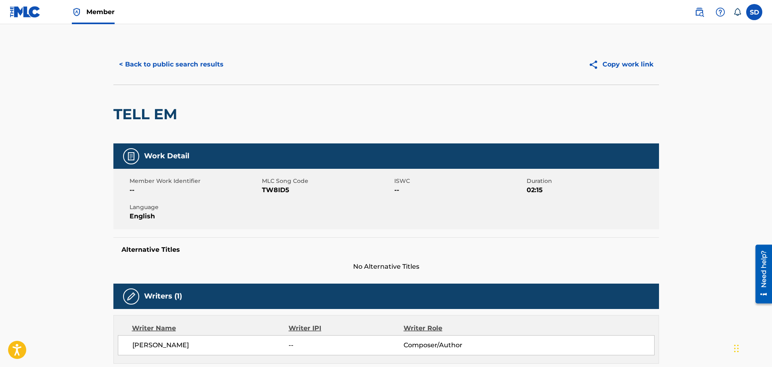
click at [131, 60] on button "< Back to public search results" at bounding box center [171, 64] width 116 height 20
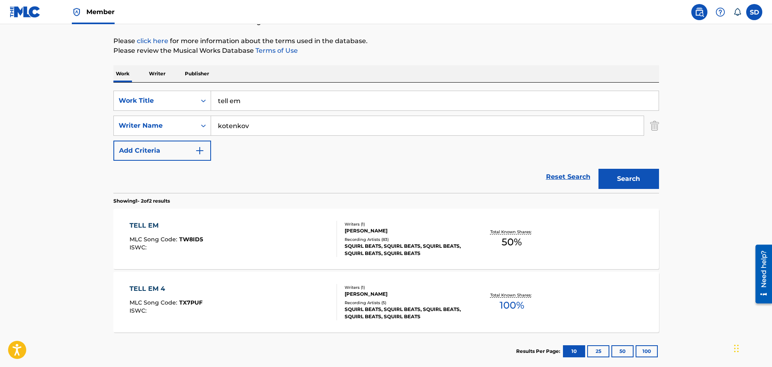
click at [229, 307] on div "TELL EM 4 MLC Song Code : TX7PUF ISWC :" at bounding box center [232, 302] width 207 height 36
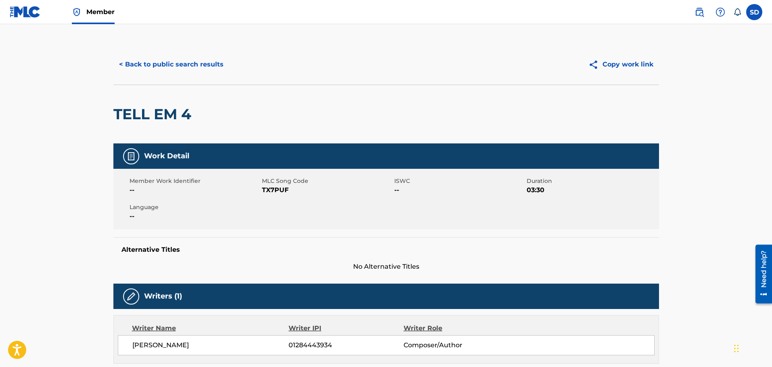
click at [152, 63] on button "< Back to public search results" at bounding box center [171, 64] width 116 height 20
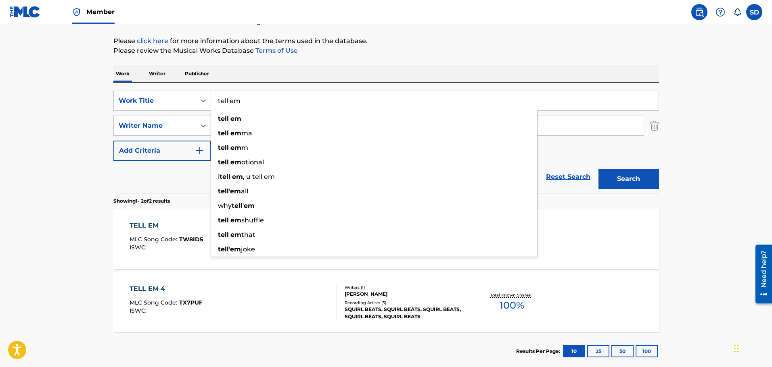
drag, startPoint x: 256, startPoint y: 101, endPoint x: 213, endPoint y: 98, distance: 43.3
click at [213, 98] on input "tell em" at bounding box center [434, 100] width 447 height 19
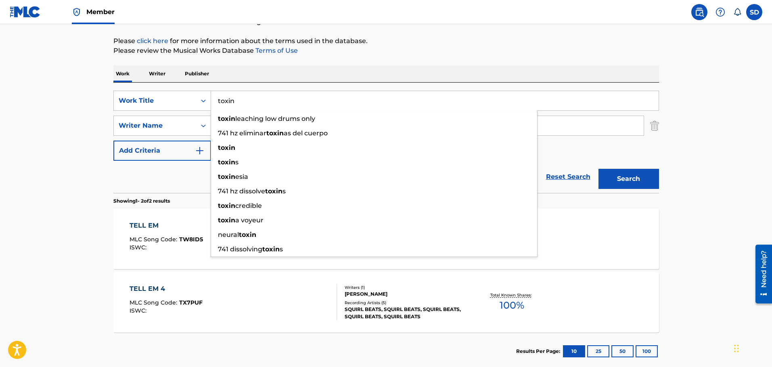
type input "toxin"
click at [598, 169] on button "Search" at bounding box center [628, 179] width 60 height 20
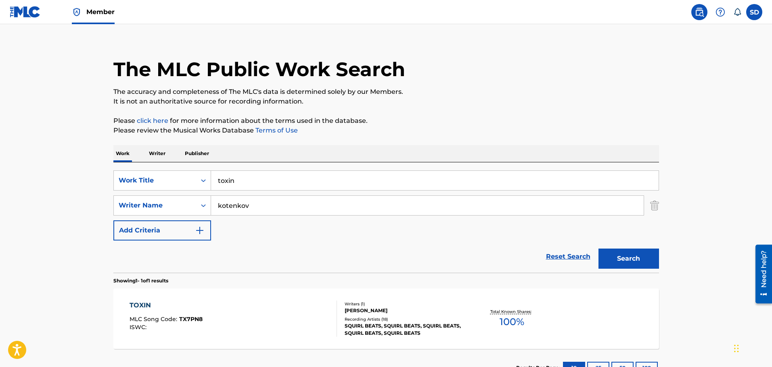
scroll to position [71, 0]
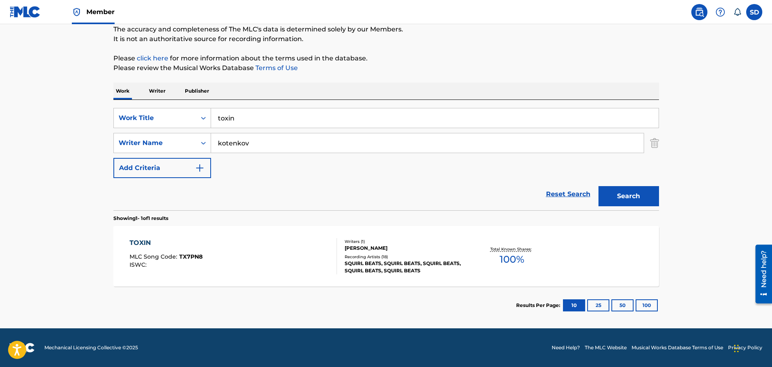
click at [294, 254] on div "TOXIN MLC Song Code : TX7PN8 ISWC :" at bounding box center [232, 256] width 207 height 36
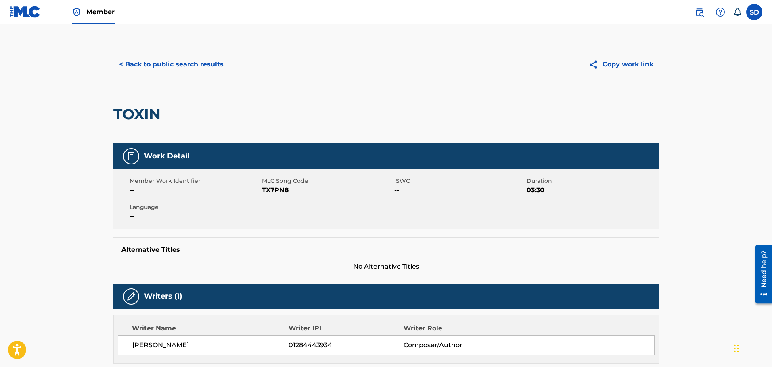
click at [145, 66] on button "< Back to public search results" at bounding box center [171, 64] width 116 height 20
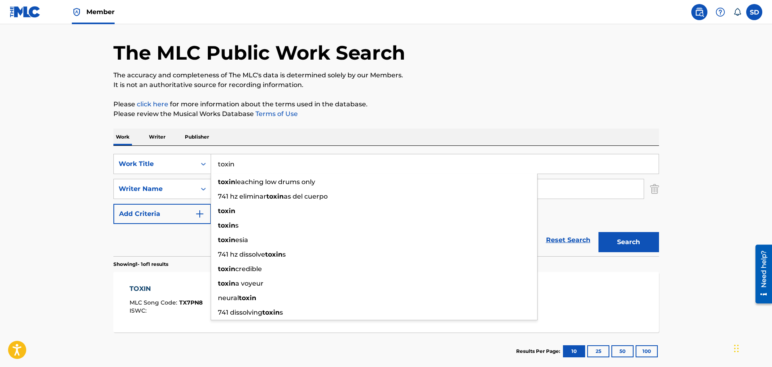
drag, startPoint x: 259, startPoint y: 164, endPoint x: 215, endPoint y: 166, distance: 43.6
click at [215, 166] on input "toxin" at bounding box center [434, 163] width 447 height 19
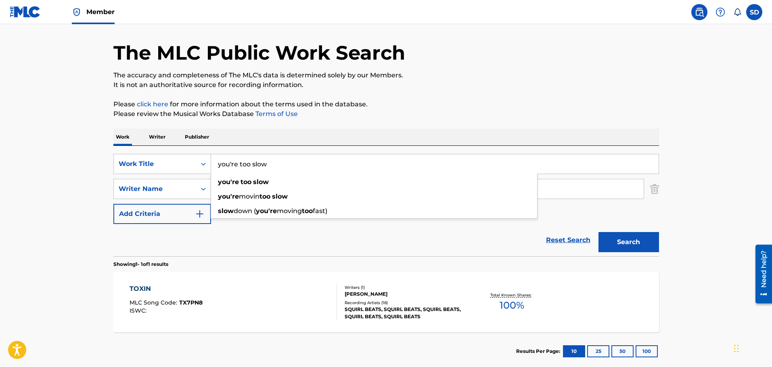
type input "you're too slow"
click at [598, 232] on button "Search" at bounding box center [628, 242] width 60 height 20
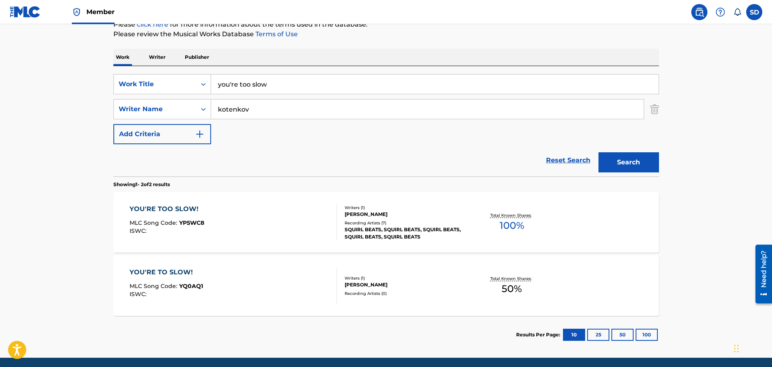
scroll to position [106, 0]
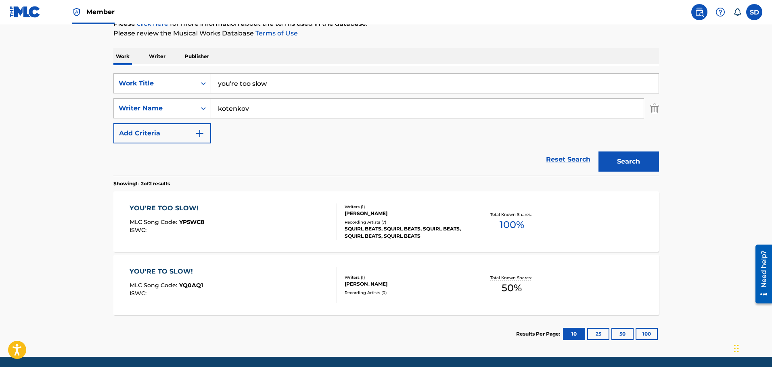
click at [267, 299] on div "YOU'RE TO SLOW! MLC Song Code : YQ0AQ1 ISWC :" at bounding box center [232, 285] width 207 height 36
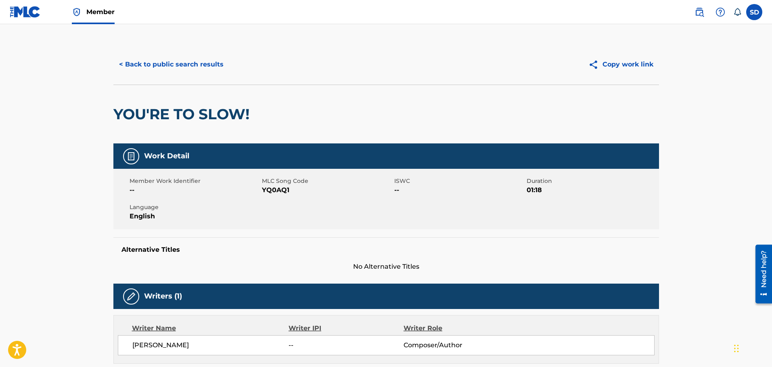
click at [135, 64] on button "< Back to public search results" at bounding box center [171, 64] width 116 height 20
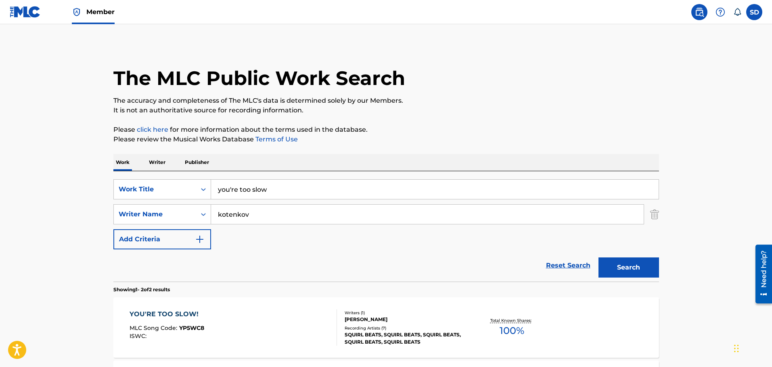
scroll to position [89, 0]
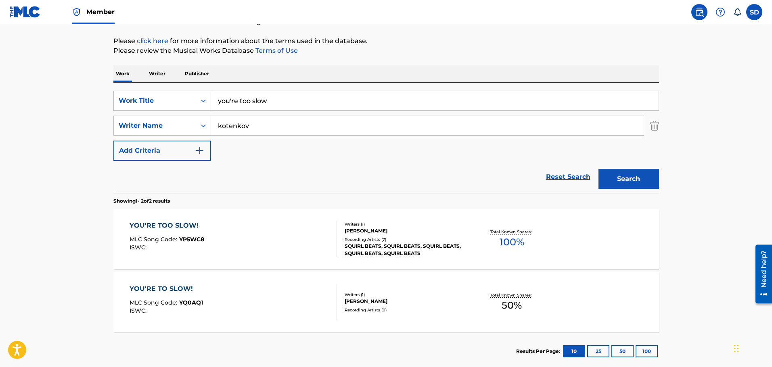
click at [265, 230] on div "YOU'RE TOO SLOW! MLC Song Code : YP5WC8 ISWC :" at bounding box center [232, 239] width 207 height 36
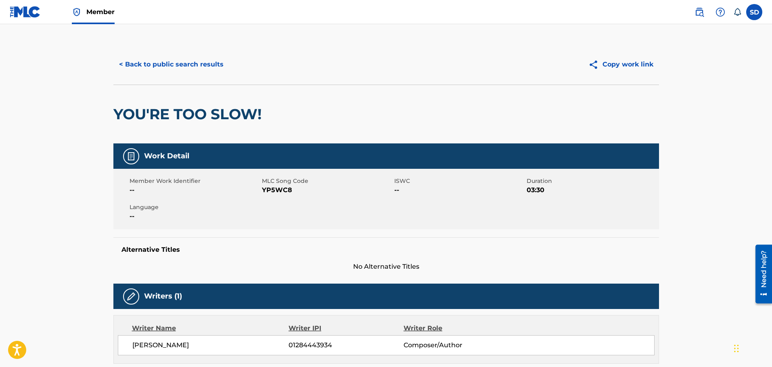
click at [135, 61] on button "< Back to public search results" at bounding box center [171, 64] width 116 height 20
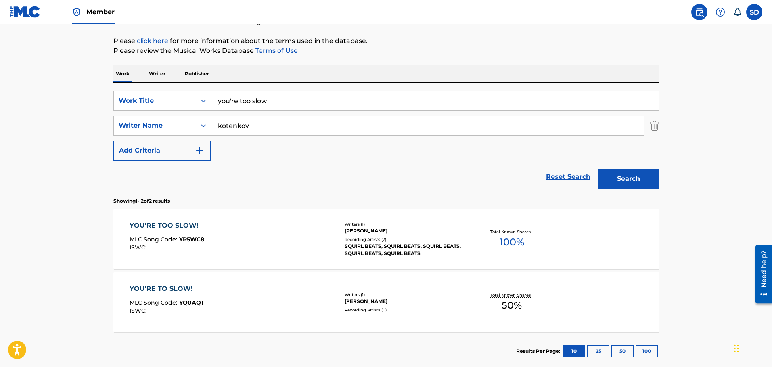
click at [184, 304] on span "YQ0AQ1" at bounding box center [191, 302] width 24 height 7
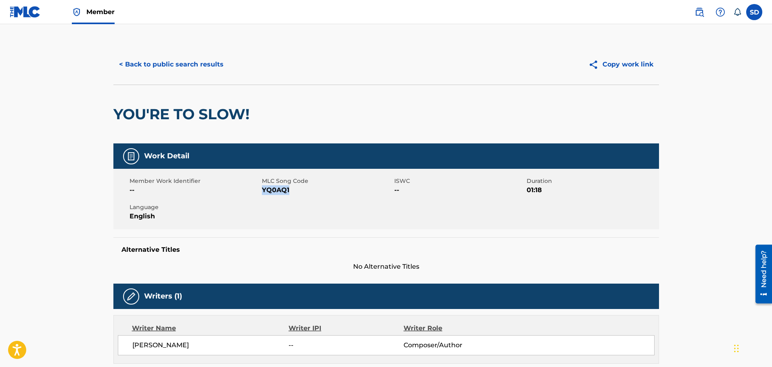
drag, startPoint x: 263, startPoint y: 190, endPoint x: 294, endPoint y: 192, distance: 31.5
click at [294, 192] on span "YQ0AQ1" at bounding box center [327, 191] width 130 height 10
copy span "YQ0AQ1"
click at [126, 60] on button "< Back to public search results" at bounding box center [171, 64] width 116 height 20
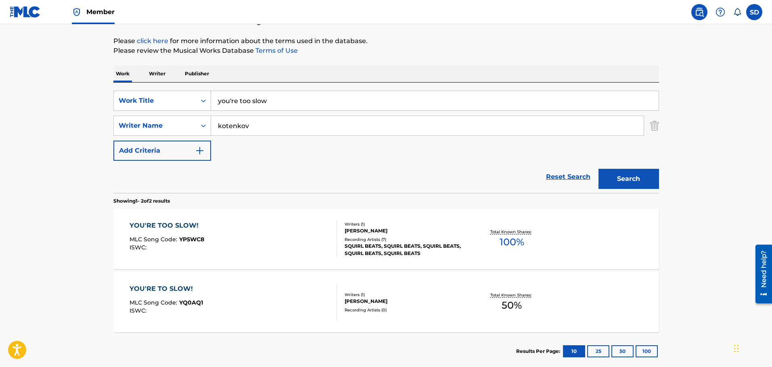
scroll to position [48, 0]
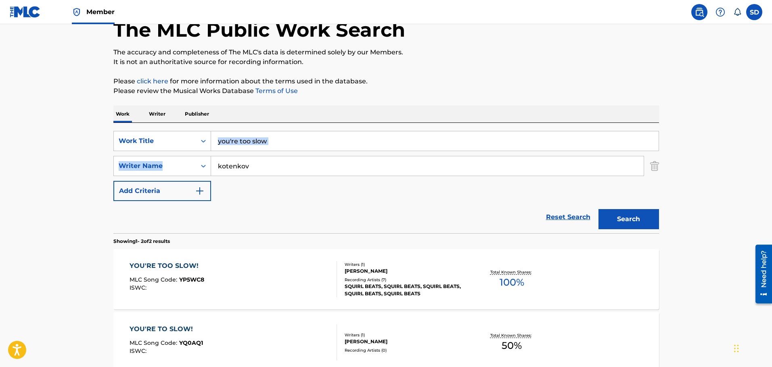
drag, startPoint x: 279, startPoint y: 153, endPoint x: 244, endPoint y: 148, distance: 35.1
click at [244, 148] on div "SearchWithCriteria8d09fa76-be5e-4024-ba95-6e6f837abeb6 Work Title you're too sl…" at bounding box center [385, 166] width 545 height 70
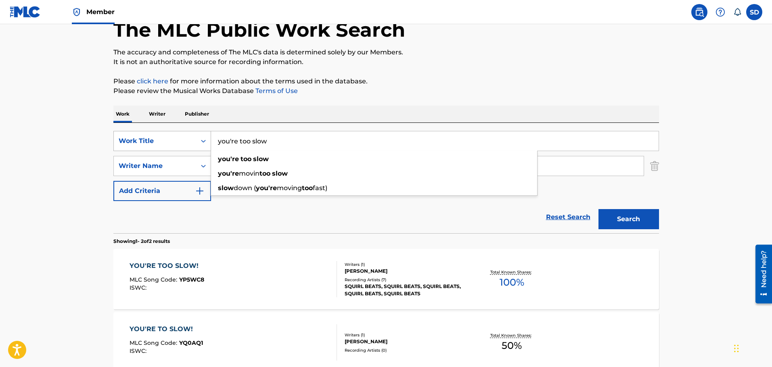
drag, startPoint x: 288, startPoint y: 142, endPoint x: 203, endPoint y: 136, distance: 84.9
click at [203, 136] on div "SearchWithCriteria8d09fa76-be5e-4024-ba95-6e6f837abeb6 Work Title you're too sl…" at bounding box center [385, 141] width 545 height 20
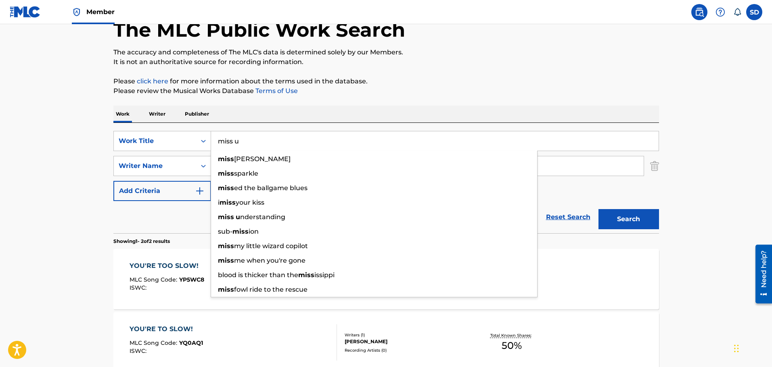
type input "miss u"
click at [598, 209] on button "Search" at bounding box center [628, 219] width 60 height 20
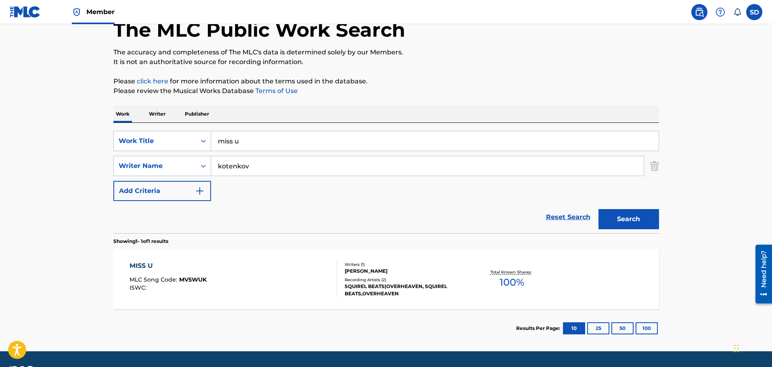
click at [207, 269] on div "MISS U MLC Song Code : MV5WUK ISWC :" at bounding box center [232, 279] width 207 height 36
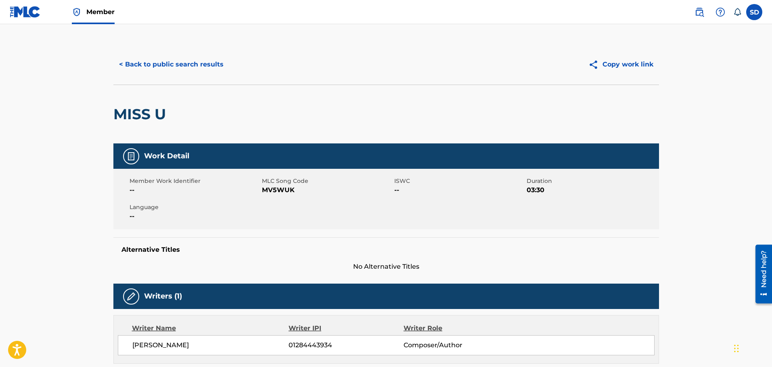
click at [134, 67] on button "< Back to public search results" at bounding box center [171, 64] width 116 height 20
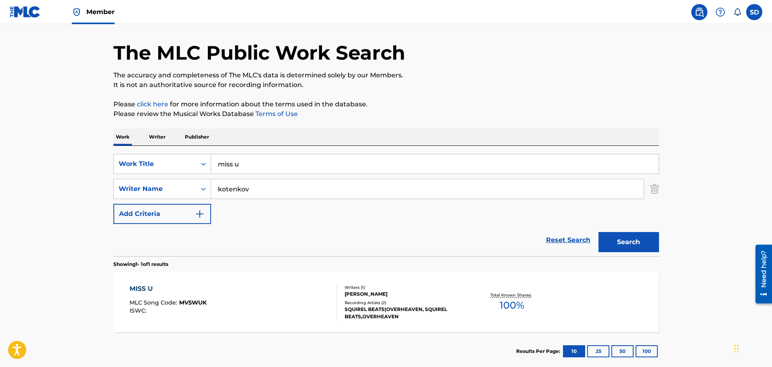
click at [547, 240] on link "Reset Search" at bounding box center [568, 240] width 52 height 18
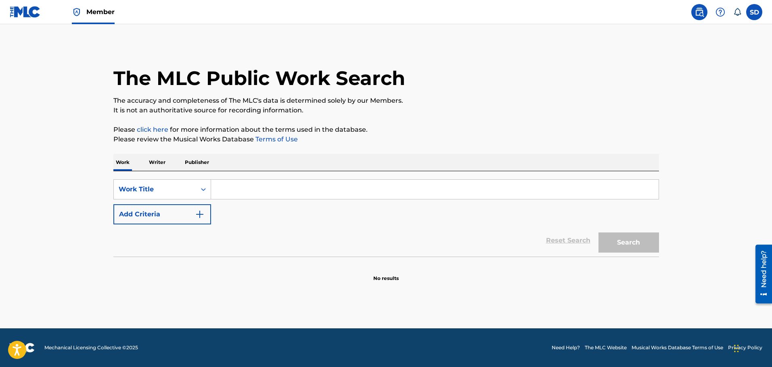
click at [235, 188] on input "Search Form" at bounding box center [434, 189] width 447 height 19
paste input "We Can't Have It All"
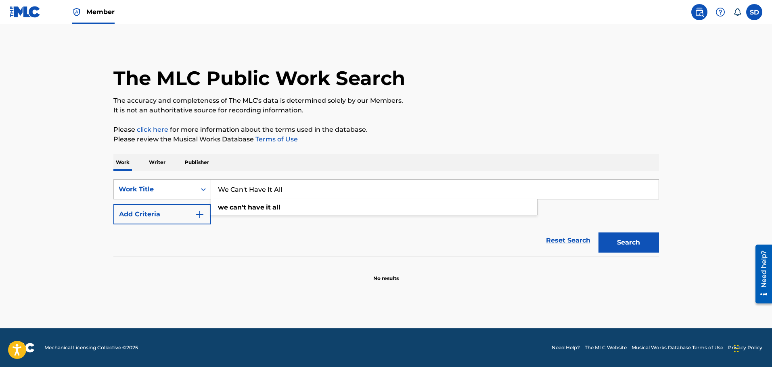
type input "We Can't Have It All"
click at [626, 239] on button "Search" at bounding box center [628, 243] width 60 height 20
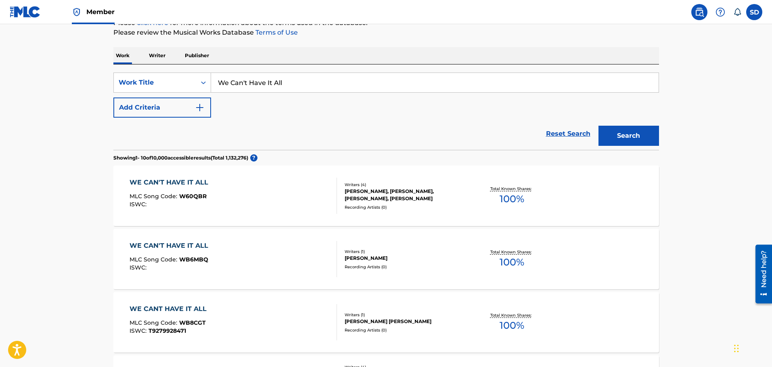
scroll to position [121, 0]
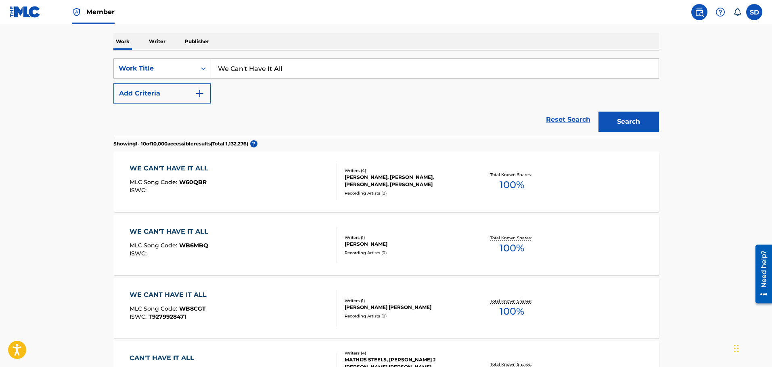
click at [155, 88] on button "Add Criteria" at bounding box center [162, 93] width 98 height 20
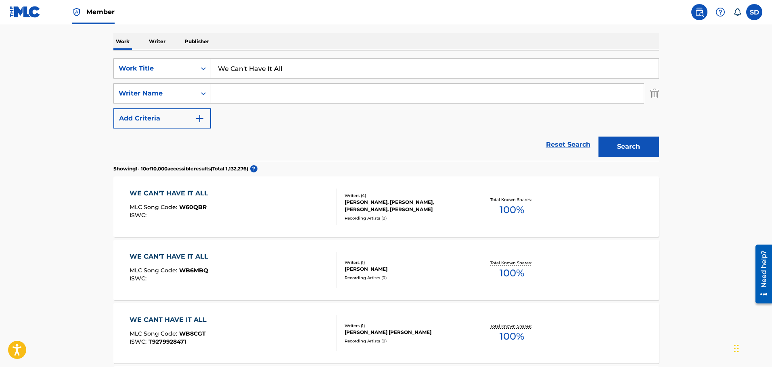
click at [267, 94] on input "Search Form" at bounding box center [427, 93] width 432 height 19
type input "palasek"
click at [598, 137] on button "Search" at bounding box center [628, 147] width 60 height 20
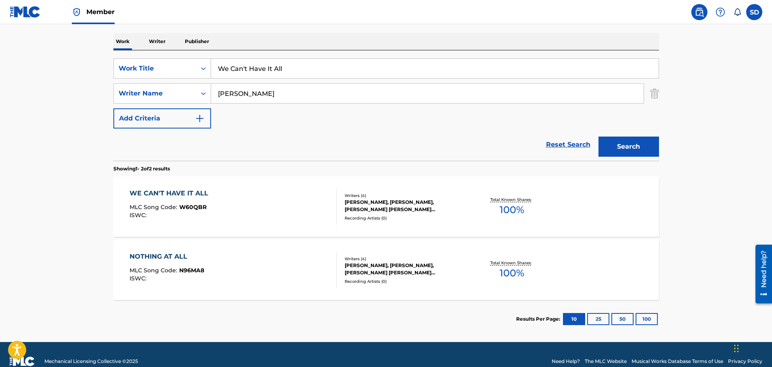
click at [244, 204] on div "WE CAN'T HAVE IT ALL MLC Song Code : W60QBR ISWC :" at bounding box center [232, 207] width 207 height 36
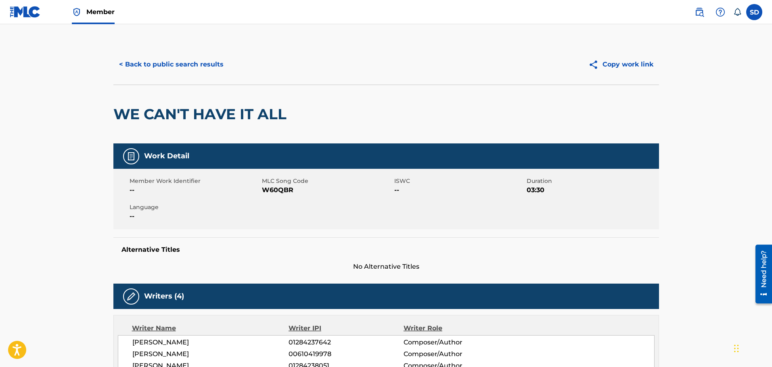
click at [156, 75] on div "< Back to public search results Copy work link" at bounding box center [385, 64] width 545 height 40
click at [153, 69] on button "< Back to public search results" at bounding box center [171, 64] width 116 height 20
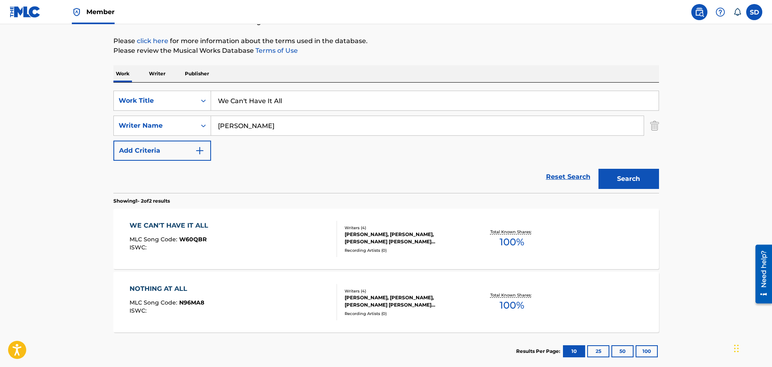
drag, startPoint x: 562, startPoint y: 172, endPoint x: 528, endPoint y: 161, distance: 35.7
click at [555, 169] on link "Reset Search" at bounding box center [568, 177] width 52 height 18
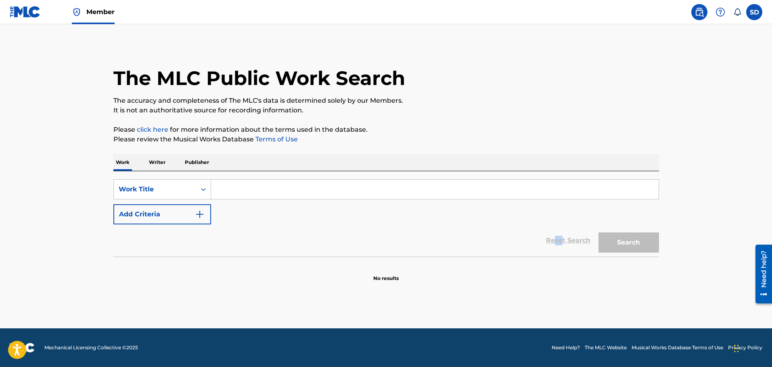
scroll to position [0, 0]
click at [237, 183] on input "Search Form" at bounding box center [434, 189] width 447 height 19
paste input "Nothing At All"
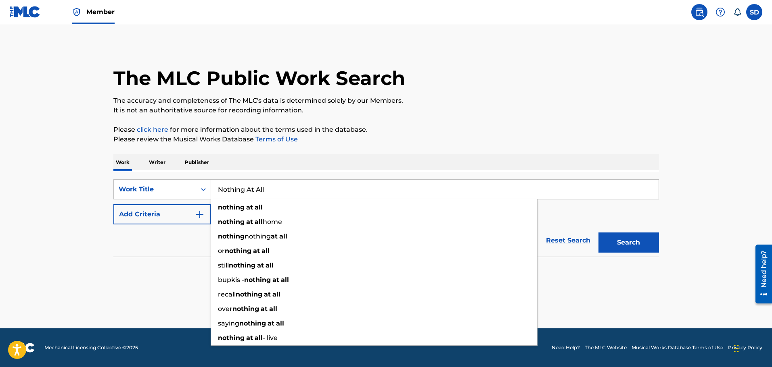
type input "Nothing At All"
click at [639, 243] on button "Search" at bounding box center [628, 243] width 60 height 20
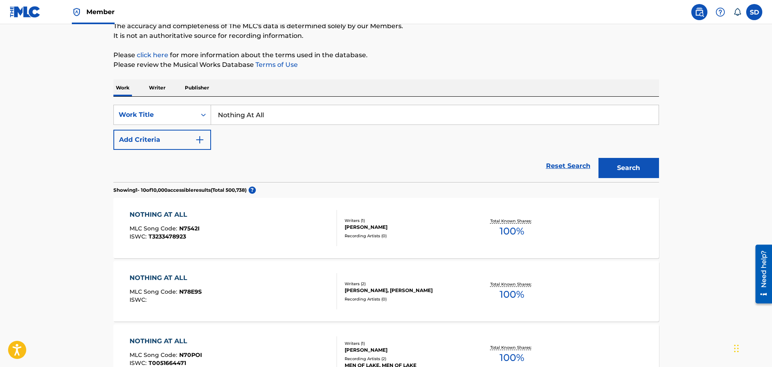
scroll to position [81, 0]
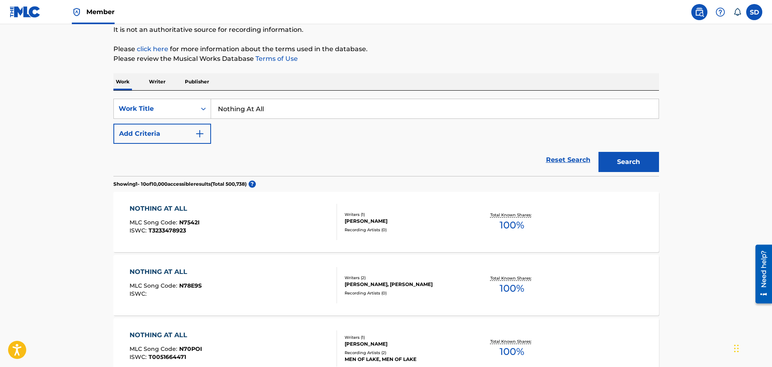
click at [154, 140] on button "Add Criteria" at bounding box center [162, 134] width 98 height 20
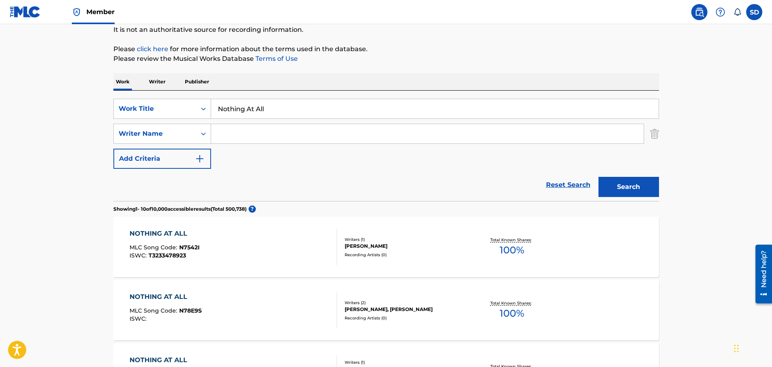
click at [230, 134] on input "Search Form" at bounding box center [427, 133] width 432 height 19
type input "palasek"
click at [598, 177] on button "Search" at bounding box center [628, 187] width 60 height 20
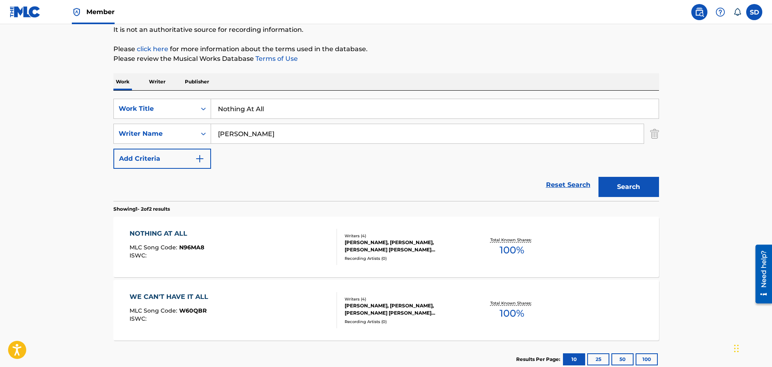
click at [241, 240] on div "NOTHING AT ALL MLC Song Code : N96MA8 ISWC :" at bounding box center [232, 247] width 207 height 36
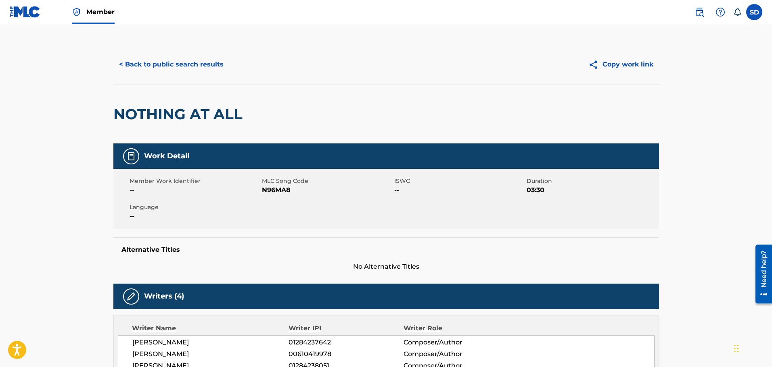
click at [131, 60] on button "< Back to public search results" at bounding box center [171, 64] width 116 height 20
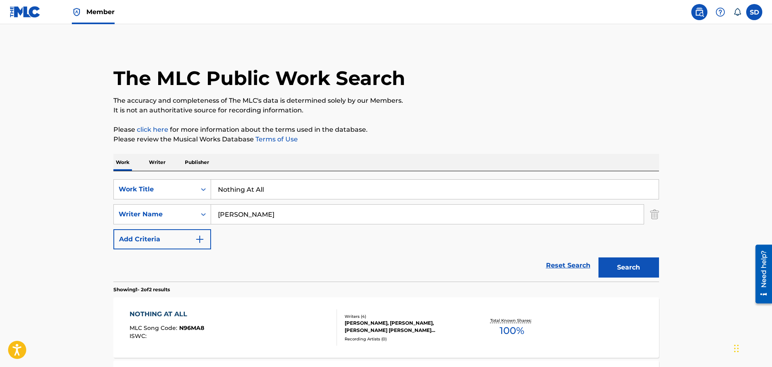
scroll to position [81, 0]
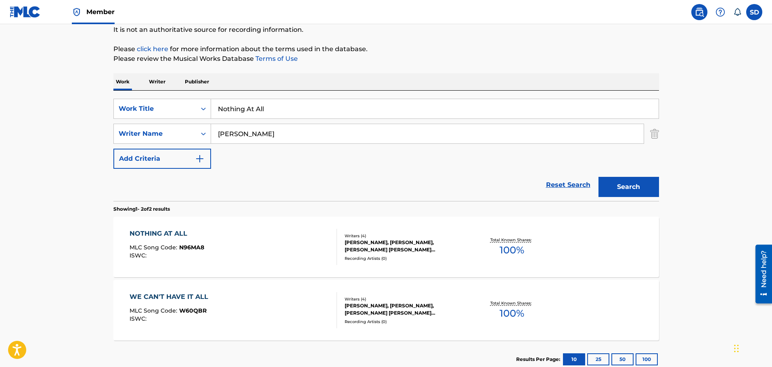
drag, startPoint x: 272, startPoint y: 112, endPoint x: 213, endPoint y: 114, distance: 58.9
click at [213, 114] on input "Nothing At All" at bounding box center [434, 108] width 447 height 19
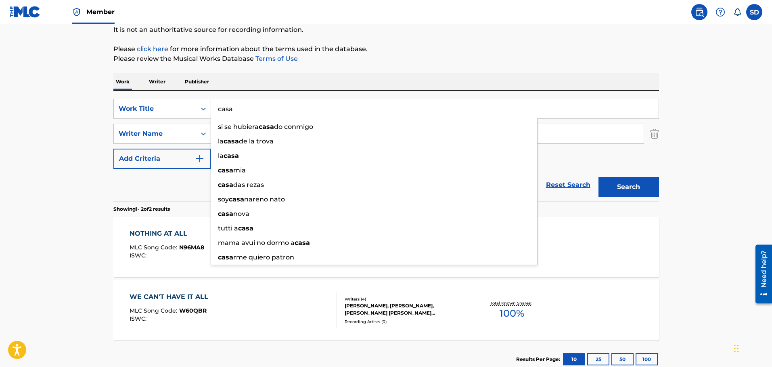
type input "casa"
click at [598, 177] on button "Search" at bounding box center [628, 187] width 60 height 20
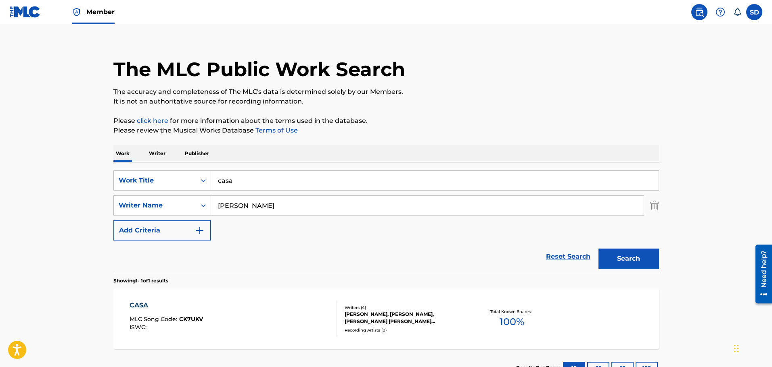
scroll to position [71, 0]
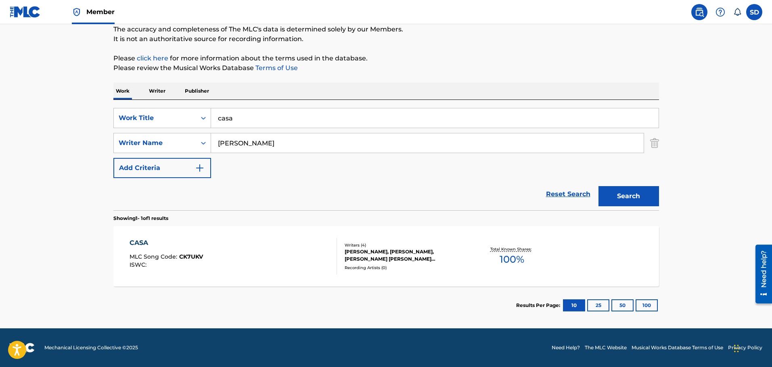
click at [284, 248] on div "CASA MLC Song Code : CK7UKV ISWC :" at bounding box center [232, 256] width 207 height 36
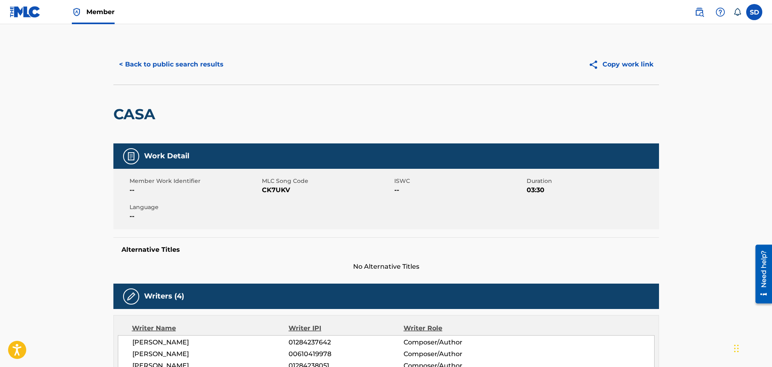
click at [142, 68] on button "< Back to public search results" at bounding box center [171, 64] width 116 height 20
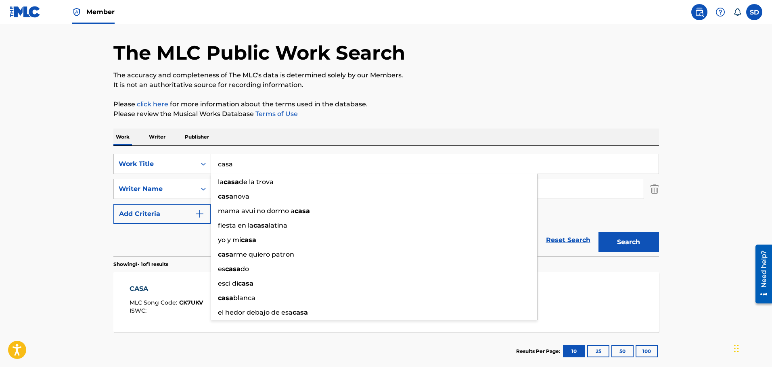
drag, startPoint x: 239, startPoint y: 167, endPoint x: 217, endPoint y: 163, distance: 22.5
click at [217, 163] on input "casa" at bounding box center [434, 163] width 447 height 19
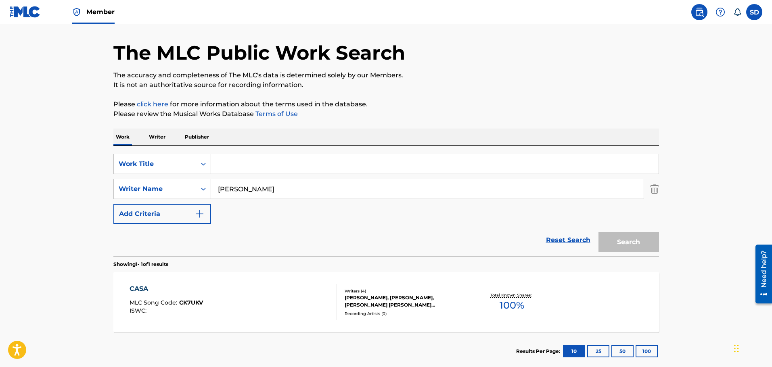
paste input "Polyensemble"
type input "Polyensemble"
click at [598, 232] on button "Search" at bounding box center [628, 242] width 60 height 20
click at [224, 284] on div "POLYENSEMBLE MLC Song Code : PN5G9K ISWC : Writers ( 4 ) LAURA WATLING, EDWARD …" at bounding box center [385, 302] width 545 height 60
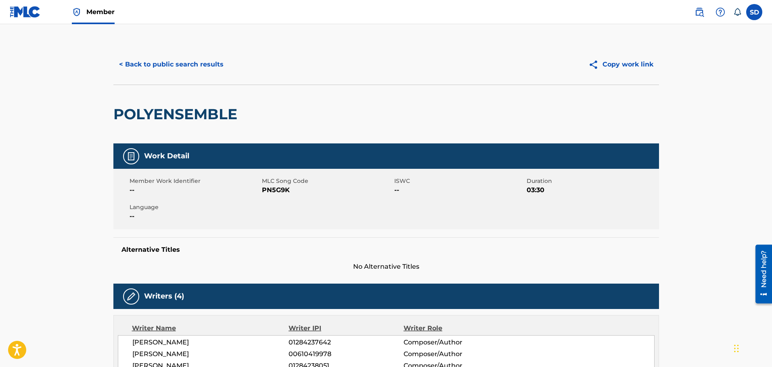
click at [137, 68] on button "< Back to public search results" at bounding box center [171, 64] width 116 height 20
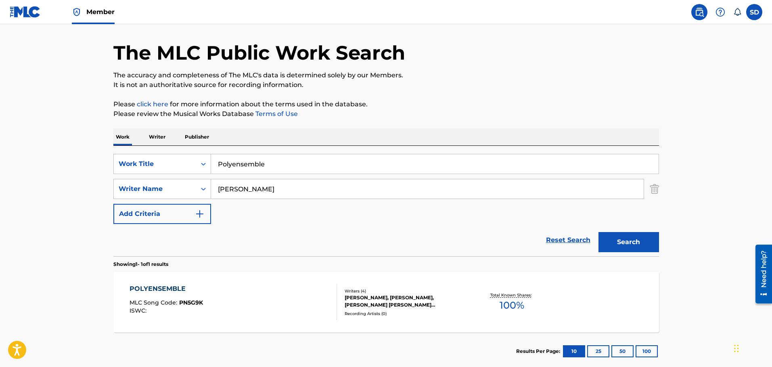
click at [651, 194] on img "Search Form" at bounding box center [654, 189] width 9 height 20
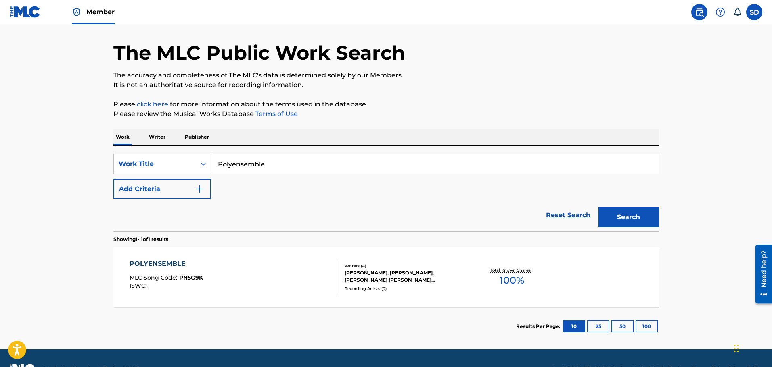
click at [636, 217] on button "Search" at bounding box center [628, 217] width 60 height 20
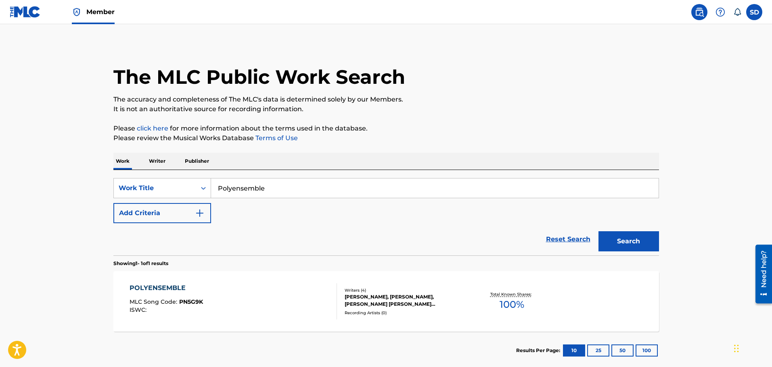
scroll to position [0, 0]
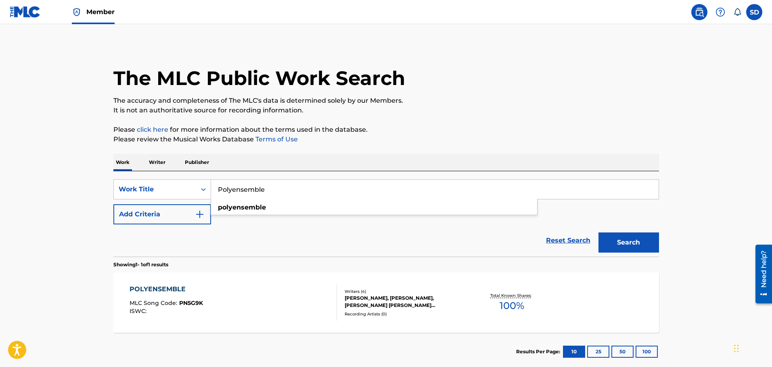
drag, startPoint x: 274, startPoint y: 190, endPoint x: 215, endPoint y: 194, distance: 59.8
click at [215, 194] on input "Polyensemble" at bounding box center [434, 189] width 447 height 19
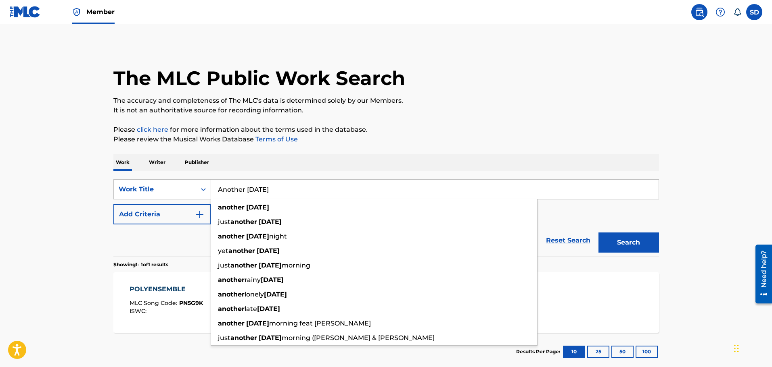
type input "Another Thursday"
click at [598, 233] on button "Search" at bounding box center [628, 243] width 60 height 20
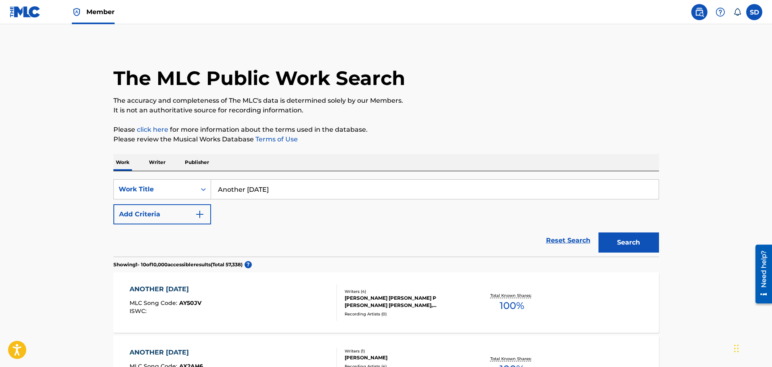
click at [187, 217] on button "Add Criteria" at bounding box center [162, 214] width 98 height 20
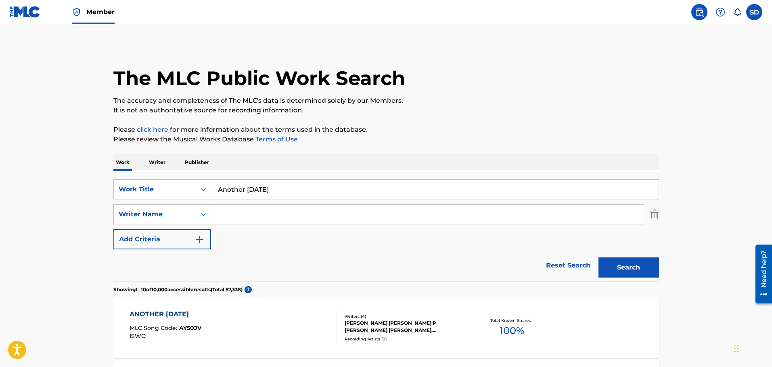
click at [248, 219] on input "Search Form" at bounding box center [427, 214] width 432 height 19
type input "Palasek"
click at [598, 258] on button "Search" at bounding box center [628, 268] width 60 height 20
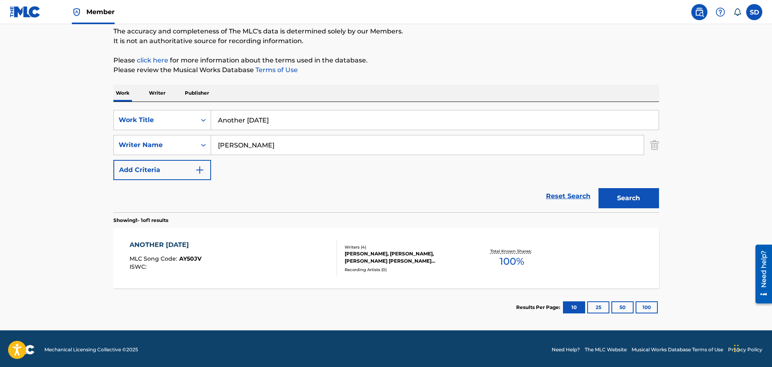
scroll to position [71, 0]
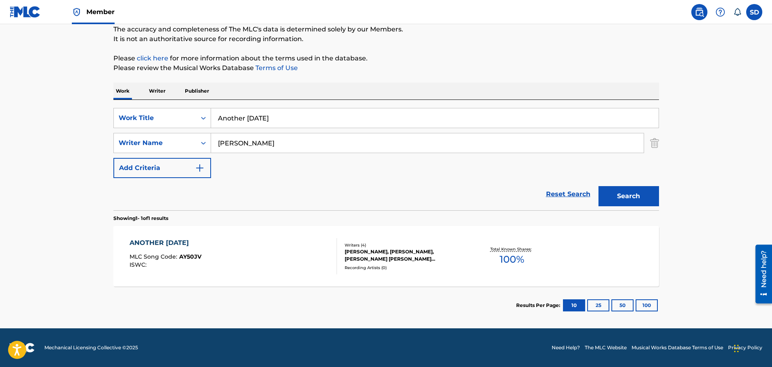
click at [249, 252] on div "ANOTHER THURSDAY MLC Song Code : AY50JV ISWC :" at bounding box center [232, 256] width 207 height 36
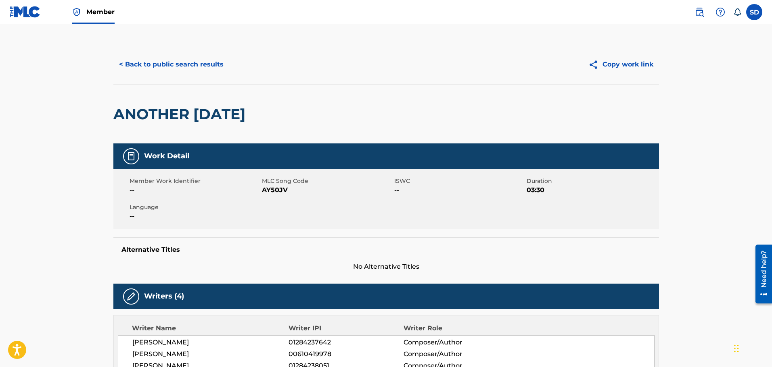
click at [156, 58] on button "< Back to public search results" at bounding box center [171, 64] width 116 height 20
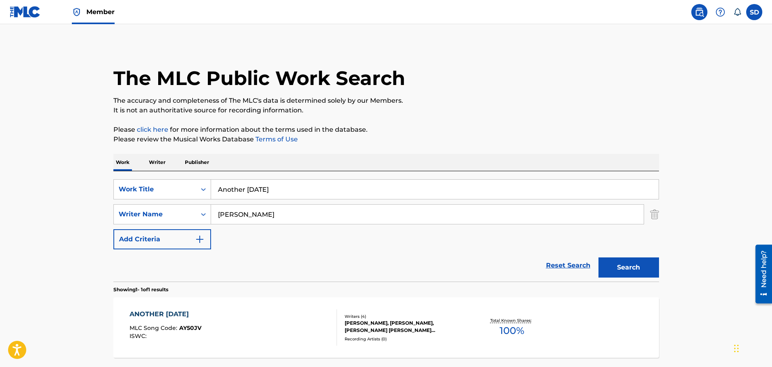
scroll to position [25, 0]
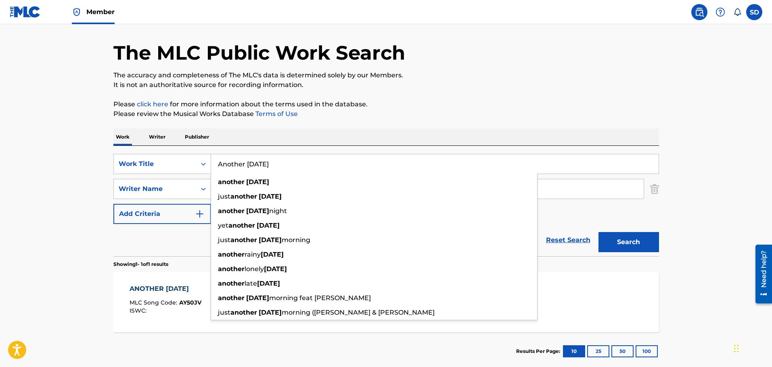
drag, startPoint x: 313, startPoint y: 165, endPoint x: 177, endPoint y: 150, distance: 136.7
click at [177, 150] on div "SearchWithCriteria8d09fa76-be5e-4024-ba95-6e6f837abeb6 Work Title Another Thurs…" at bounding box center [385, 201] width 545 height 111
paste input "Beyond The Reef"
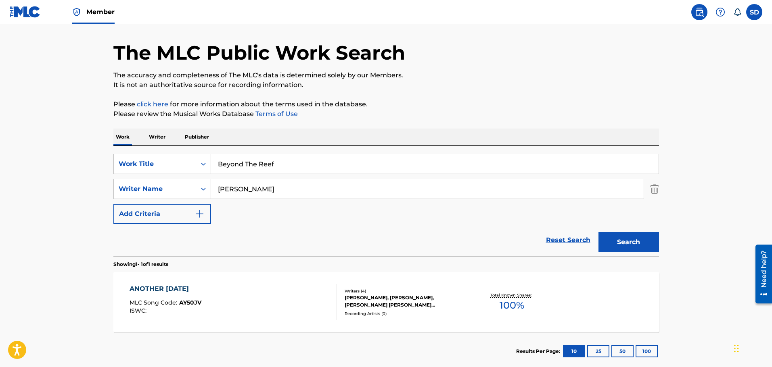
type input "Beyond The Reef"
click at [598, 232] on button "Search" at bounding box center [628, 242] width 60 height 20
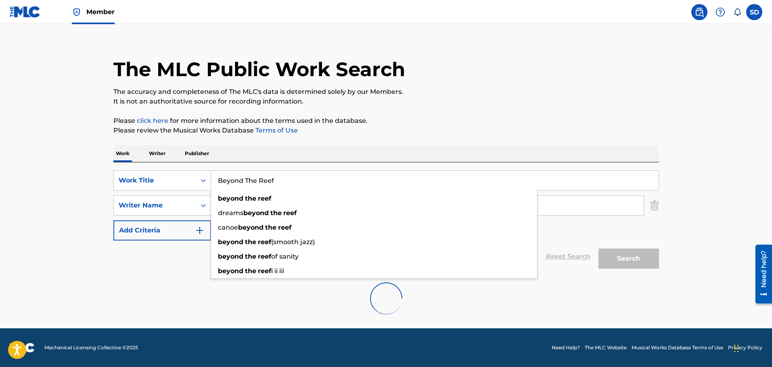
scroll to position [9, 0]
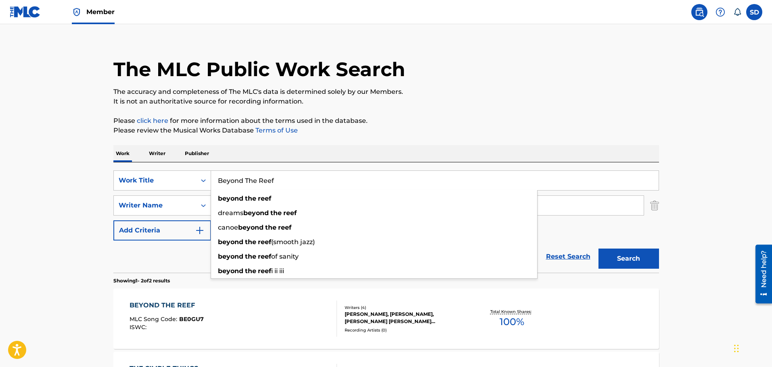
click at [334, 186] on input "Beyond The Reef" at bounding box center [434, 180] width 447 height 19
click at [655, 262] on button "Search" at bounding box center [628, 259] width 60 height 20
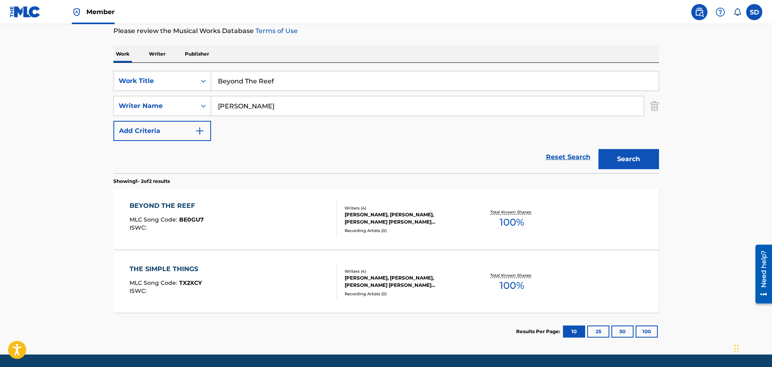
scroll to position [130, 0]
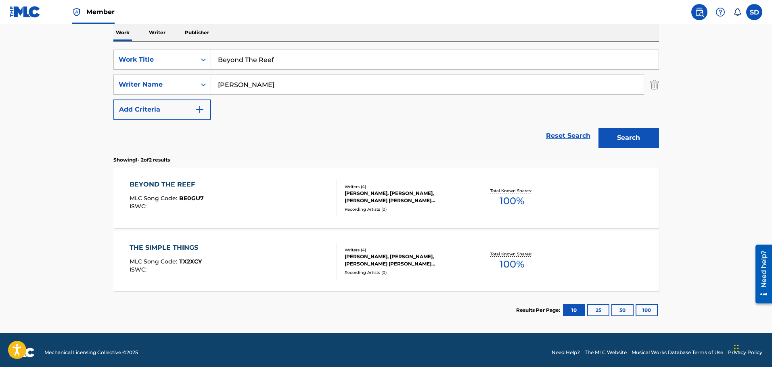
click at [294, 205] on div "BEYOND THE REEF MLC Song Code : BE0GU7 ISWC :" at bounding box center [232, 198] width 207 height 36
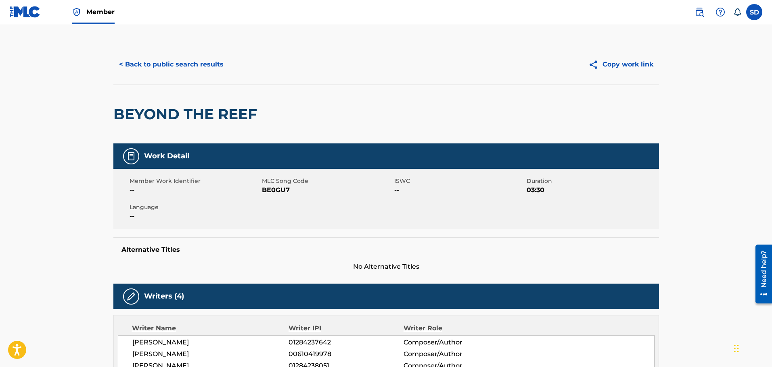
click at [131, 56] on button "< Back to public search results" at bounding box center [171, 64] width 116 height 20
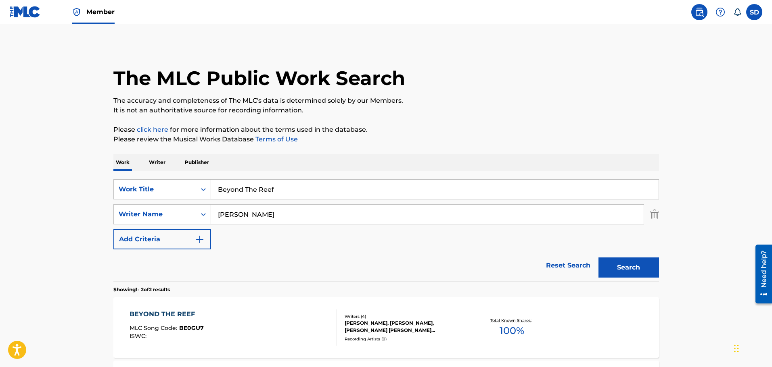
scroll to position [89, 0]
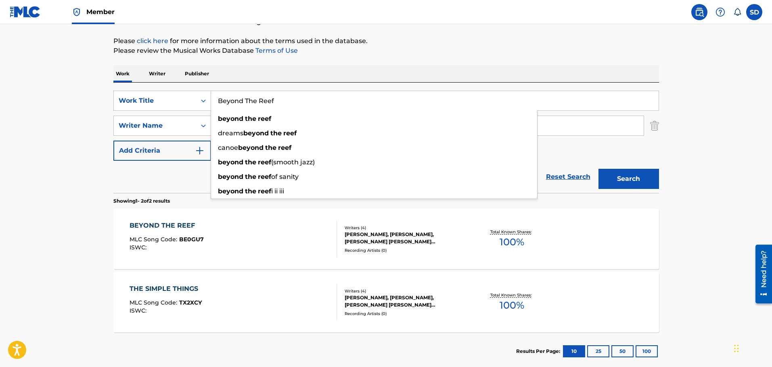
drag, startPoint x: 295, startPoint y: 103, endPoint x: 217, endPoint y: 104, distance: 78.2
click at [217, 104] on input "Beyond The Reef" at bounding box center [434, 100] width 447 height 19
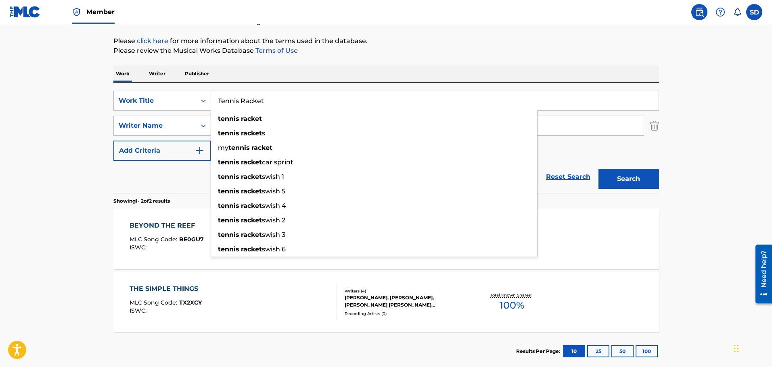
type input "Tennis Racket"
click at [598, 169] on button "Search" at bounding box center [628, 179] width 60 height 20
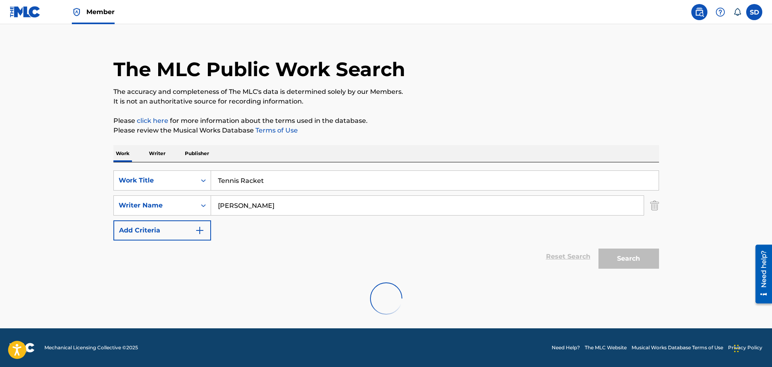
scroll to position [71, 0]
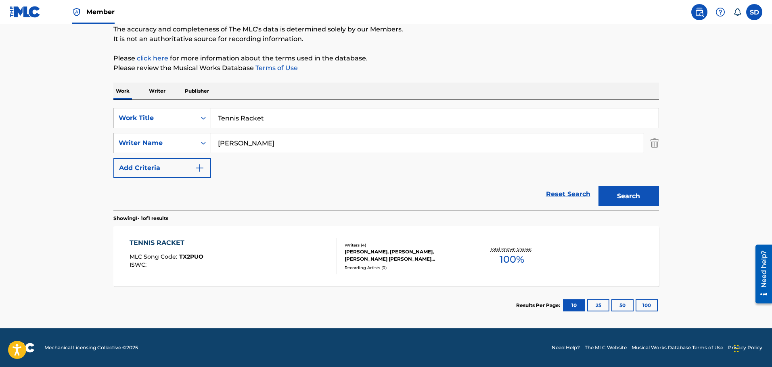
click at [223, 273] on div "TENNIS RACKET MLC Song Code : TX2PUO ISWC :" at bounding box center [232, 256] width 207 height 36
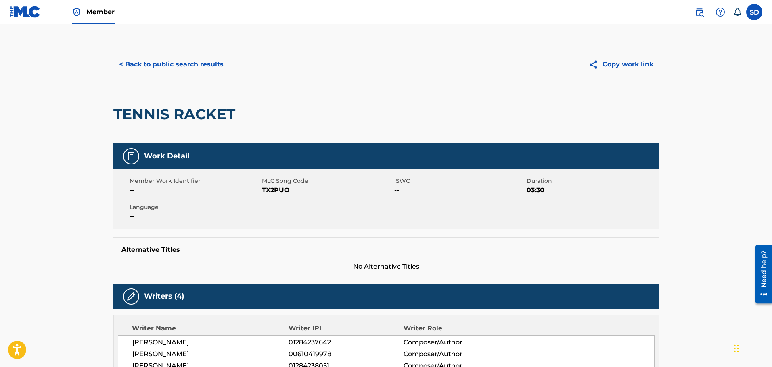
click at [142, 71] on button "< Back to public search results" at bounding box center [171, 64] width 116 height 20
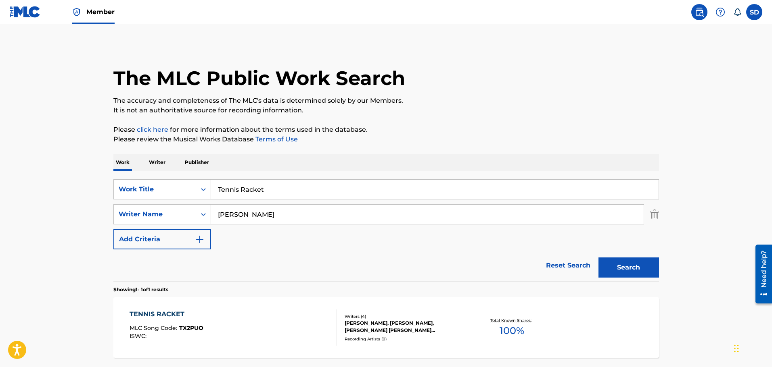
scroll to position [25, 0]
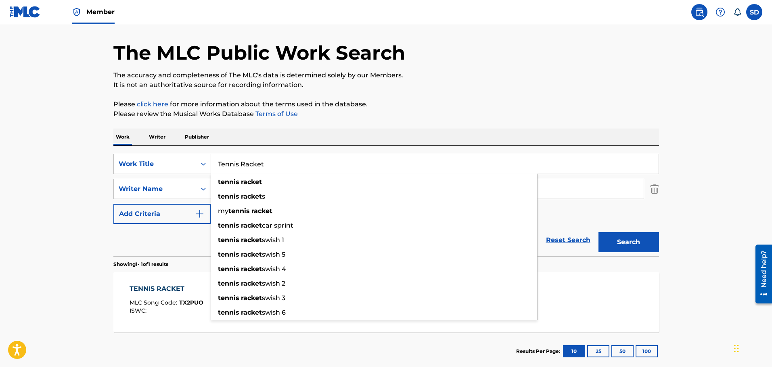
drag, startPoint x: 275, startPoint y: 168, endPoint x: 212, endPoint y: 155, distance: 63.9
click at [212, 155] on input "Tennis Racket" at bounding box center [434, 163] width 447 height 19
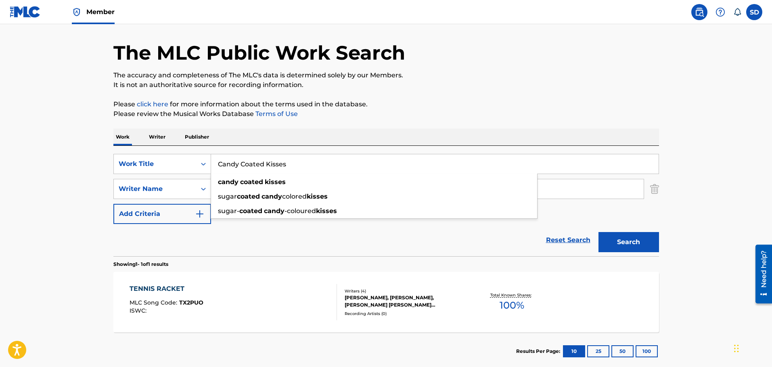
type input "Candy Coated Kisses"
click at [598, 232] on button "Search" at bounding box center [628, 242] width 60 height 20
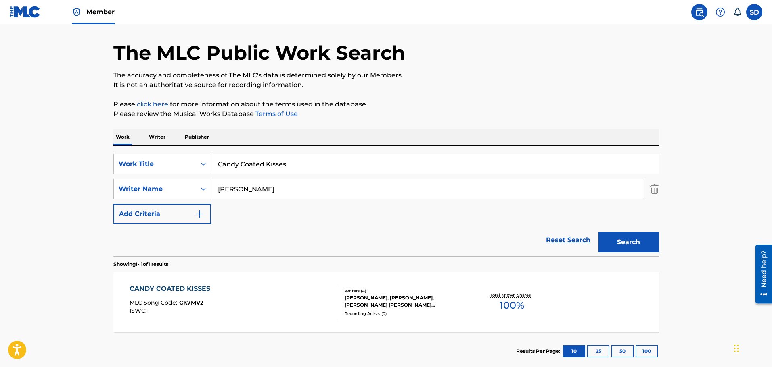
click at [226, 281] on div "CANDY COATED KISSES MLC Song Code : CK7MV2 ISWC : Writers ( 4 ) LAURA WATLING, …" at bounding box center [385, 302] width 545 height 60
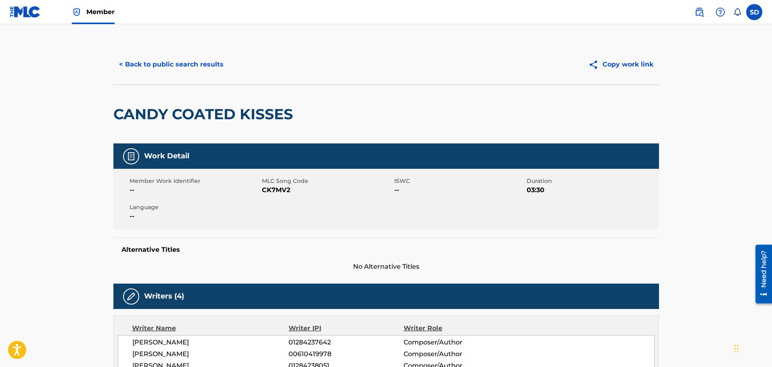
click at [166, 70] on button "< Back to public search results" at bounding box center [171, 64] width 116 height 20
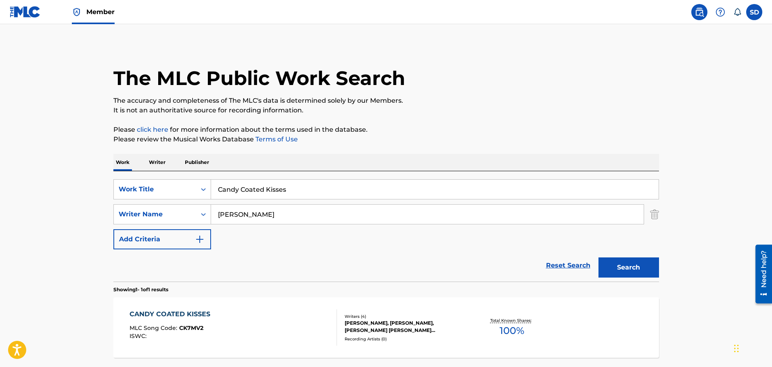
scroll to position [25, 0]
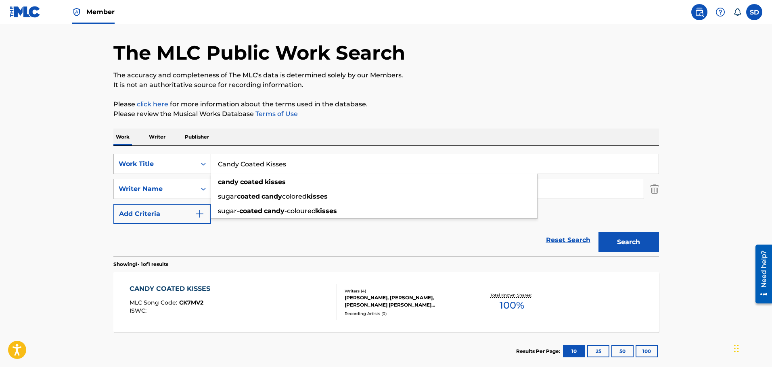
drag, startPoint x: 326, startPoint y: 167, endPoint x: 204, endPoint y: 157, distance: 121.8
click at [204, 157] on div "SearchWithCriteria8d09fa76-be5e-4024-ba95-6e6f837abeb6 Work Title Candy Coated …" at bounding box center [385, 164] width 545 height 20
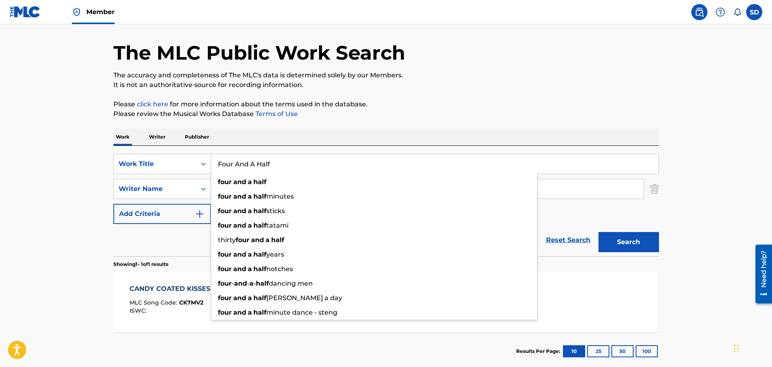
type input "Four And A Half"
click at [598, 232] on button "Search" at bounding box center [628, 242] width 60 height 20
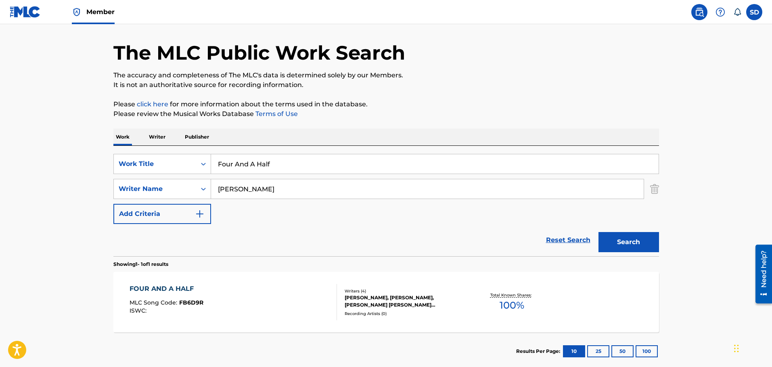
click at [225, 303] on div "FOUR AND A HALF MLC Song Code : FB6D9R ISWC :" at bounding box center [232, 302] width 207 height 36
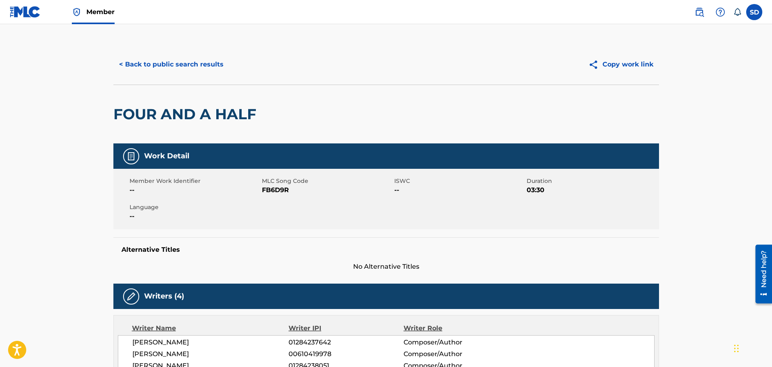
click at [122, 68] on button "< Back to public search results" at bounding box center [171, 64] width 116 height 20
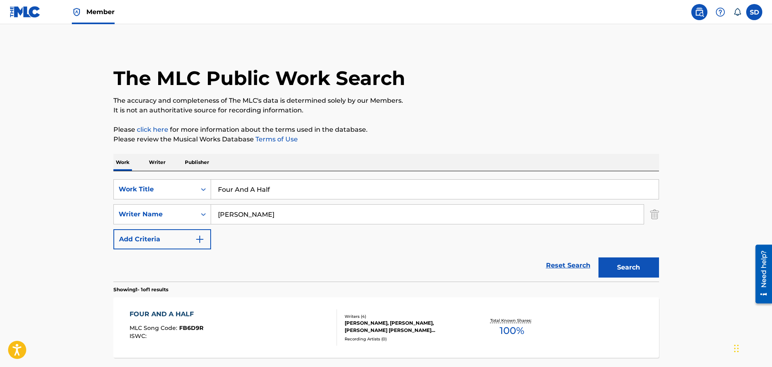
scroll to position [25, 0]
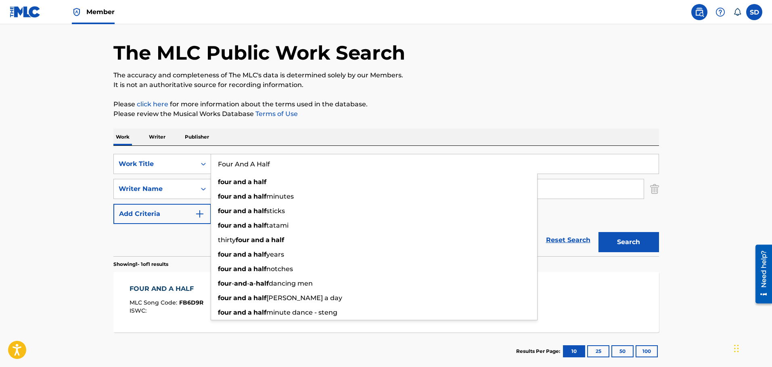
drag, startPoint x: 302, startPoint y: 168, endPoint x: 214, endPoint y: 159, distance: 88.0
click at [214, 159] on input "Four And A Half" at bounding box center [434, 163] width 447 height 19
type input "The Simple Things"
click at [598, 232] on button "Search" at bounding box center [628, 242] width 60 height 20
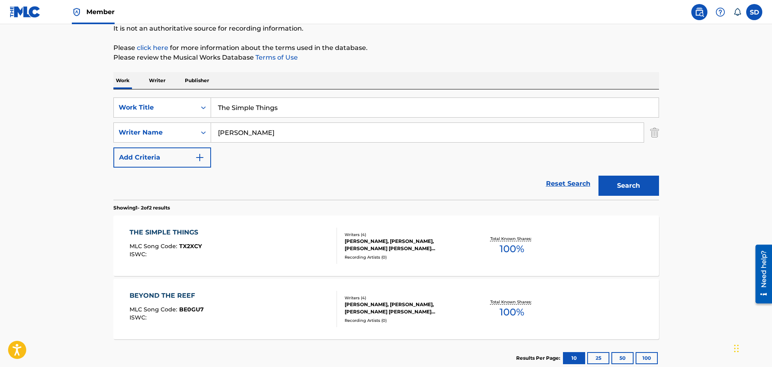
scroll to position [106, 0]
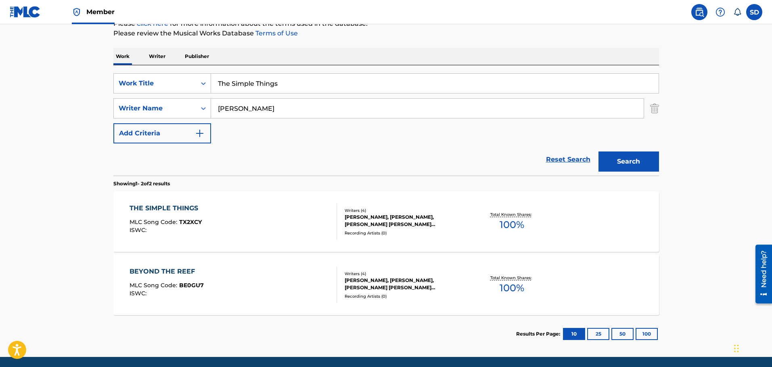
click at [196, 229] on div "ISWC :" at bounding box center [165, 230] width 73 height 6
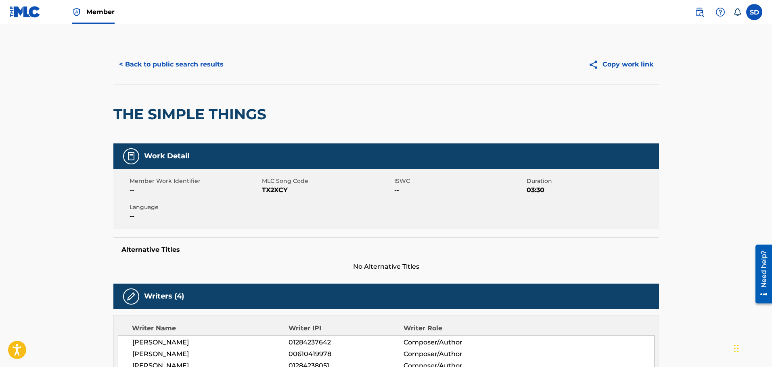
click at [154, 65] on button "< Back to public search results" at bounding box center [171, 64] width 116 height 20
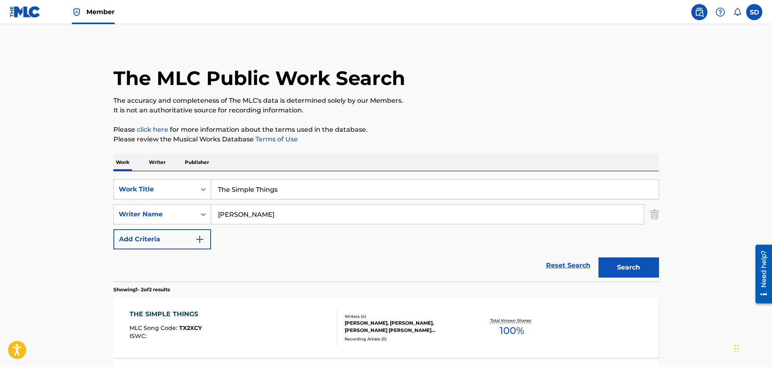
scroll to position [89, 0]
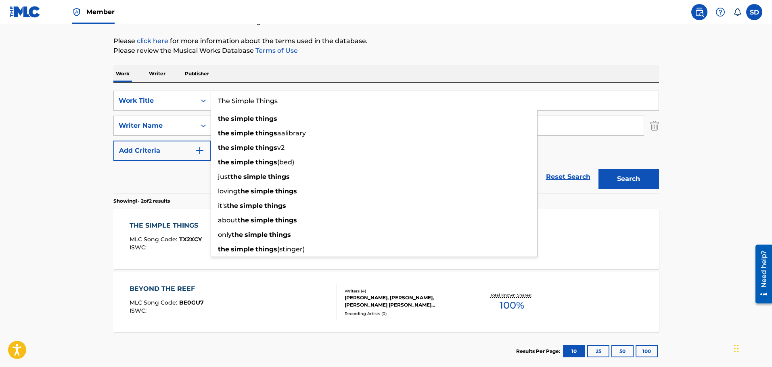
drag, startPoint x: 346, startPoint y: 102, endPoint x: 211, endPoint y: 94, distance: 136.2
click at [211, 94] on input "The Simple Things" at bounding box center [434, 100] width 447 height 19
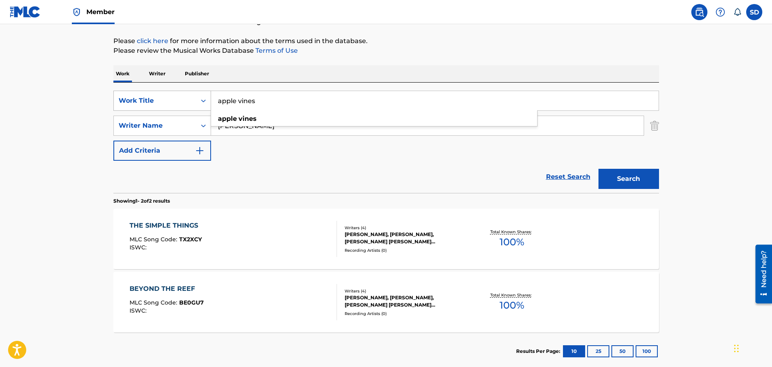
type input "apple vines"
click at [598, 169] on button "Search" at bounding box center [628, 179] width 60 height 20
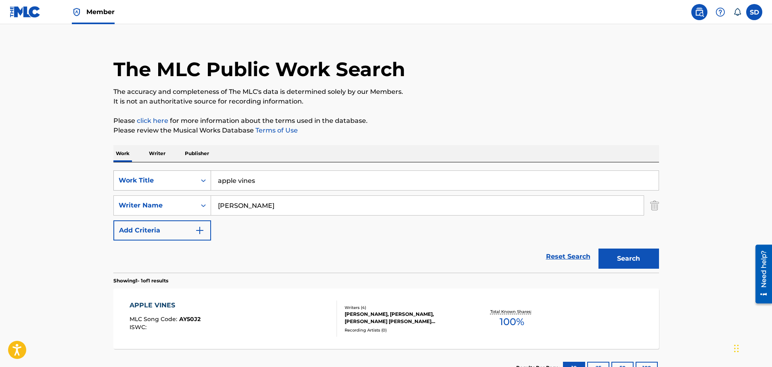
scroll to position [71, 0]
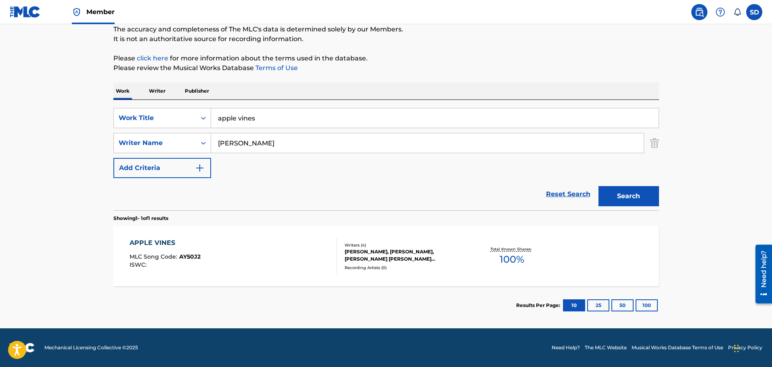
click at [284, 262] on div "APPLE VINES MLC Song Code : AY50J2 ISWC :" at bounding box center [232, 256] width 207 height 36
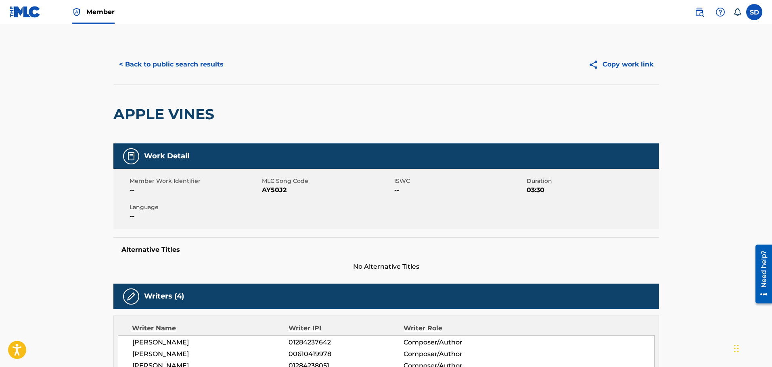
click at [142, 65] on button "< Back to public search results" at bounding box center [171, 64] width 116 height 20
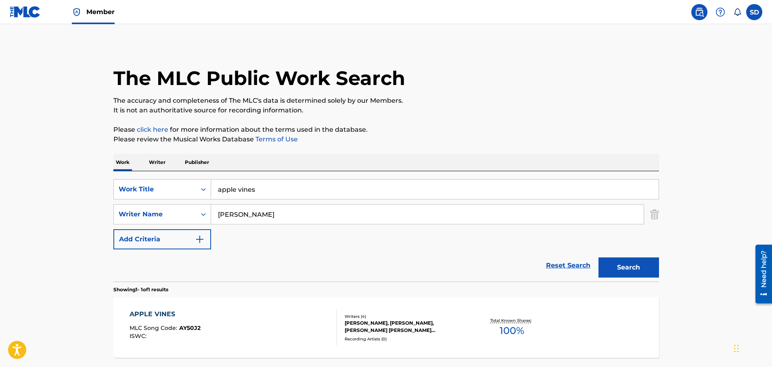
scroll to position [25, 0]
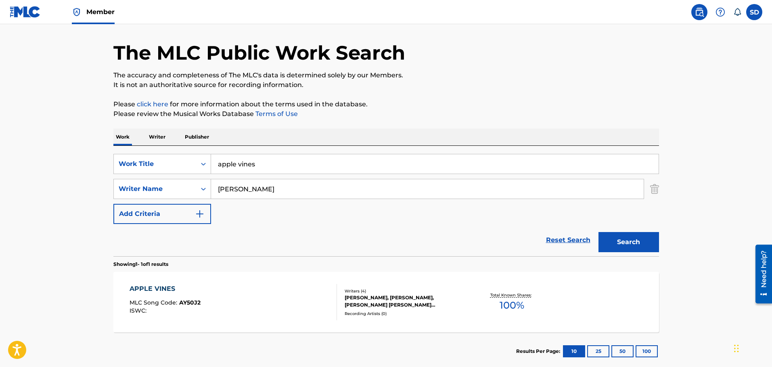
click at [651, 190] on img "Search Form" at bounding box center [654, 189] width 9 height 20
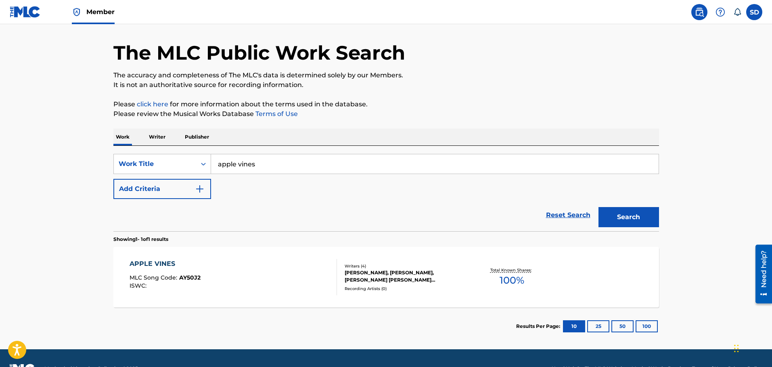
click at [637, 211] on button "Search" at bounding box center [628, 217] width 60 height 20
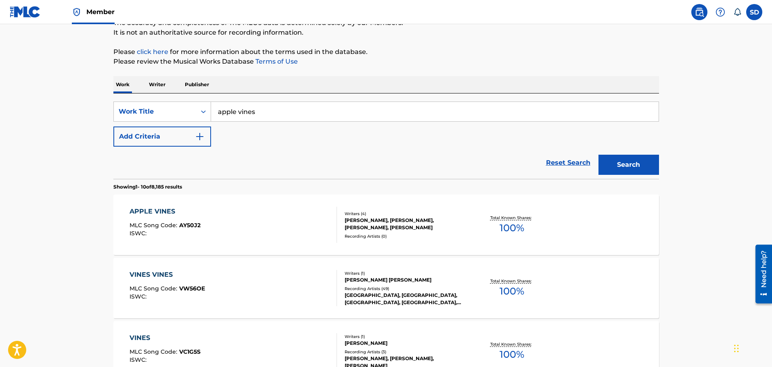
scroll to position [121, 0]
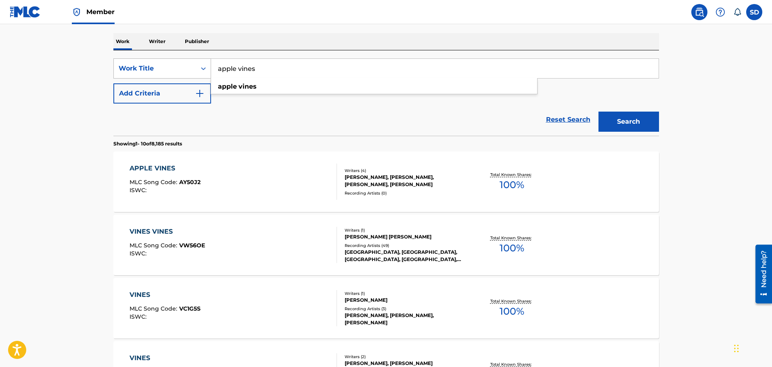
drag, startPoint x: 291, startPoint y: 72, endPoint x: 183, endPoint y: 72, distance: 107.7
click at [183, 72] on div "SearchWithCriteria8d09fa76-be5e-4024-ba95-6e6f837abeb6 Work Title apple vines a…" at bounding box center [385, 68] width 545 height 20
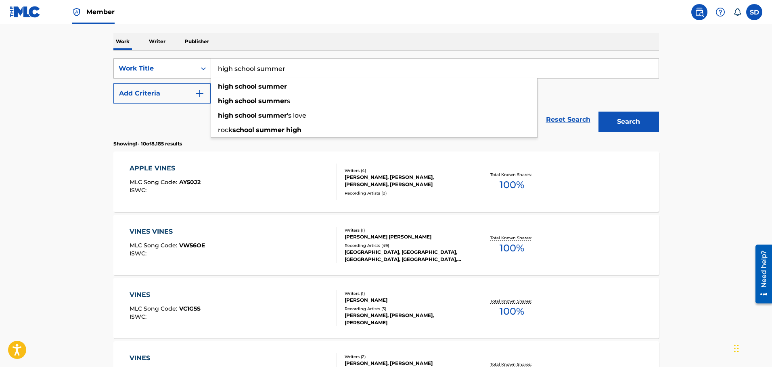
type input "high school summer"
click at [598, 112] on button "Search" at bounding box center [628, 122] width 60 height 20
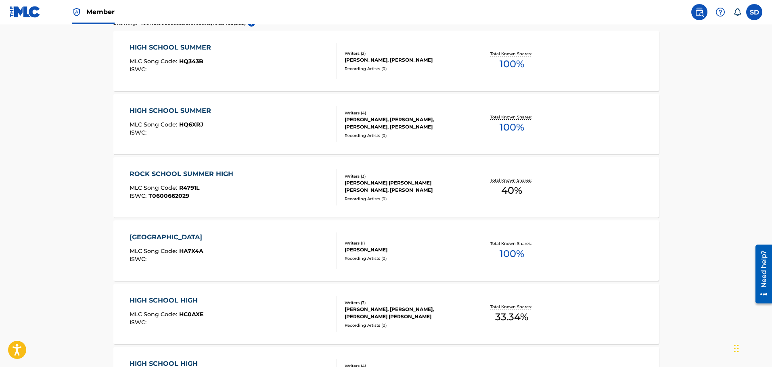
scroll to position [40, 0]
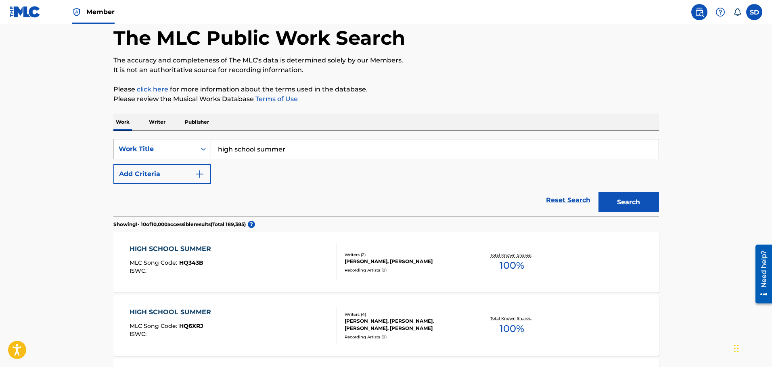
click at [153, 173] on button "Add Criteria" at bounding box center [162, 174] width 98 height 20
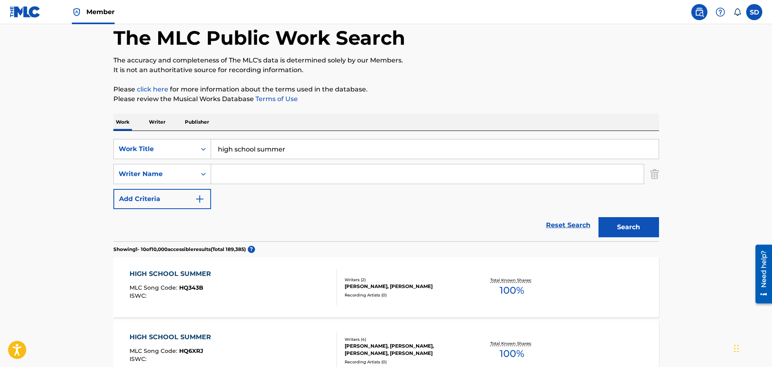
click at [252, 179] on input "Search Form" at bounding box center [427, 174] width 432 height 19
type input "palasek"
click at [598, 217] on button "Search" at bounding box center [628, 227] width 60 height 20
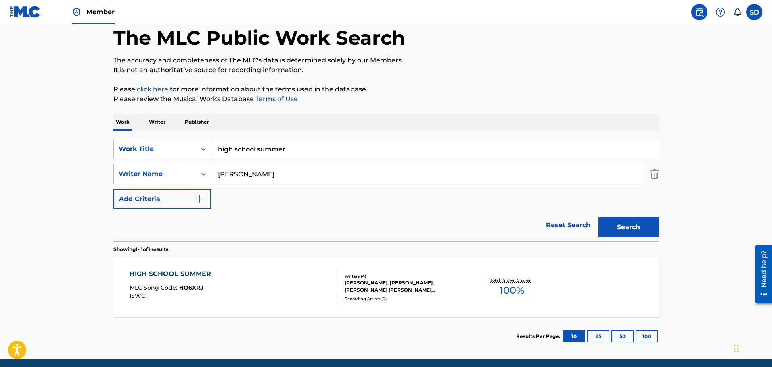
click at [207, 287] on div "MLC Song Code : HQ6XRJ" at bounding box center [172, 289] width 86 height 8
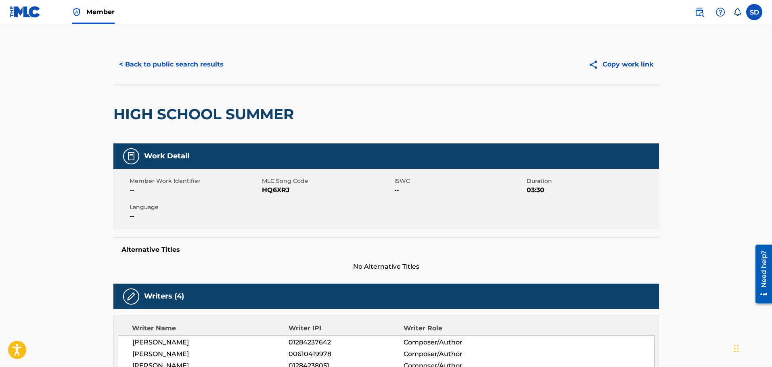
click at [132, 63] on button "< Back to public search results" at bounding box center [171, 64] width 116 height 20
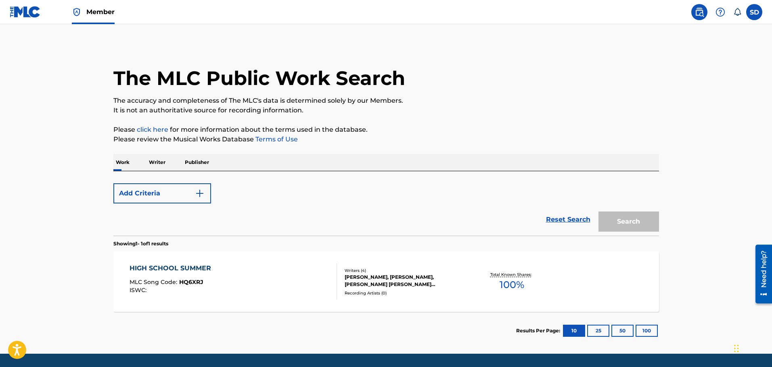
scroll to position [25, 0]
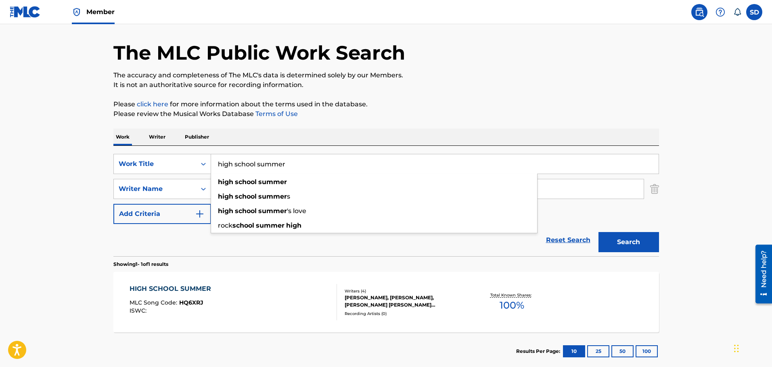
drag, startPoint x: 298, startPoint y: 167, endPoint x: 211, endPoint y: 163, distance: 87.2
click at [211, 163] on input "high school summer" at bounding box center [434, 163] width 447 height 19
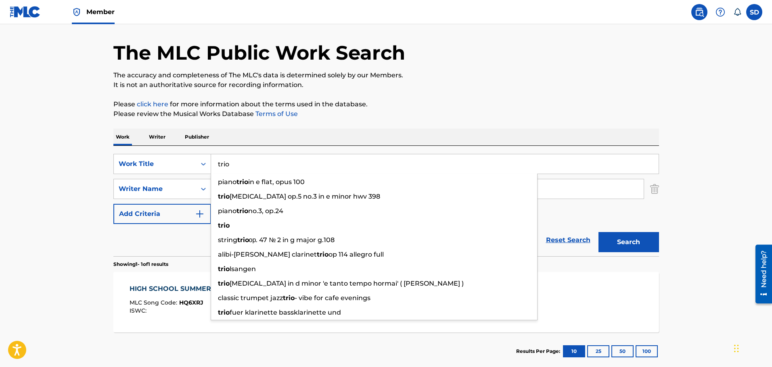
type input "trio"
click at [598, 232] on button "Search" at bounding box center [628, 242] width 60 height 20
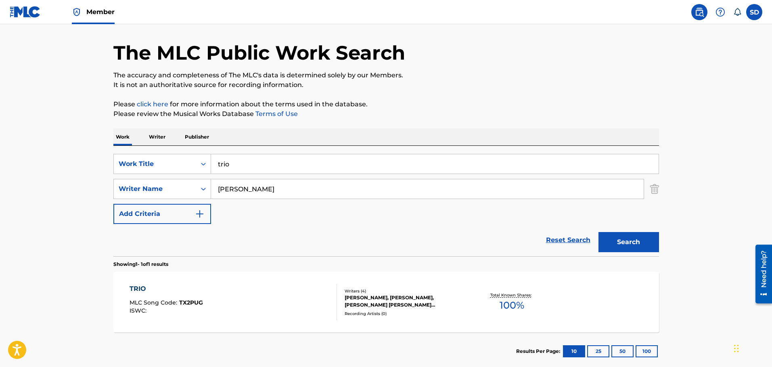
click at [216, 288] on div "TRIO MLC Song Code : TX2PUG ISWC :" at bounding box center [232, 302] width 207 height 36
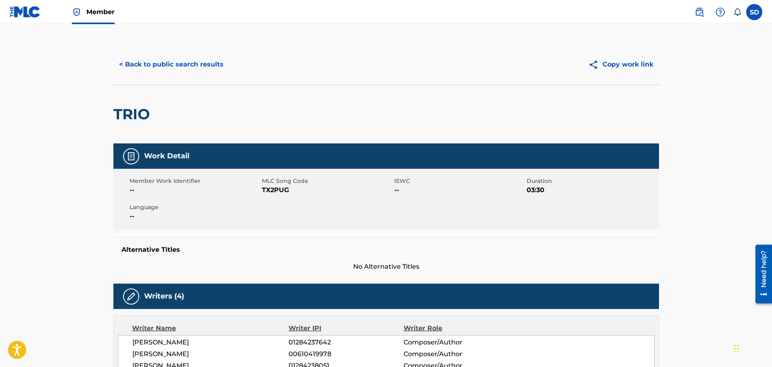
click at [122, 63] on button "< Back to public search results" at bounding box center [171, 64] width 116 height 20
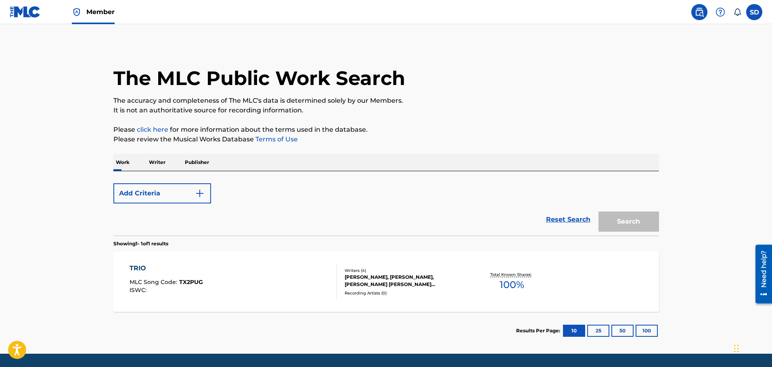
scroll to position [25, 0]
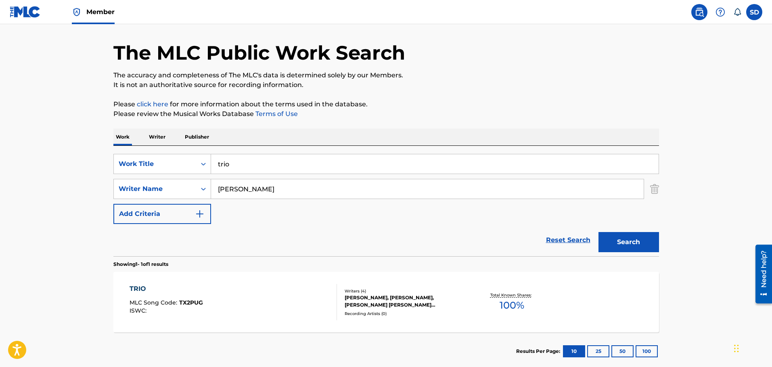
click at [559, 241] on link "Reset Search" at bounding box center [568, 240] width 52 height 18
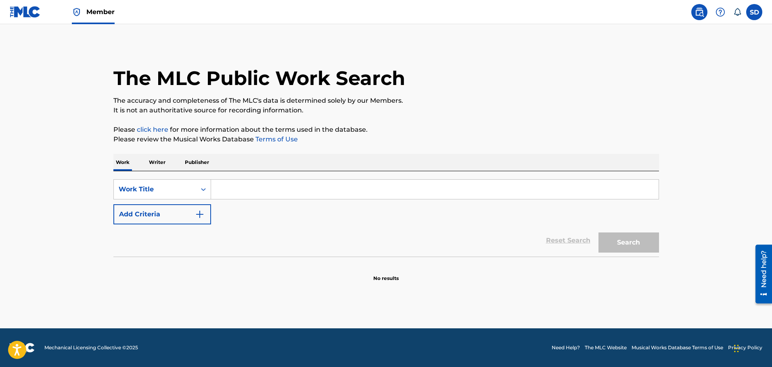
scroll to position [0, 0]
click at [272, 188] on input "Search Form" at bounding box center [434, 189] width 447 height 19
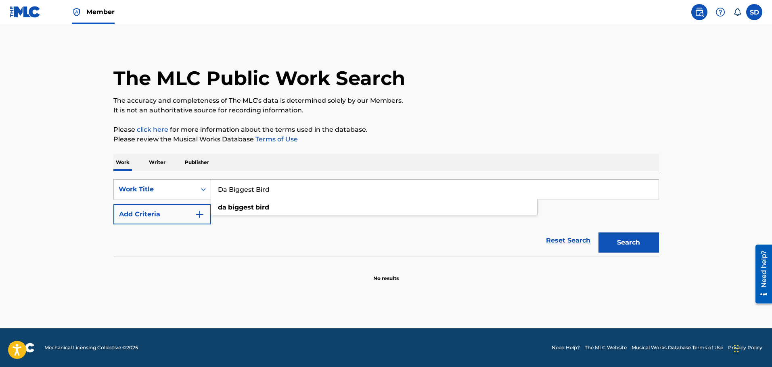
type input "Da Biggest Bird"
click at [598, 233] on button "Search" at bounding box center [628, 243] width 60 height 20
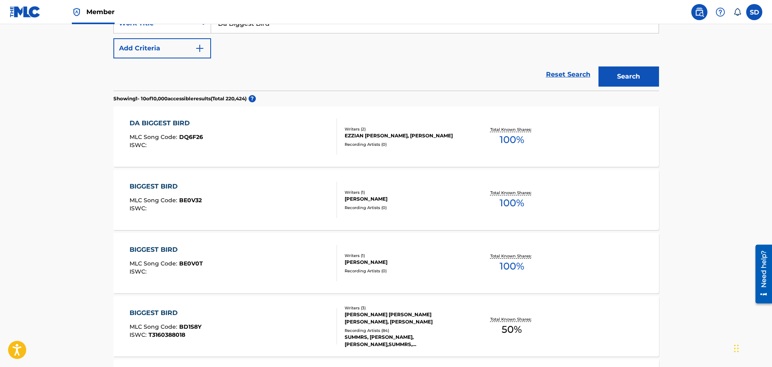
scroll to position [161, 0]
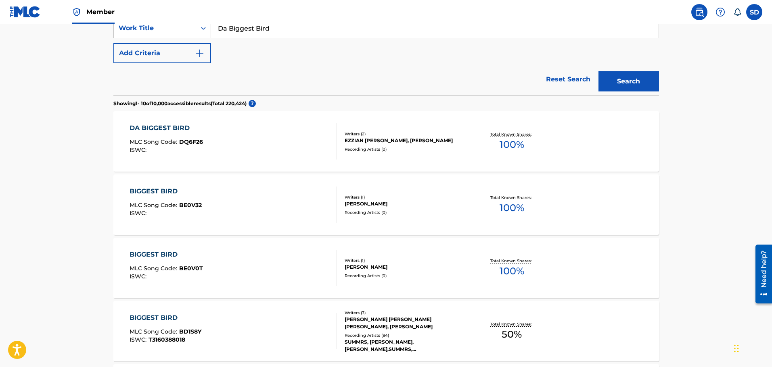
click at [271, 156] on div "DA BIGGEST BIRD MLC Song Code : DQ6F26 ISWC :" at bounding box center [232, 141] width 207 height 36
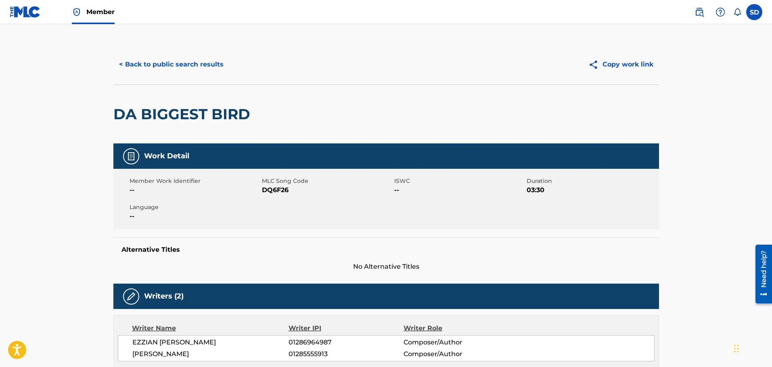
click at [126, 67] on button "< Back to public search results" at bounding box center [171, 64] width 116 height 20
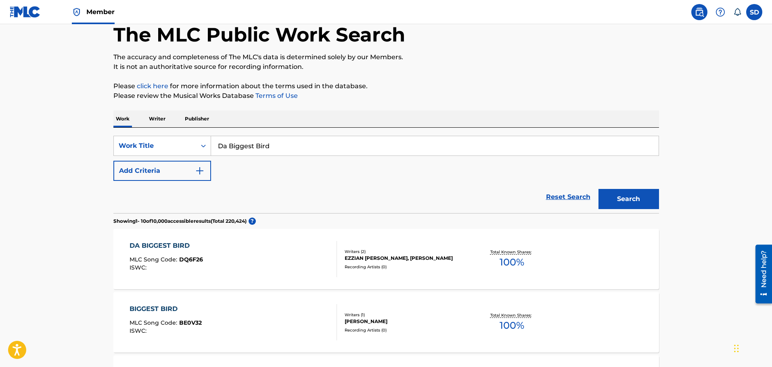
scroll to position [40, 0]
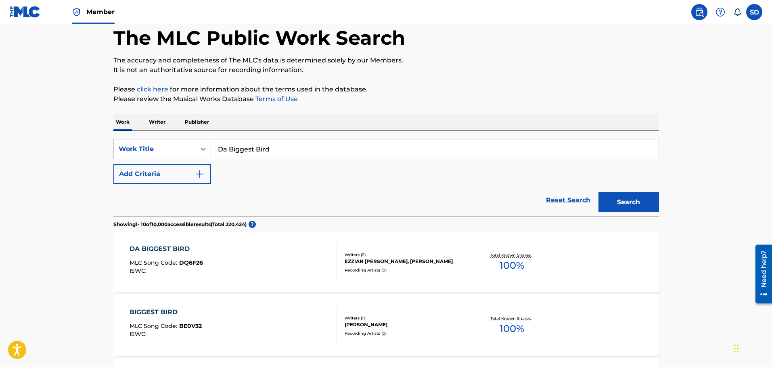
click at [564, 202] on link "Reset Search" at bounding box center [568, 201] width 52 height 18
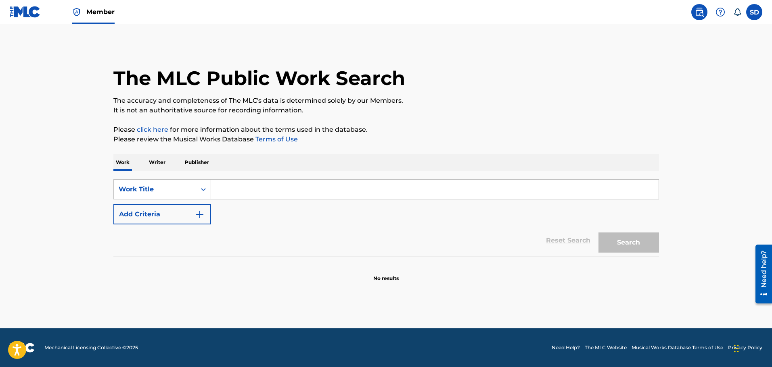
click at [325, 188] on input "Search Form" at bounding box center [434, 189] width 447 height 19
type input "2009"
click at [598, 233] on button "Search" at bounding box center [628, 243] width 60 height 20
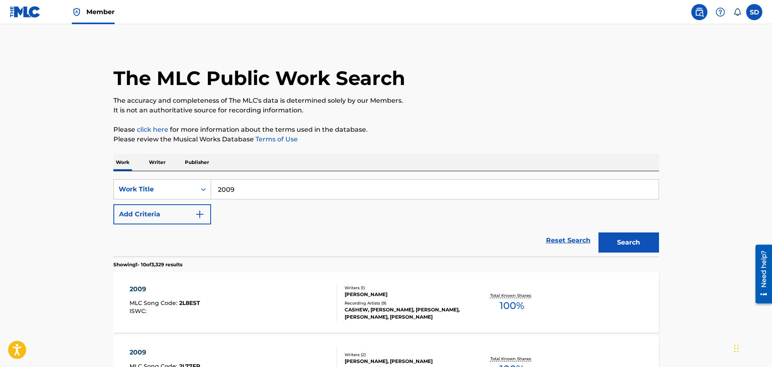
click at [167, 215] on button "Add Criteria" at bounding box center [162, 214] width 98 height 20
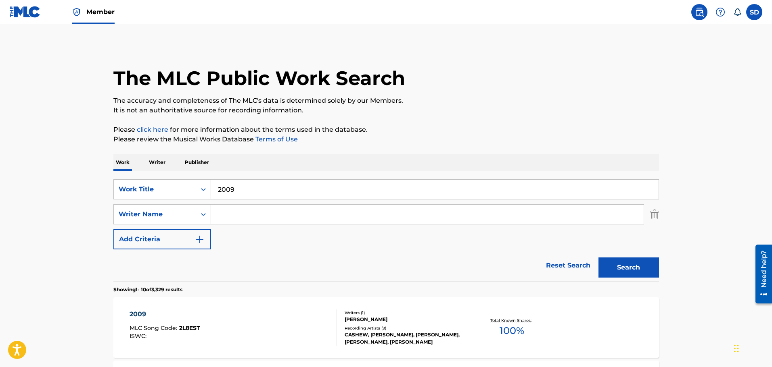
click at [248, 220] on input "Search Form" at bounding box center [427, 214] width 432 height 19
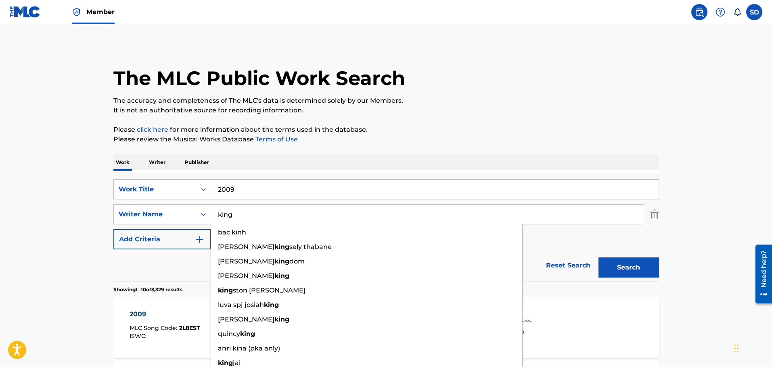
type input "king"
click at [598, 258] on button "Search" at bounding box center [628, 268] width 60 height 20
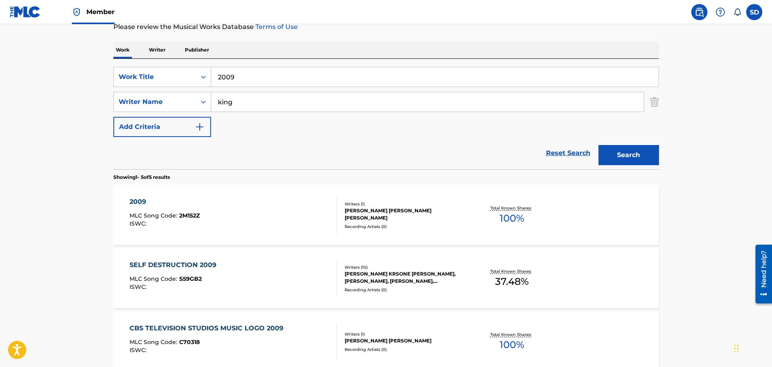
scroll to position [161, 0]
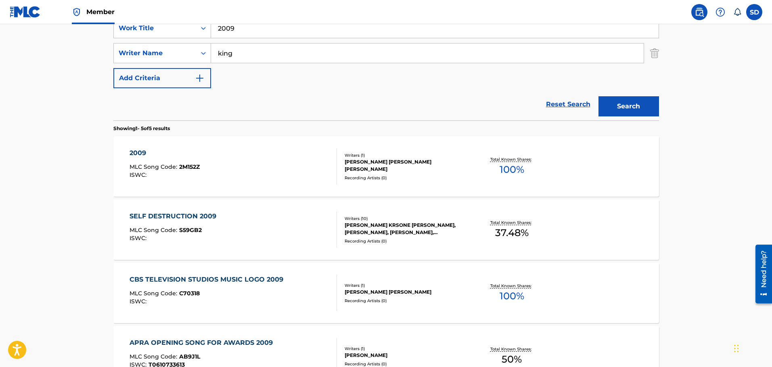
click at [254, 164] on div "2009 MLC Song Code : 2M152Z ISWC :" at bounding box center [232, 166] width 207 height 36
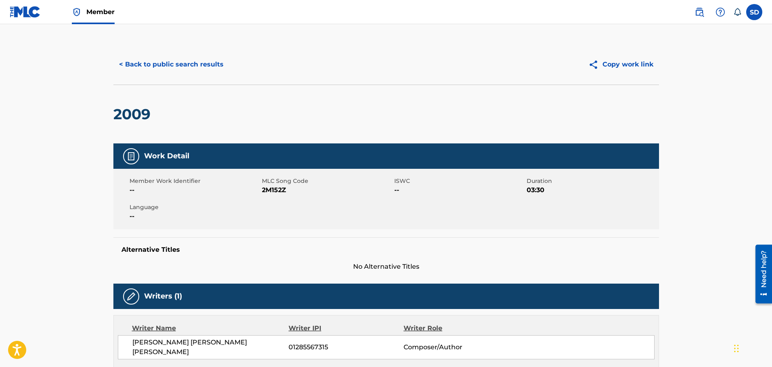
click at [142, 67] on button "< Back to public search results" at bounding box center [171, 64] width 116 height 20
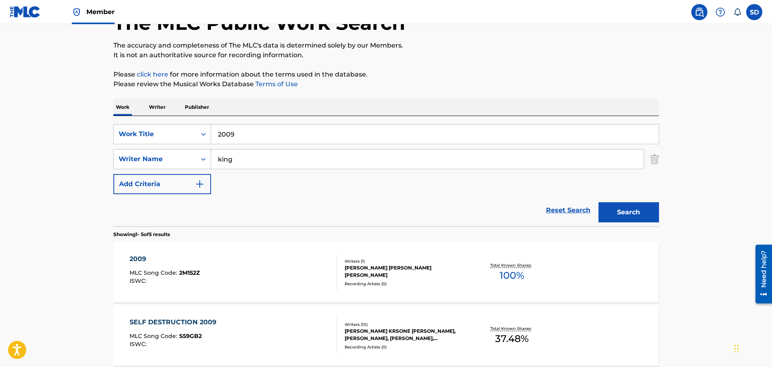
scroll to position [40, 0]
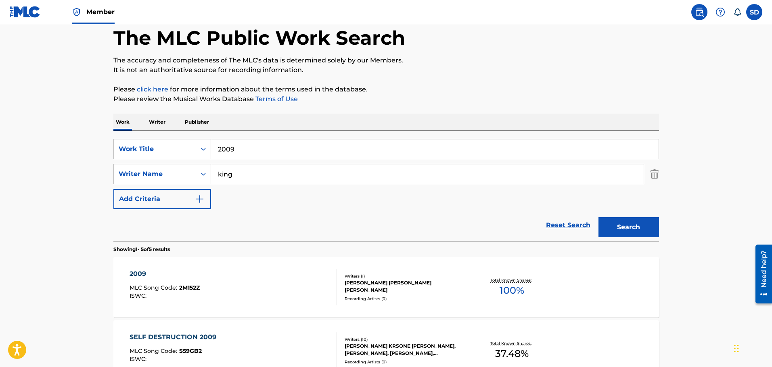
click at [249, 144] on input "2009" at bounding box center [434, 149] width 447 height 19
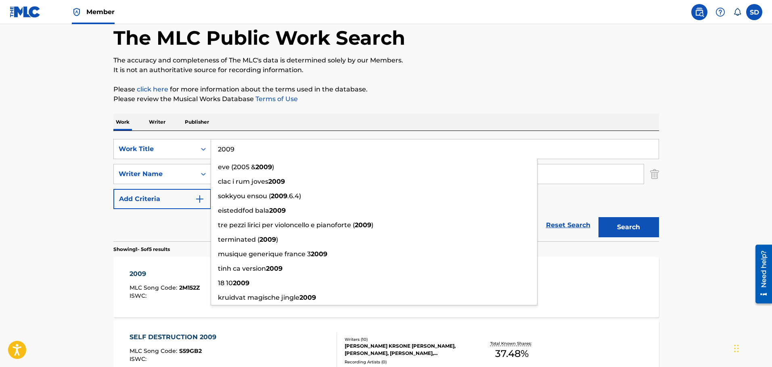
drag, startPoint x: 241, startPoint y: 148, endPoint x: 186, endPoint y: 139, distance: 55.2
click at [189, 140] on div "SearchWithCriteria8d09fa76-be5e-4024-ba95-6e6f837abeb6 Work Title 2009 eve (200…" at bounding box center [385, 149] width 545 height 20
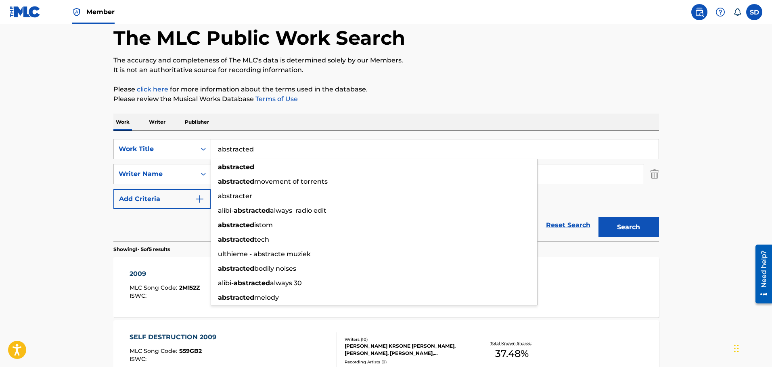
type input "abstracted"
click at [598, 217] on button "Search" at bounding box center [628, 227] width 60 height 20
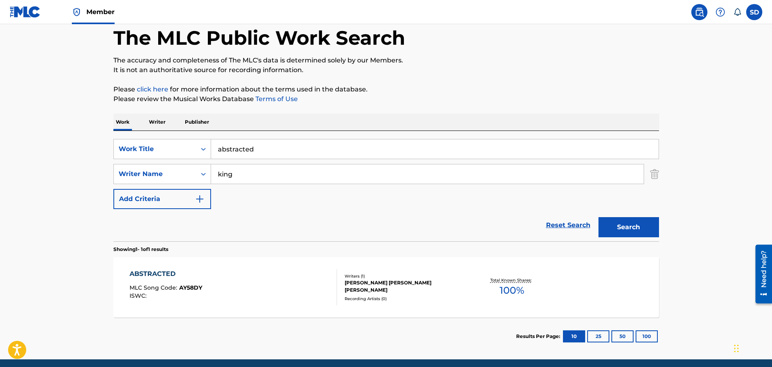
click at [254, 280] on div "ABSTRACTED MLC Song Code : AY58DY ISWC :" at bounding box center [232, 287] width 207 height 36
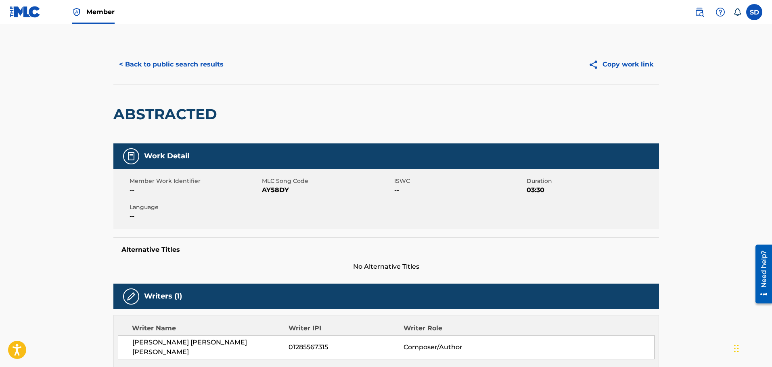
click at [150, 75] on div "< Back to public search results Copy work link" at bounding box center [385, 64] width 545 height 40
click at [145, 68] on button "< Back to public search results" at bounding box center [171, 64] width 116 height 20
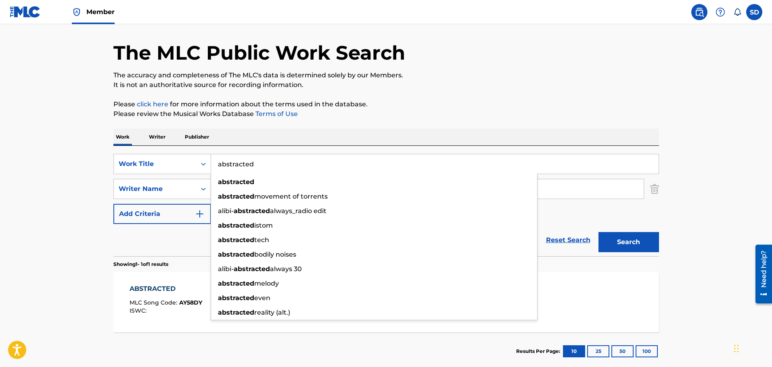
drag, startPoint x: 270, startPoint y: 165, endPoint x: 187, endPoint y: 154, distance: 83.9
click at [187, 154] on div "SearchWithCriteria8d09fa76-be5e-4024-ba95-6e6f837abeb6 Work Title abstracted ab…" at bounding box center [385, 201] width 545 height 111
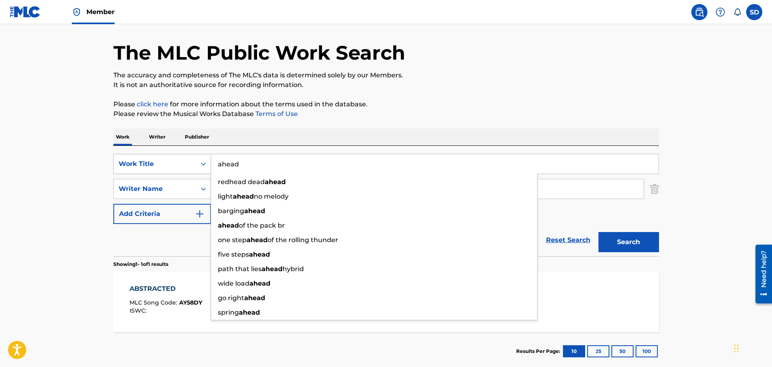
type input "ahead"
click at [598, 232] on button "Search" at bounding box center [628, 242] width 60 height 20
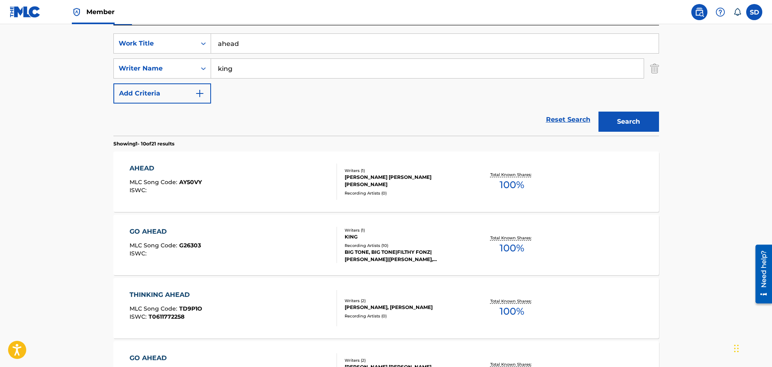
scroll to position [146, 0]
click at [212, 176] on div "AHEAD MLC Song Code : AY50VY ISWC :" at bounding box center [232, 181] width 207 height 36
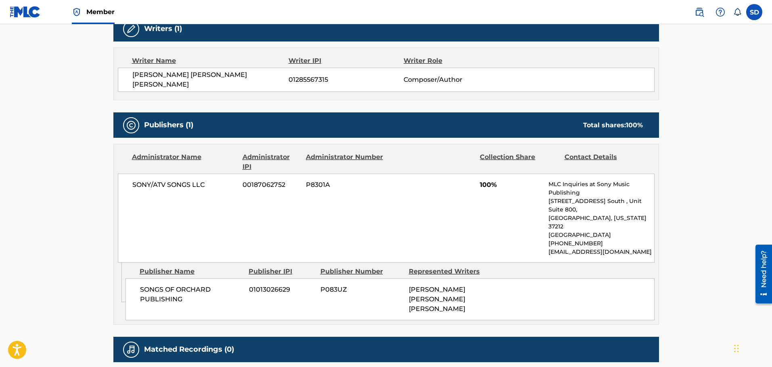
scroll to position [269, 0]
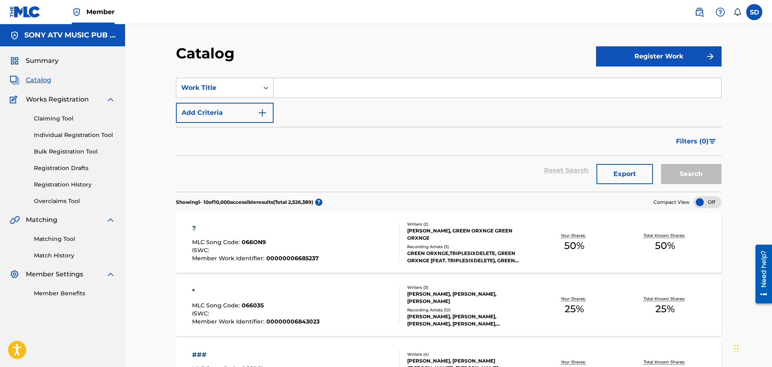
drag, startPoint x: 290, startPoint y: 83, endPoint x: 278, endPoint y: 82, distance: 11.3
click at [278, 82] on input "Search Form" at bounding box center [496, 87] width 447 height 19
click at [287, 87] on input "Search Form" at bounding box center [496, 87] width 447 height 19
type input "smoke it up"
click at [661, 164] on button "Search" at bounding box center [691, 174] width 60 height 20
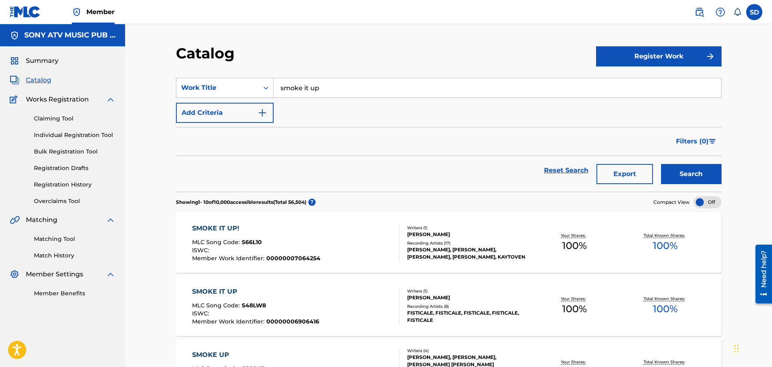
click at [360, 234] on div "SMOKE IT UP! MLC Song Code : S66L10 ISWC : Member Work Identifier : 00000007064…" at bounding box center [295, 243] width 207 height 38
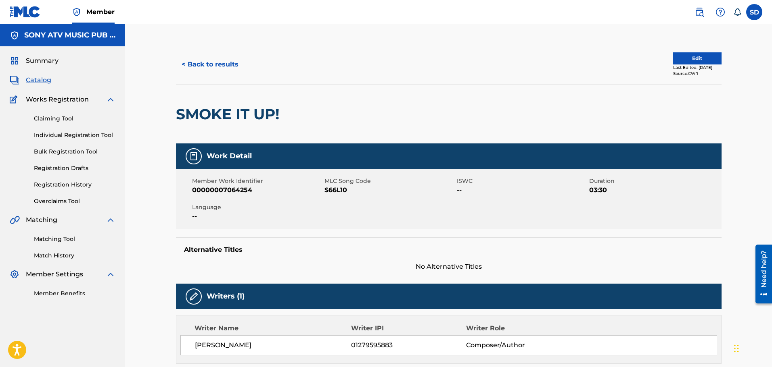
click at [208, 62] on button "< Back to results" at bounding box center [210, 64] width 68 height 20
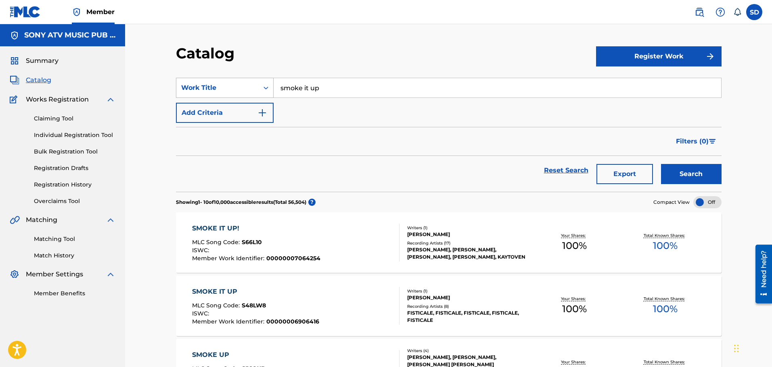
click at [237, 87] on div "Work Title" at bounding box center [217, 88] width 73 height 10
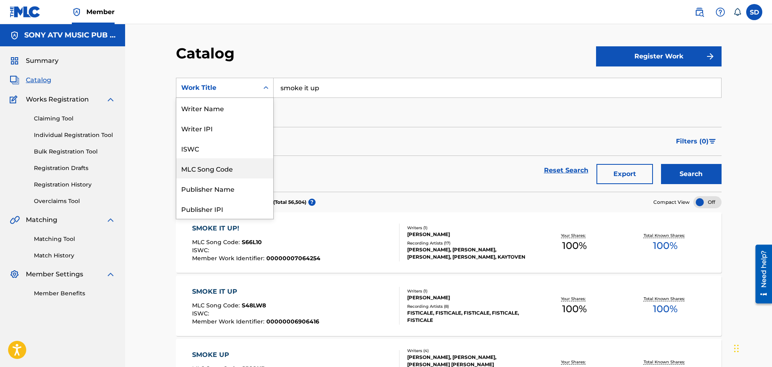
click at [212, 169] on div "MLC Song Code" at bounding box center [224, 168] width 97 height 20
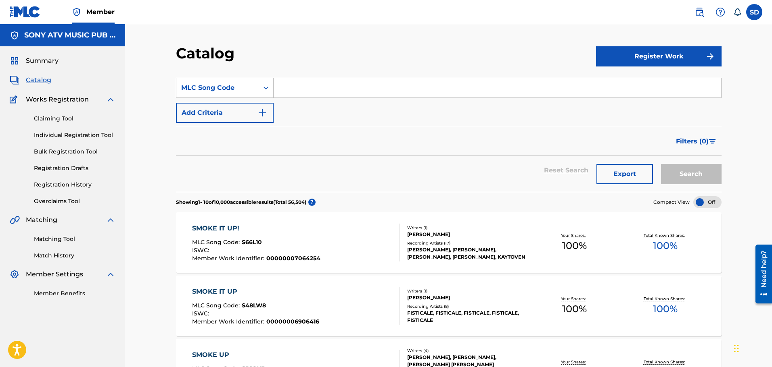
click at [290, 85] on input "Search Form" at bounding box center [496, 87] width 447 height 19
paste input "TX0MYN"
type input "TX0MYN"
click at [674, 172] on button "Search" at bounding box center [691, 174] width 60 height 20
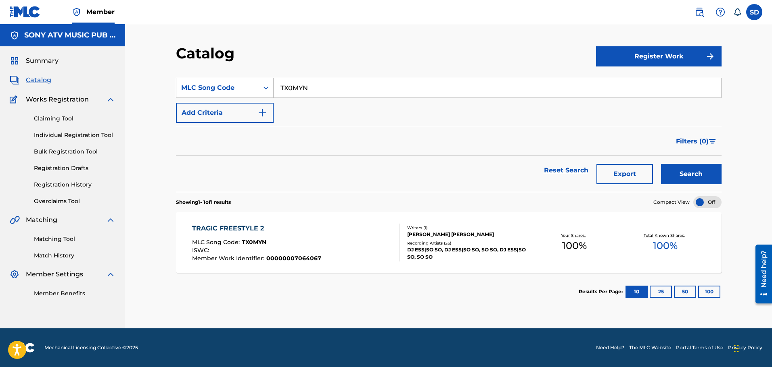
click at [322, 239] on div "TRAGIC FREESTYLE 2 MLC Song Code : TX0MYN ISWC : Member Work Identifier : 00000…" at bounding box center [295, 243] width 207 height 38
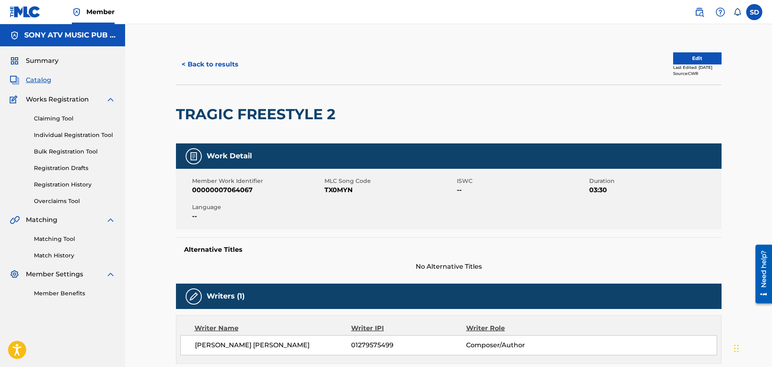
click at [673, 61] on button "Edit" at bounding box center [697, 58] width 48 height 12
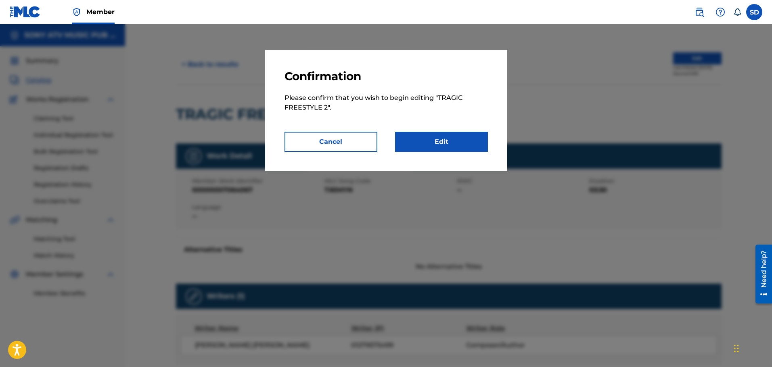
click at [426, 150] on link "Edit" at bounding box center [441, 142] width 93 height 20
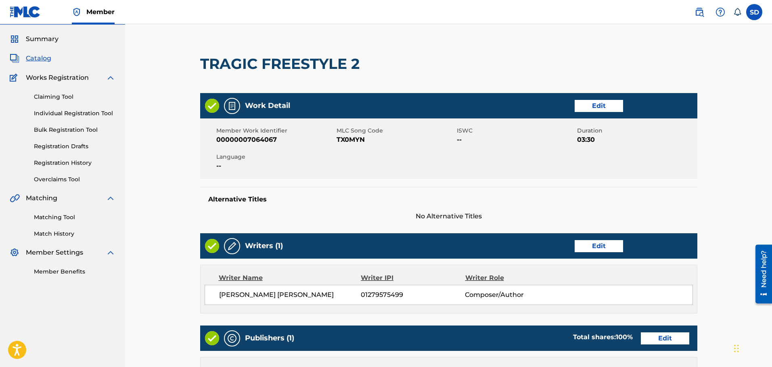
scroll to position [40, 0]
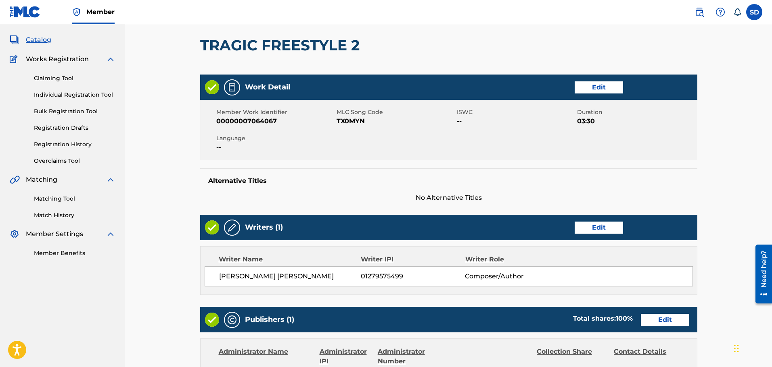
click at [592, 89] on link "Edit" at bounding box center [598, 87] width 48 height 12
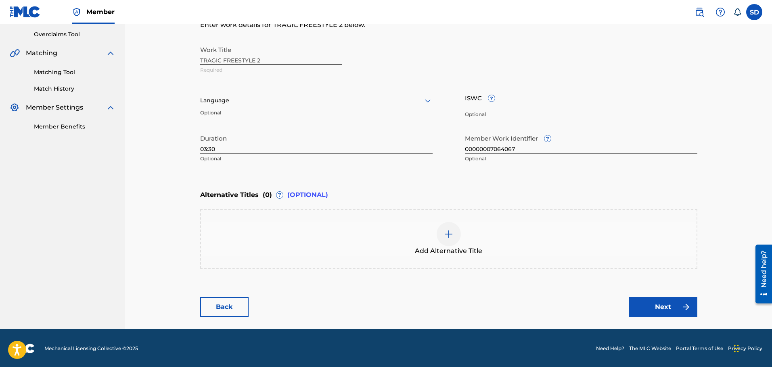
scroll to position [168, 0]
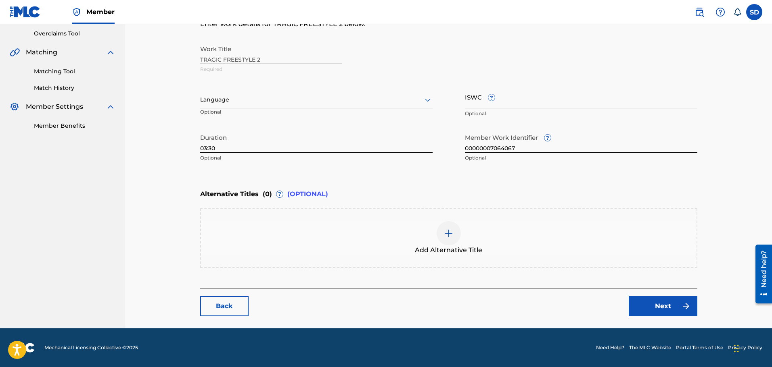
click at [266, 217] on div "Add Alternative Title" at bounding box center [448, 239] width 497 height 60
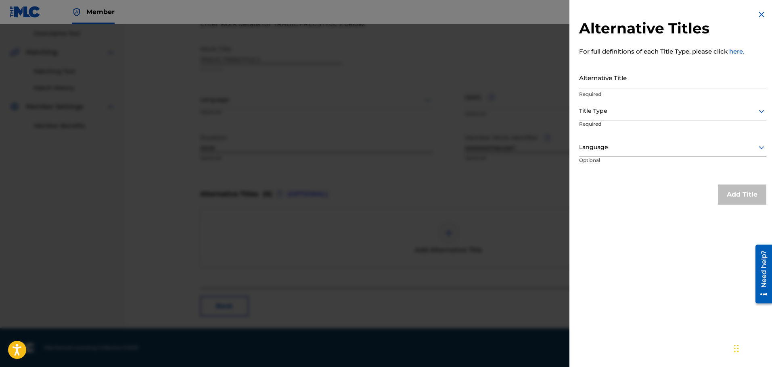
click at [593, 77] on input "Alternative Title" at bounding box center [672, 77] width 187 height 23
click at [594, 86] on input "Alternative Title" at bounding box center [672, 77] width 187 height 23
paste input "Tragic Freestyle 2 - Dj Ess Mixx"
type input "Tragic Freestyle 2 - Dj Ess Mixx"
click at [600, 113] on div at bounding box center [672, 111] width 187 height 10
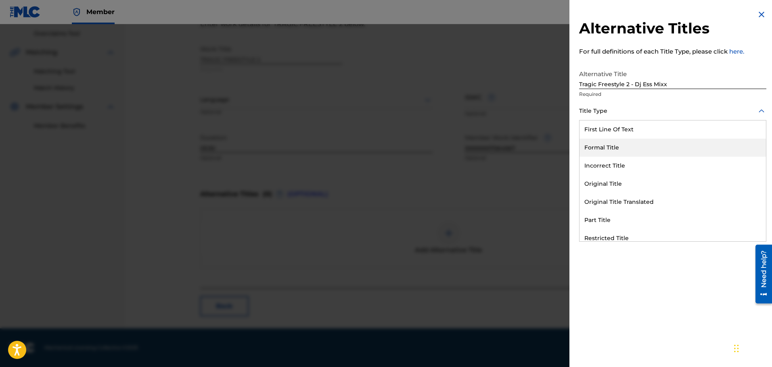
scroll to position [79, 0]
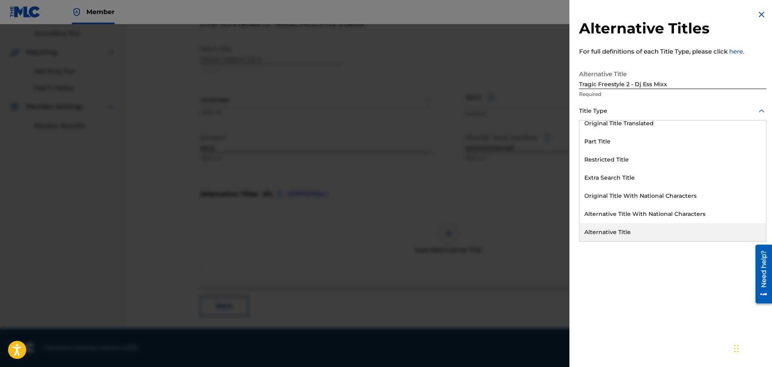
click at [607, 228] on div "Alternative Title" at bounding box center [672, 232] width 186 height 18
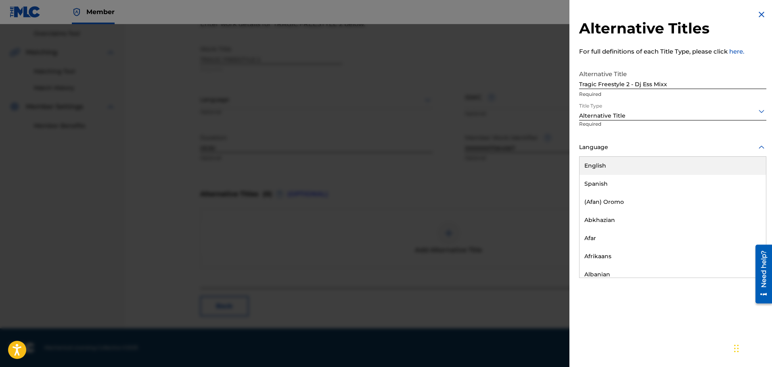
click at [601, 150] on div at bounding box center [672, 147] width 187 height 10
click at [601, 164] on div "English" at bounding box center [672, 166] width 186 height 18
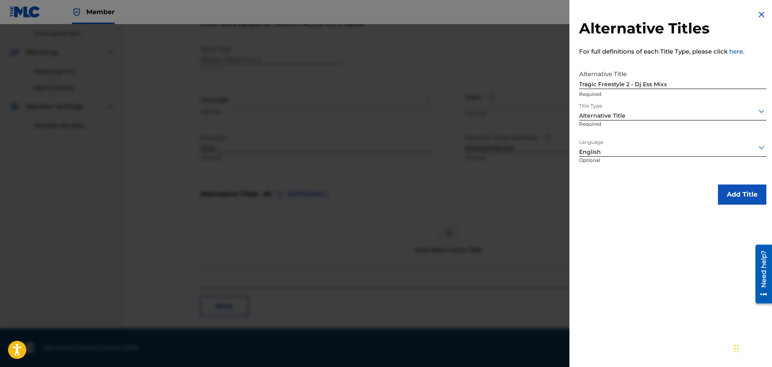
click at [730, 191] on button "Add Title" at bounding box center [741, 195] width 48 height 20
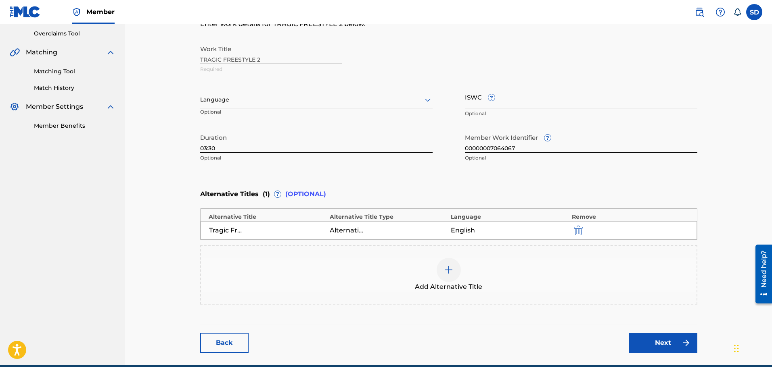
click at [449, 269] on img at bounding box center [449, 270] width 10 height 10
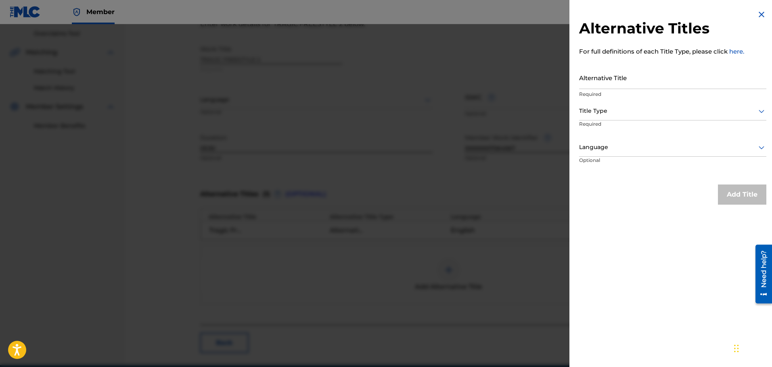
click at [602, 78] on input "Alternative Title" at bounding box center [672, 77] width 187 height 23
click at [583, 74] on input "Alternative Title" at bounding box center [672, 77] width 187 height 23
paste input "Tragic Freestyle 2 - Dj Ess Mixx - Slowed Down"
type input "Tragic Freestyle 2 - Dj Ess Mixx - Slowed Down"
click at [613, 112] on div at bounding box center [672, 111] width 187 height 10
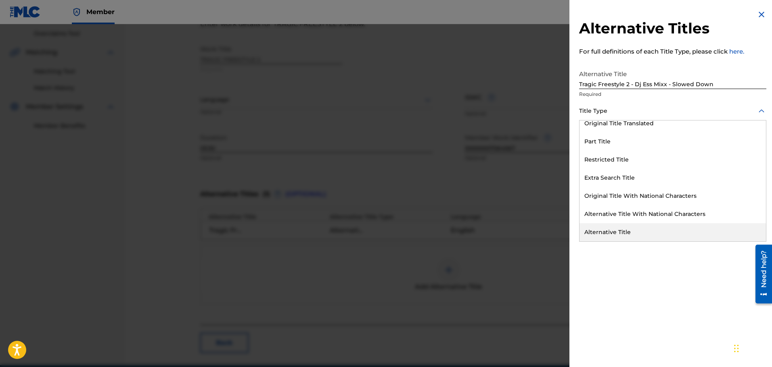
drag, startPoint x: 597, startPoint y: 228, endPoint x: 593, endPoint y: 223, distance: 6.6
click at [596, 228] on div "Alternative Title" at bounding box center [672, 232] width 186 height 18
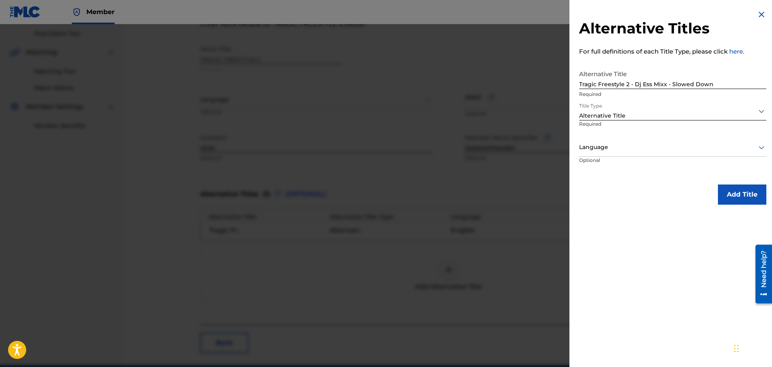
click at [602, 150] on div at bounding box center [672, 147] width 187 height 10
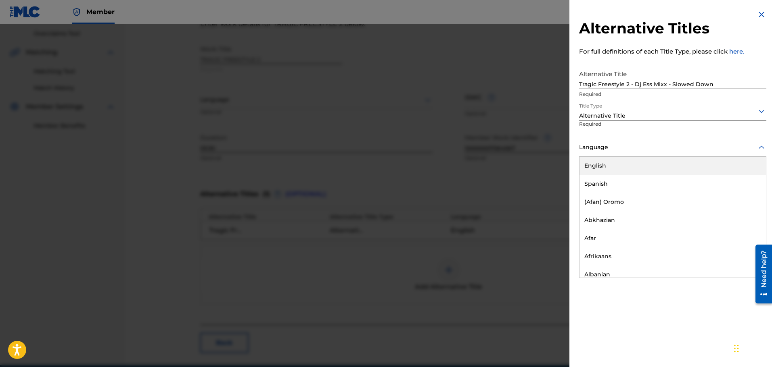
click at [604, 173] on div "English" at bounding box center [672, 166] width 186 height 18
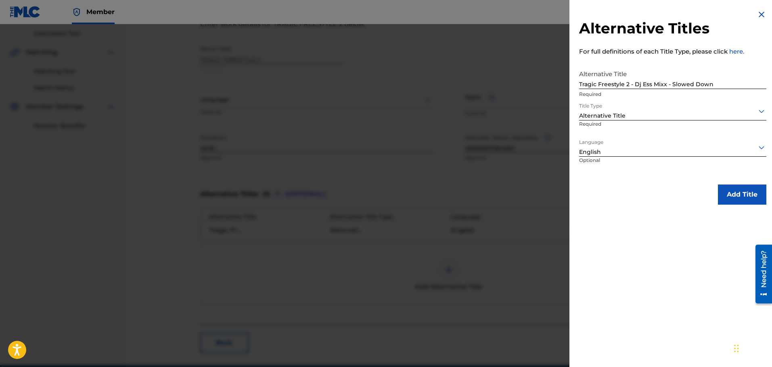
click at [760, 198] on button "Add Title" at bounding box center [741, 195] width 48 height 20
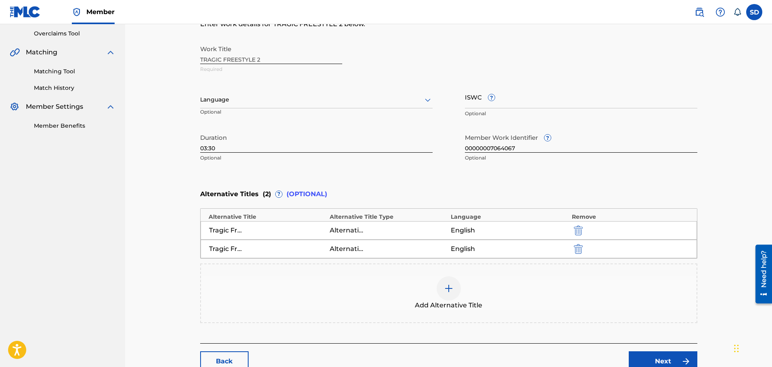
click at [453, 291] on img at bounding box center [449, 289] width 10 height 10
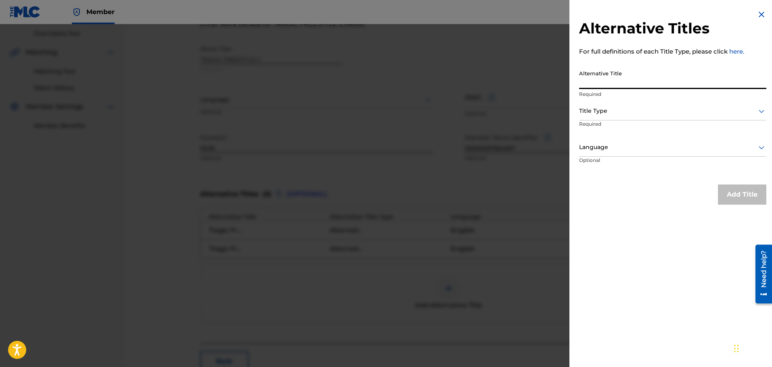
click at [592, 81] on input "Alternative Title" at bounding box center [672, 77] width 187 height 23
paste input "Tragic Freestyle 2 - Dj Ess Mixx - Sped Up"
type input "Tragic Freestyle 2 - Dj Ess Mixx - Sped Up"
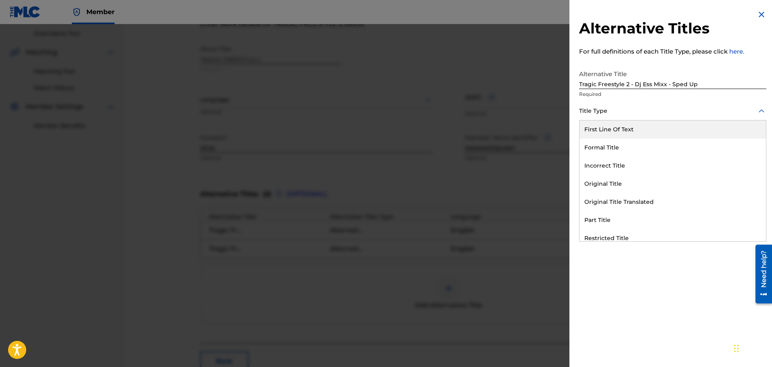
click at [609, 113] on div at bounding box center [672, 111] width 187 height 10
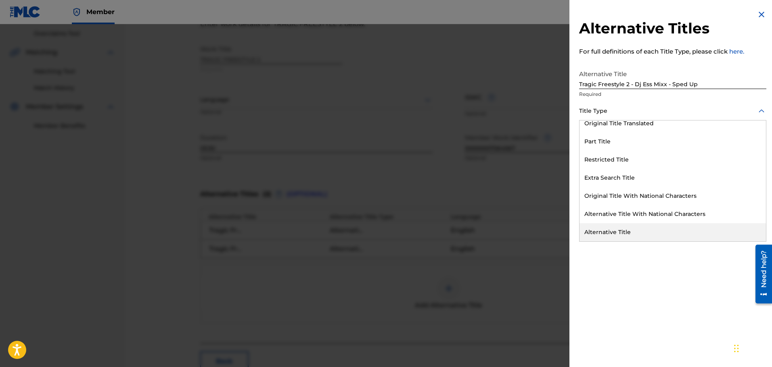
click at [605, 226] on div "Alternative Title" at bounding box center [672, 232] width 186 height 18
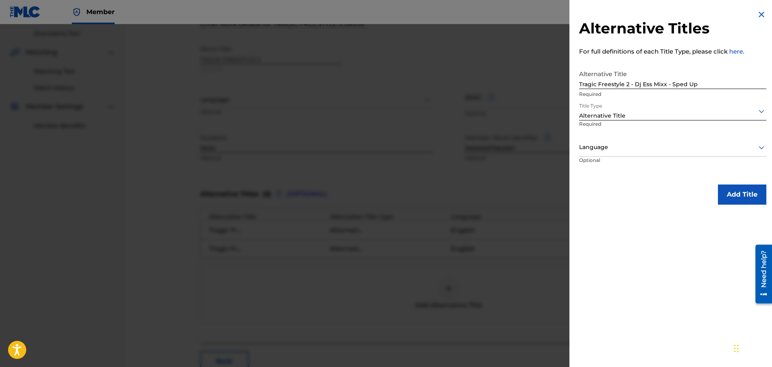
click at [600, 150] on div at bounding box center [672, 147] width 187 height 10
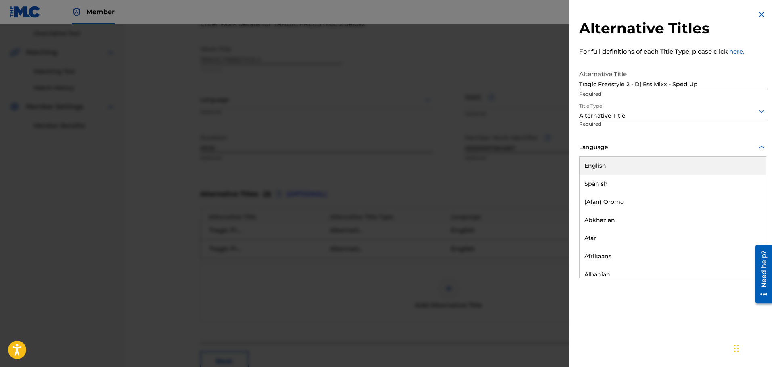
click at [606, 163] on div "English" at bounding box center [672, 166] width 186 height 18
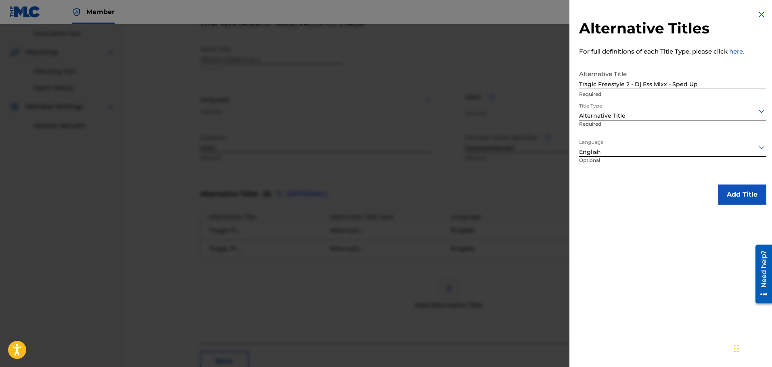
click at [734, 191] on button "Add Title" at bounding box center [741, 195] width 48 height 20
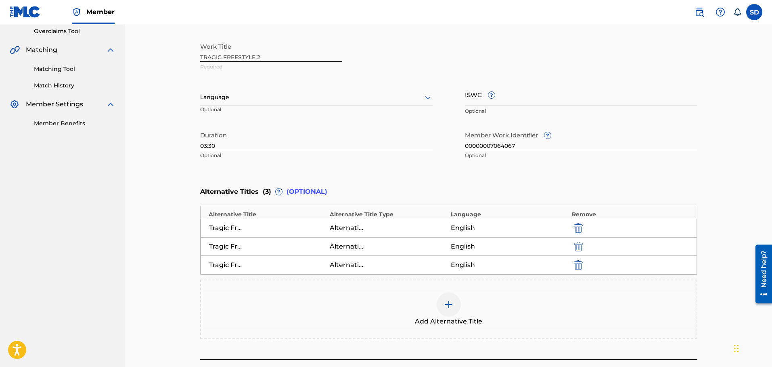
scroll to position [242, 0]
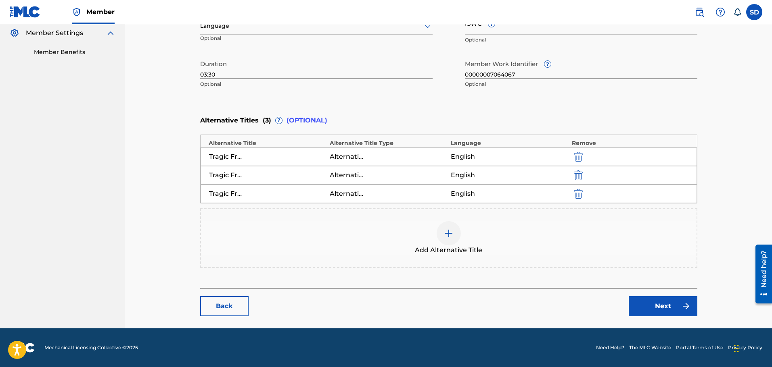
click at [645, 306] on link "Next" at bounding box center [662, 306] width 69 height 20
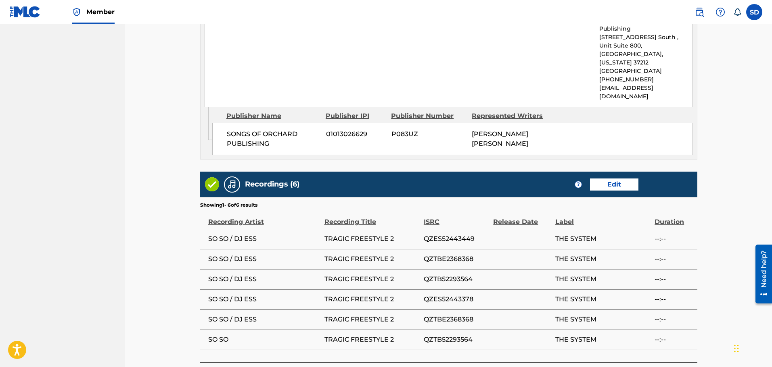
scroll to position [558, 0]
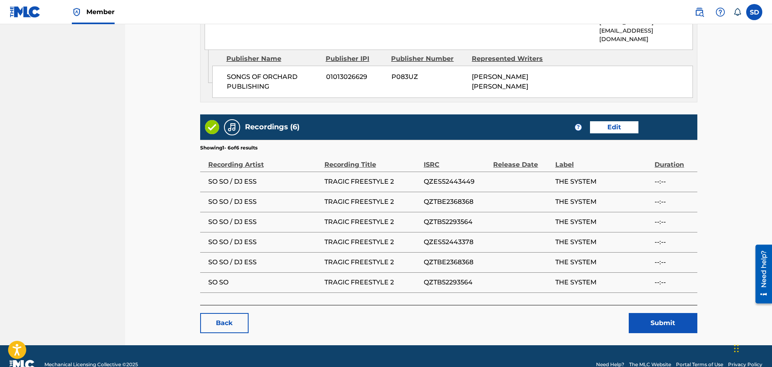
click at [652, 313] on button "Submit" at bounding box center [662, 323] width 69 height 20
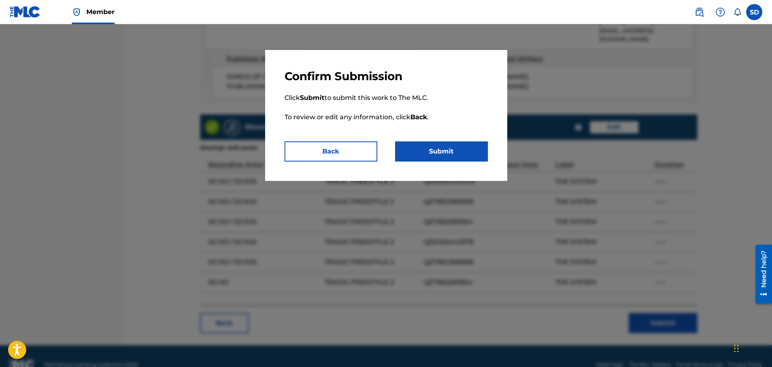
click at [406, 144] on button "Submit" at bounding box center [441, 152] width 93 height 20
